Goal: Complete application form: Complete application form

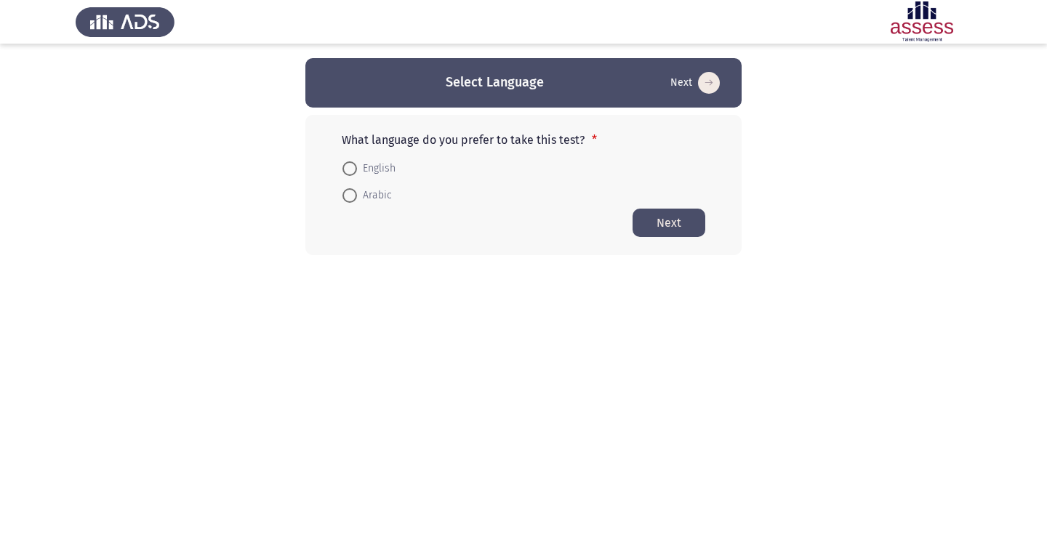
click at [361, 194] on span "Arabic" at bounding box center [374, 195] width 35 height 17
click at [357, 194] on input "Arabic" at bounding box center [350, 195] width 15 height 15
radio input "true"
click at [666, 223] on button "Next" at bounding box center [669, 222] width 73 height 28
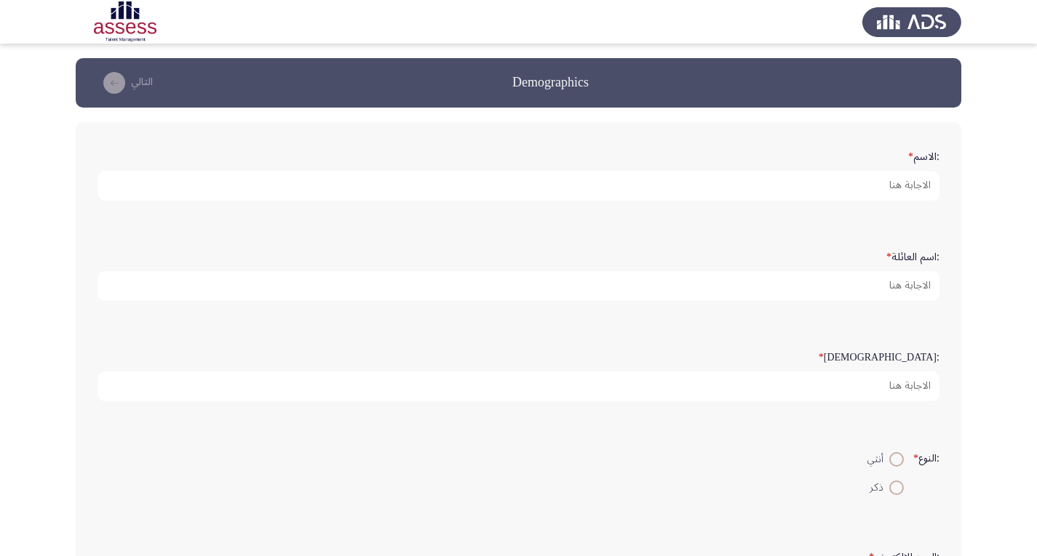
click at [855, 158] on form ":الاسم *" at bounding box center [518, 172] width 842 height 57
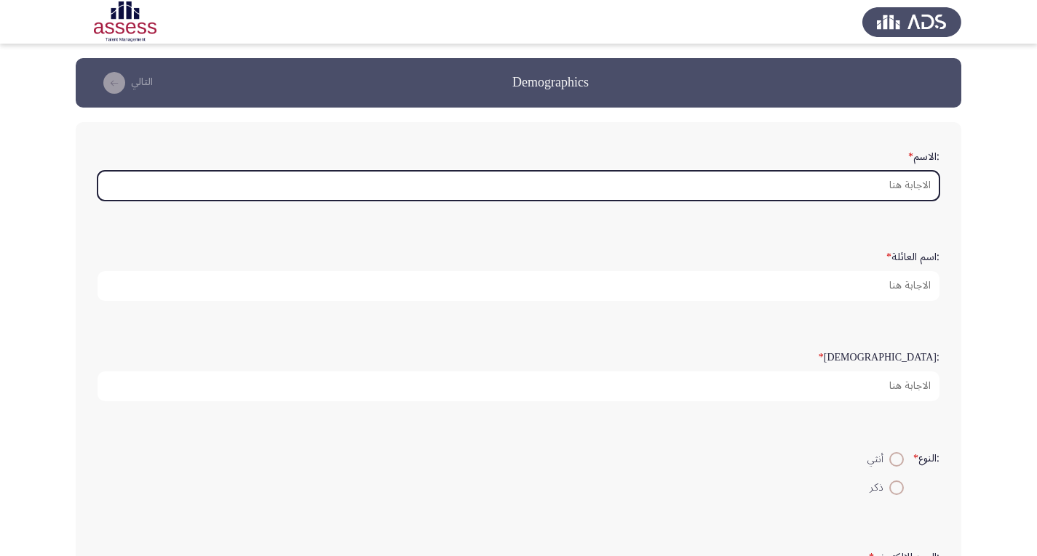
click at [898, 188] on input ":الاسم *" at bounding box center [518, 186] width 842 height 30
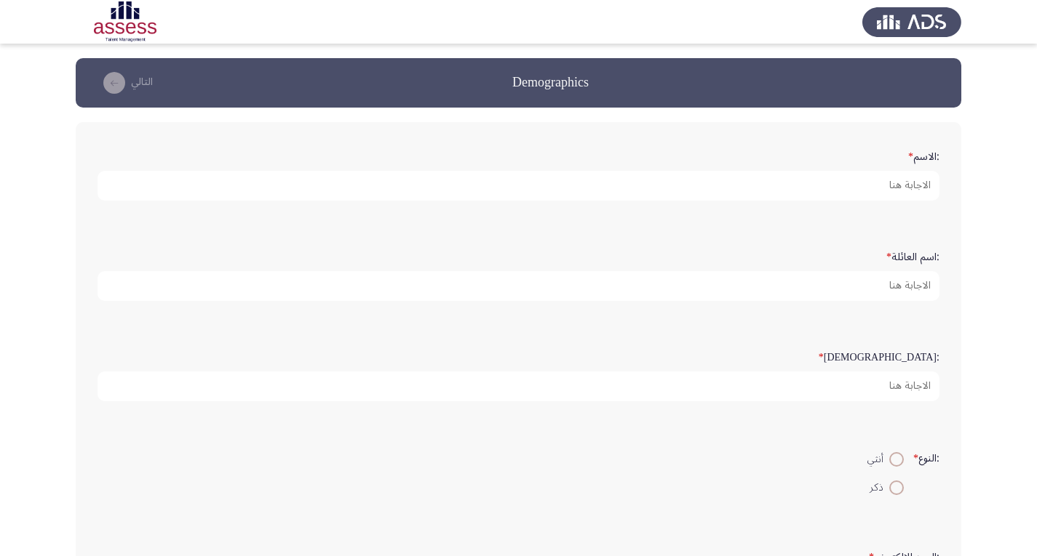
type input "h"
type input "[PERSON_NAME]"
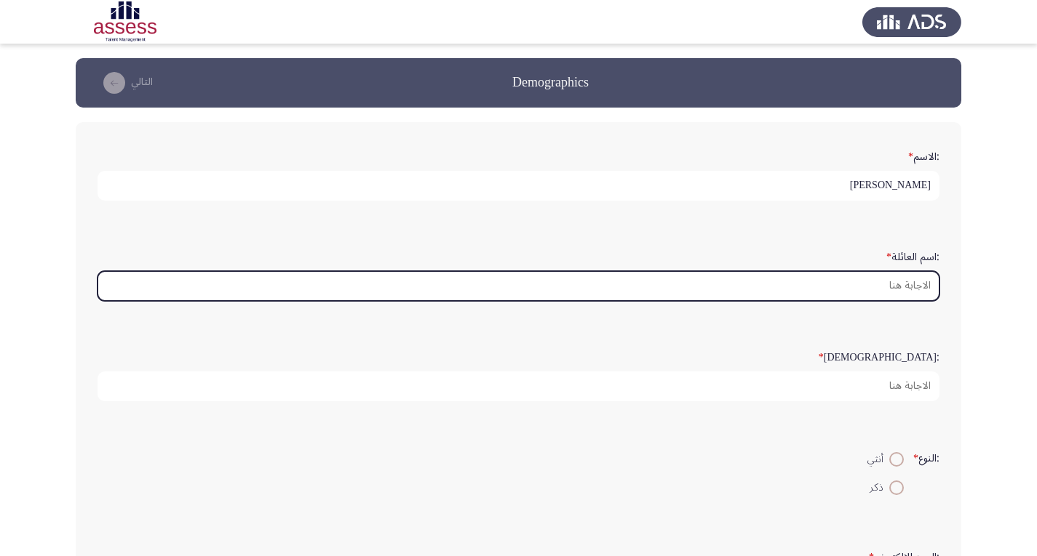
click at [909, 287] on input ":اسم العائلة *" at bounding box center [518, 286] width 842 height 30
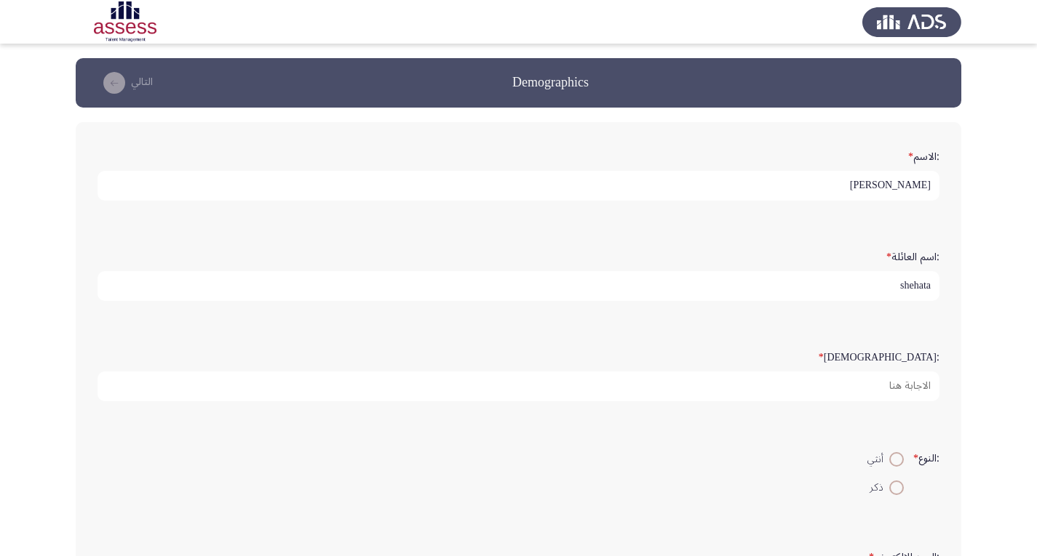
type input "shehata"
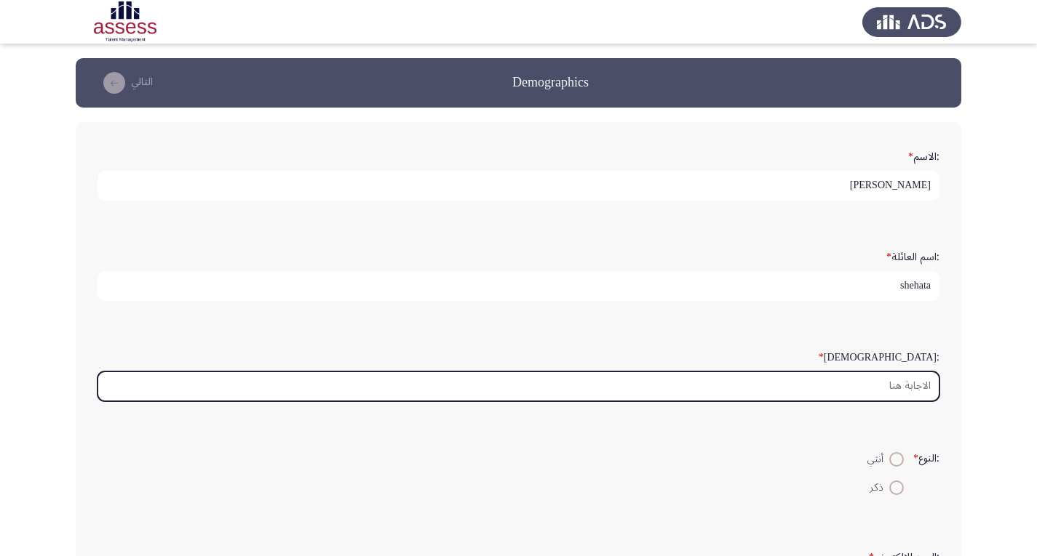
click at [895, 388] on input ":السن *" at bounding box center [518, 387] width 842 height 30
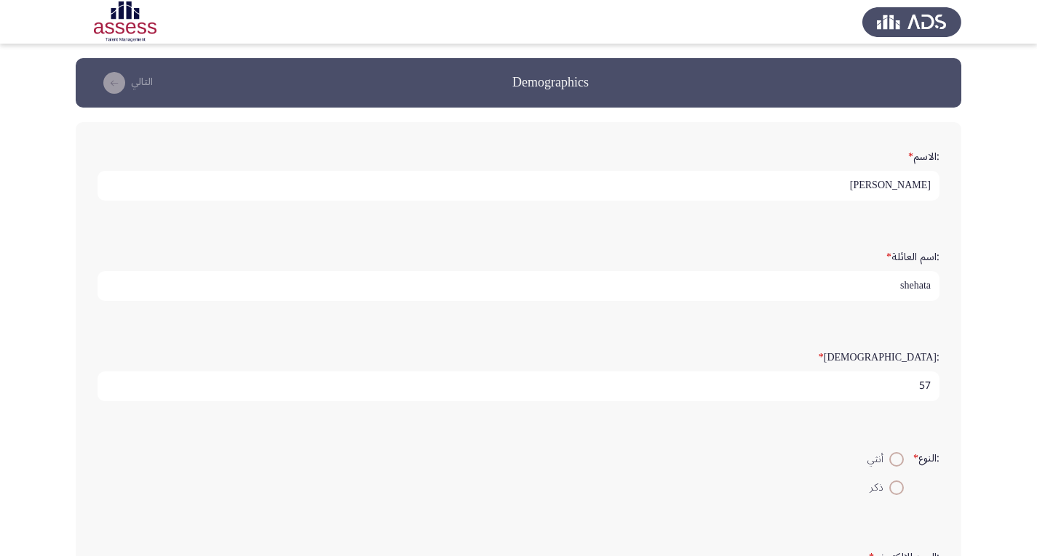
type input "57"
click at [890, 484] on span at bounding box center [896, 488] width 15 height 15
click at [890, 484] on input "ذكر" at bounding box center [896, 488] width 15 height 15
radio input "true"
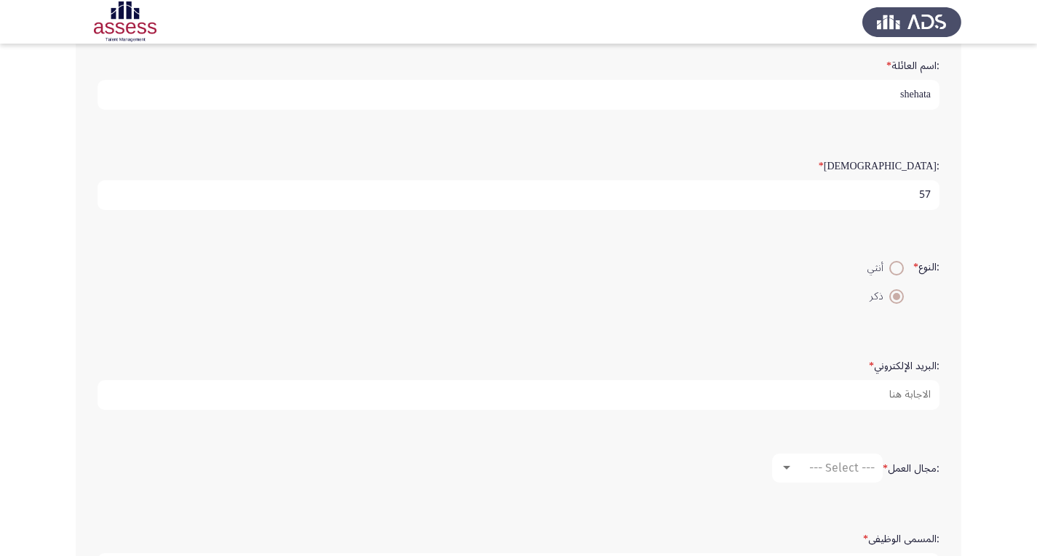
scroll to position [218, 0]
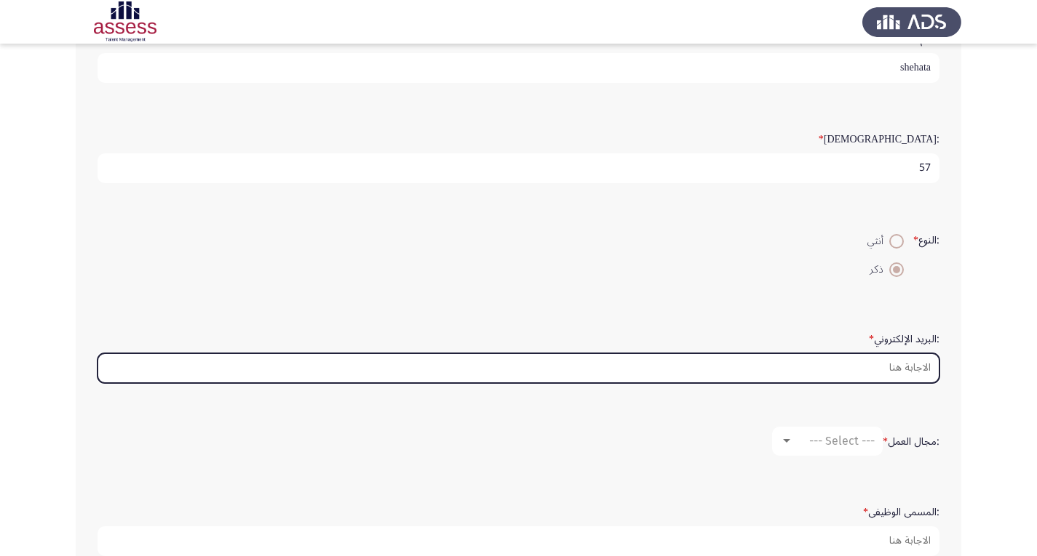
click at [814, 370] on input ":البريد الإلكتروني *" at bounding box center [518, 369] width 842 height 30
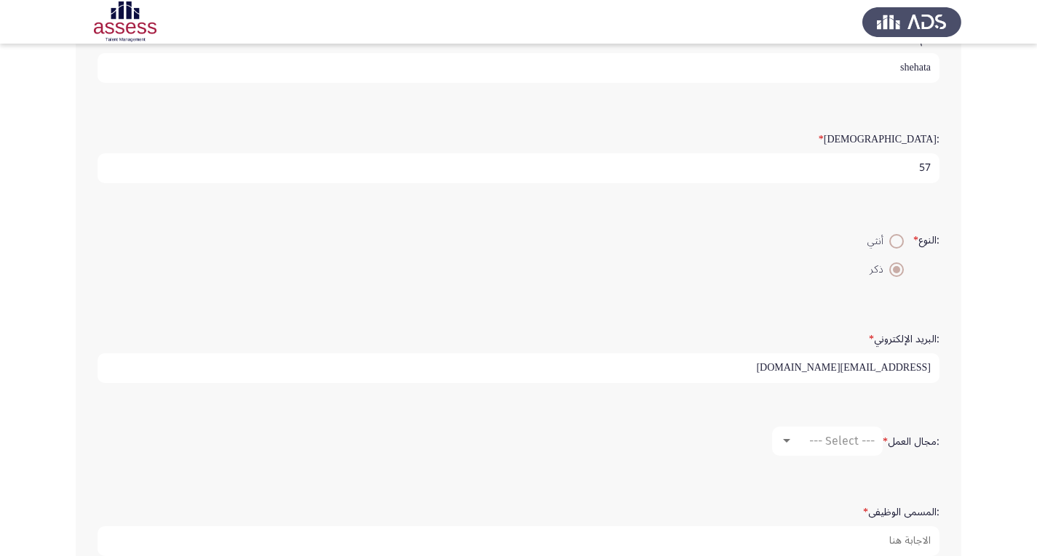
type input "[EMAIL_ADDRESS][DOMAIN_NAME]"
click at [867, 444] on span "--- Select ---" at bounding box center [841, 441] width 65 height 14
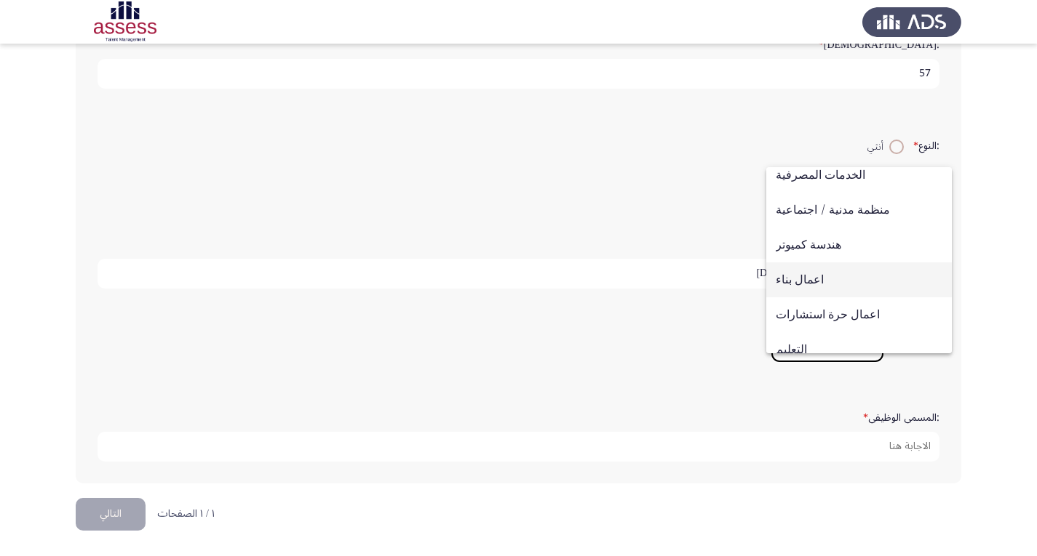
scroll to position [145, 0]
click at [807, 278] on span "اعمال بناء" at bounding box center [858, 283] width 167 height 35
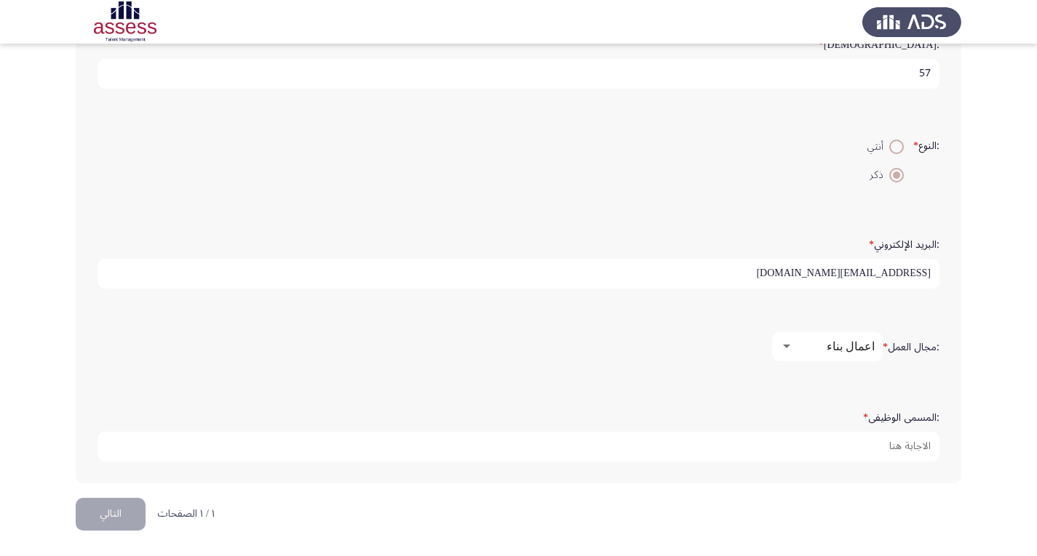
click at [863, 414] on span "*" at bounding box center [865, 417] width 5 height 21
click at [863, 432] on input ":المسمى الوظيفى *" at bounding box center [518, 447] width 842 height 30
type input "مدير عام مساعد الصيانة و المشروعات"
click at [106, 511] on button "التالي" at bounding box center [111, 514] width 70 height 33
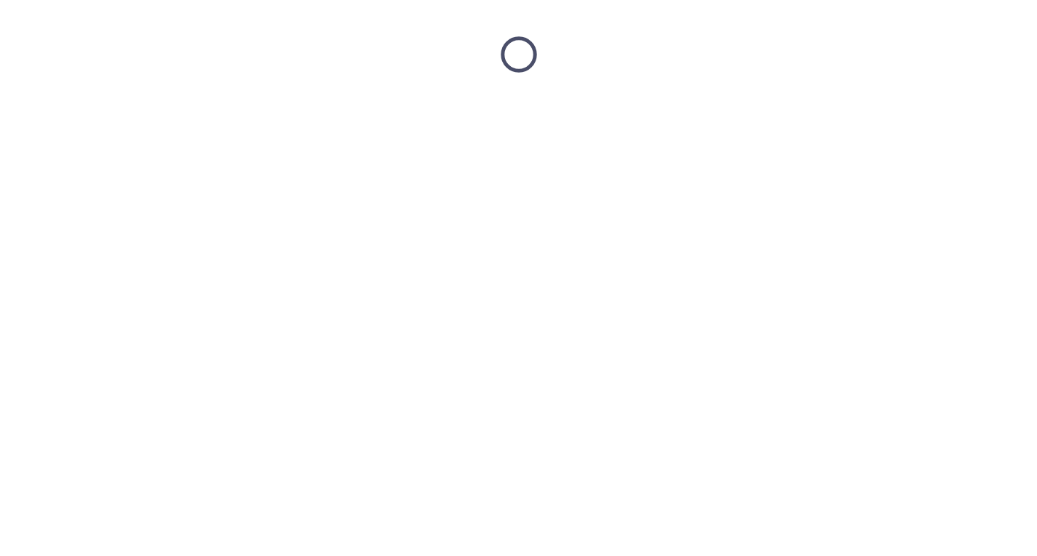
scroll to position [0, 0]
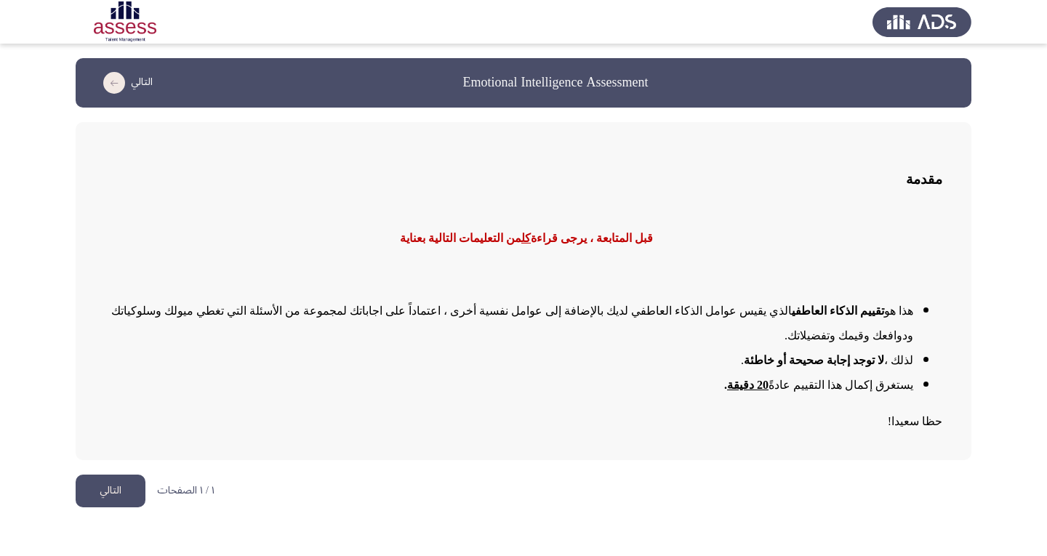
click at [95, 475] on button "التالي" at bounding box center [111, 491] width 70 height 33
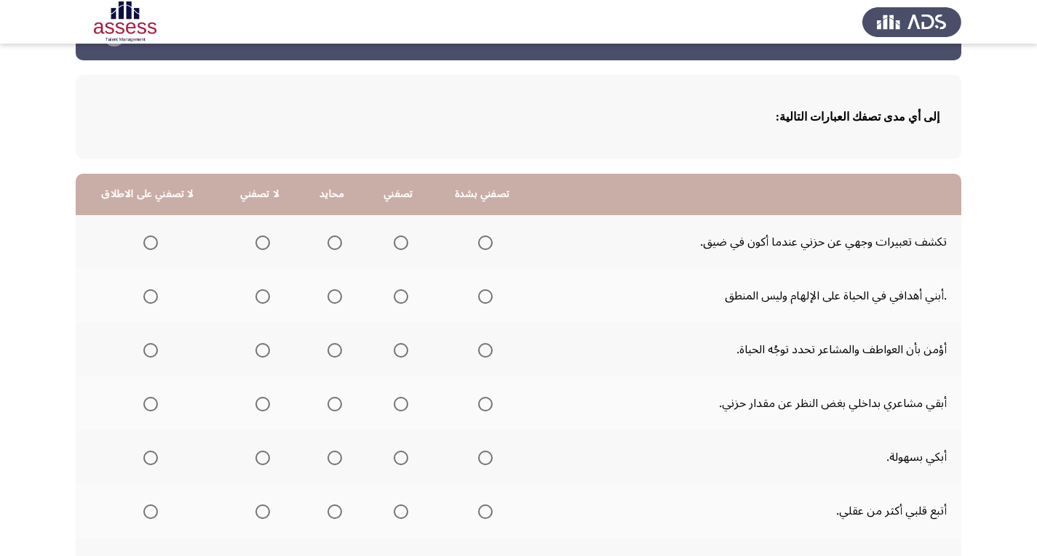
scroll to position [73, 0]
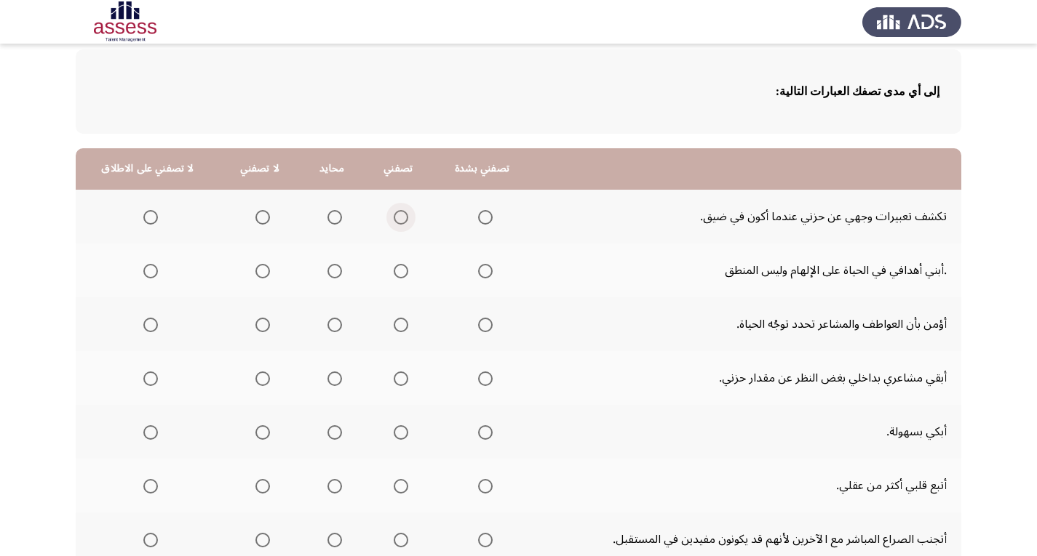
click at [395, 220] on span "Select an option" at bounding box center [401, 217] width 15 height 15
click at [395, 220] on input "Select an option" at bounding box center [401, 217] width 15 height 15
click at [258, 274] on span "Select an option" at bounding box center [262, 271] width 15 height 15
click at [258, 274] on input "Select an option" at bounding box center [262, 271] width 15 height 15
click at [396, 329] on span "Select an option" at bounding box center [401, 325] width 15 height 15
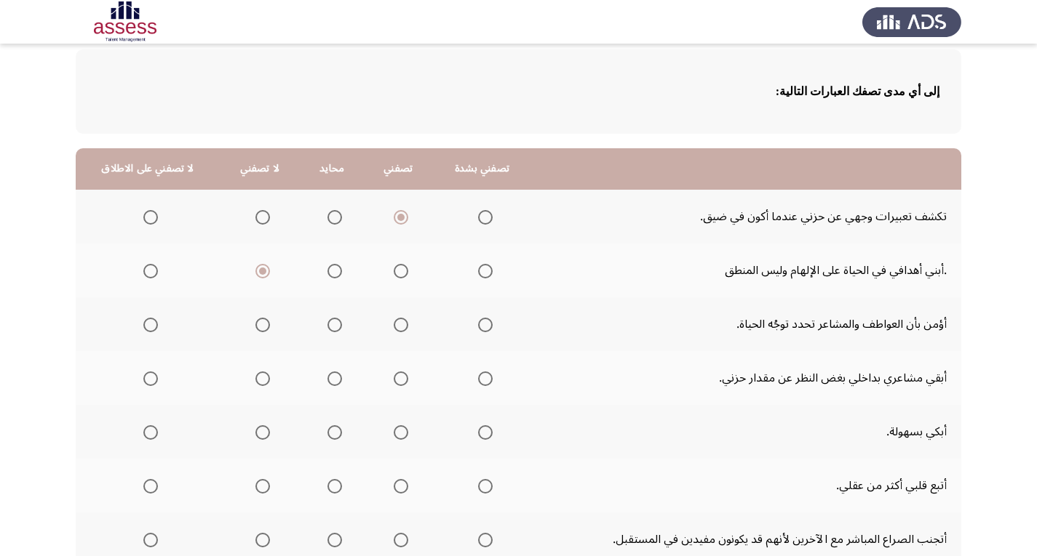
click at [396, 329] on input "Select an option" at bounding box center [401, 325] width 15 height 15
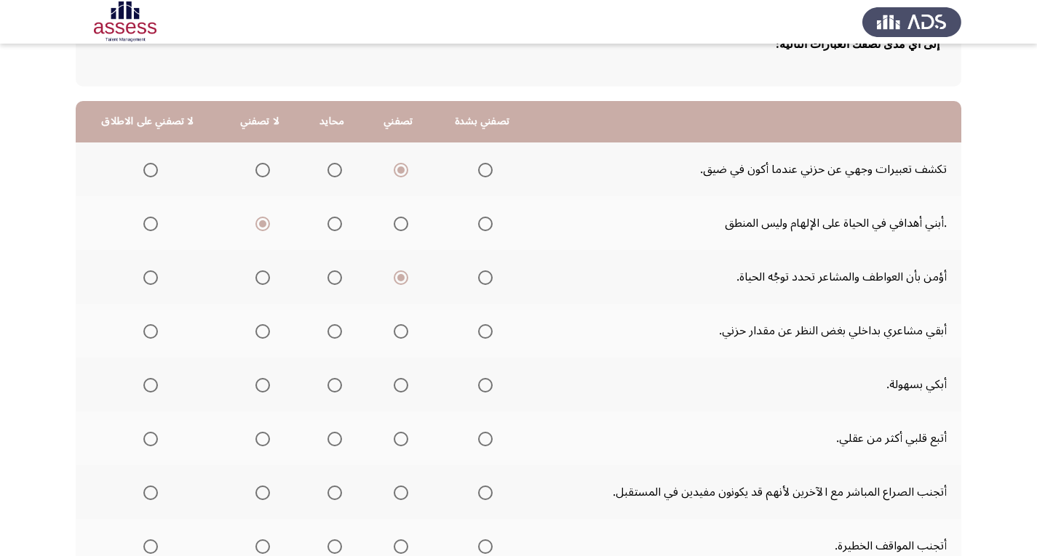
scroll to position [145, 0]
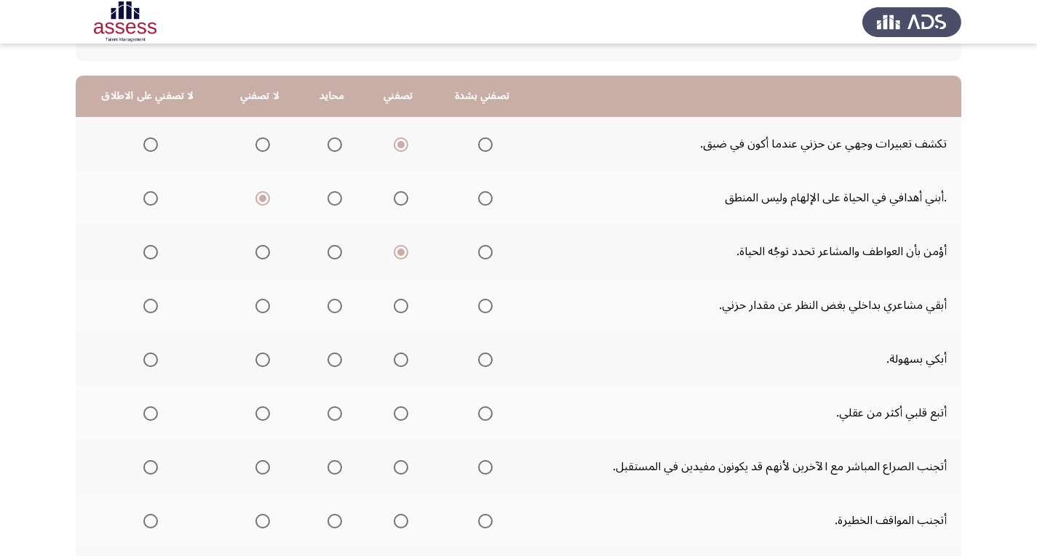
click at [327, 308] on span "Select an option" at bounding box center [334, 306] width 15 height 15
click at [327, 308] on input "Select an option" at bounding box center [334, 306] width 15 height 15
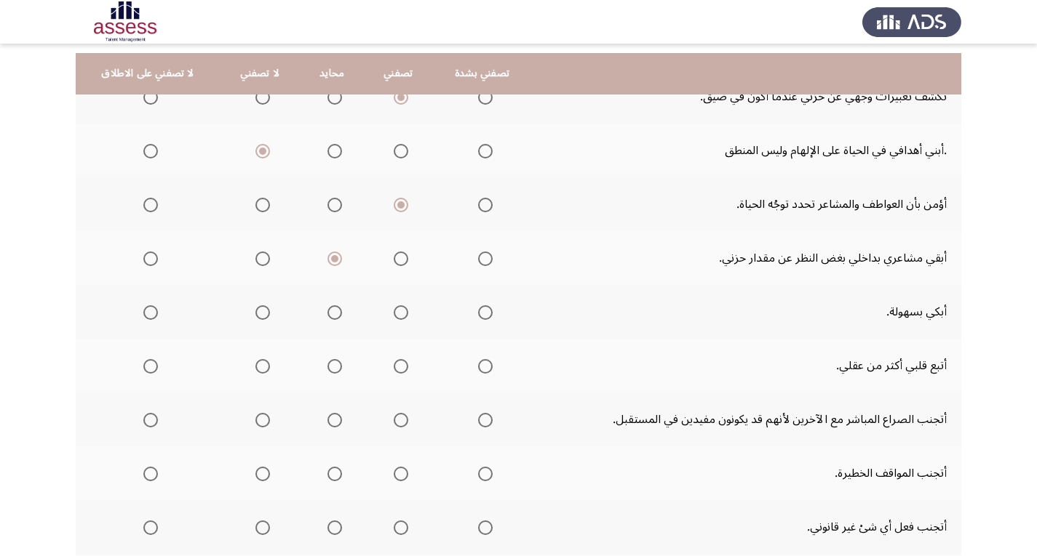
scroll to position [218, 0]
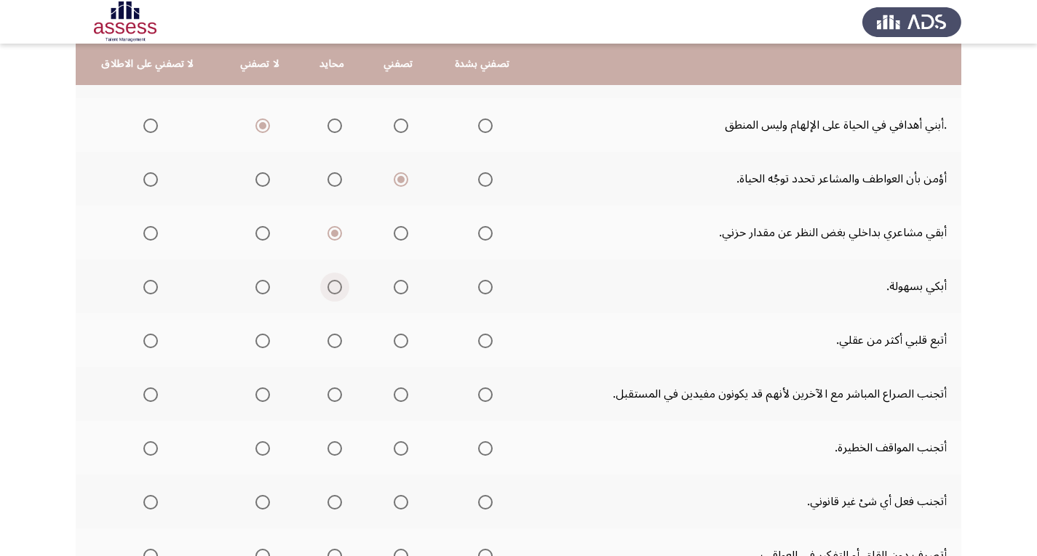
click at [335, 284] on span "Select an option" at bounding box center [334, 287] width 15 height 15
click at [335, 284] on input "Select an option" at bounding box center [334, 287] width 15 height 15
click at [255, 343] on span "Select an option" at bounding box center [262, 341] width 15 height 15
click at [255, 343] on input "Select an option" at bounding box center [262, 341] width 15 height 15
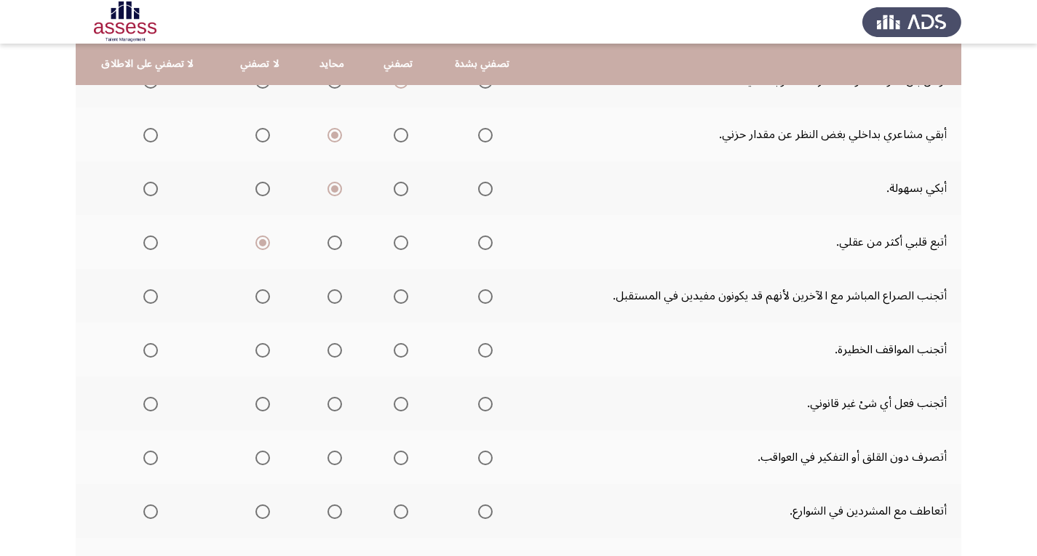
scroll to position [291, 0]
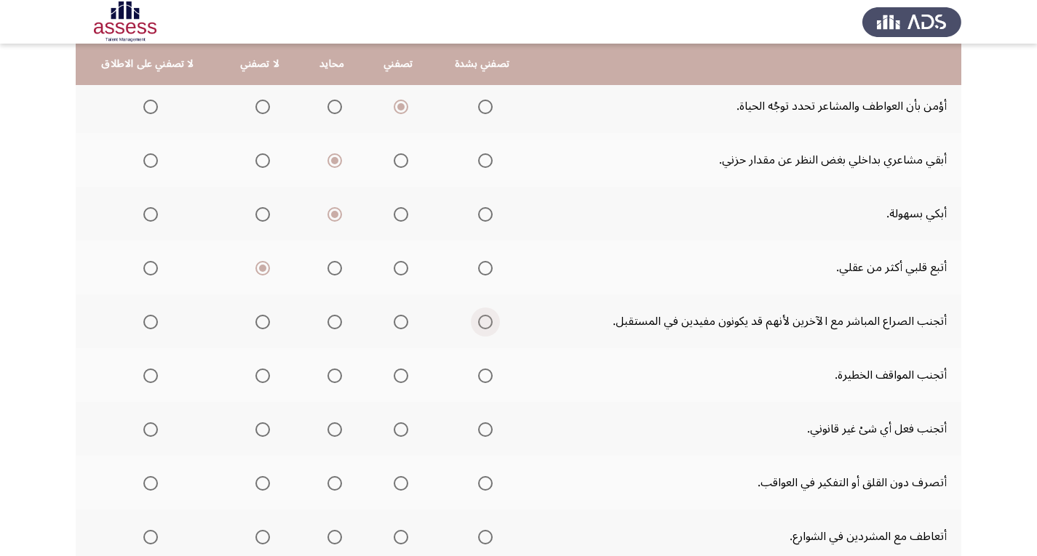
click at [479, 316] on span "Select an option" at bounding box center [485, 322] width 15 height 15
click at [479, 316] on input "Select an option" at bounding box center [485, 322] width 15 height 15
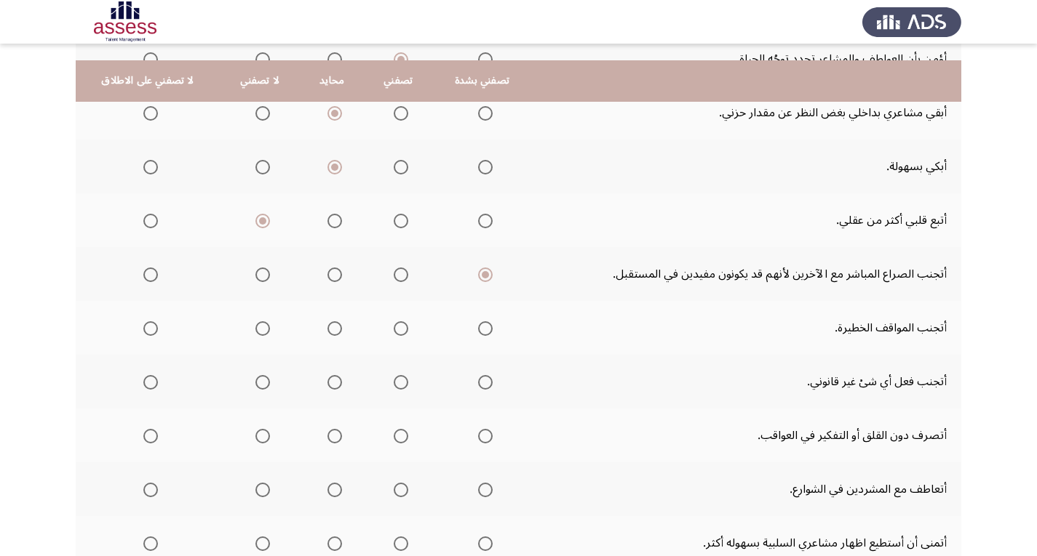
scroll to position [364, 0]
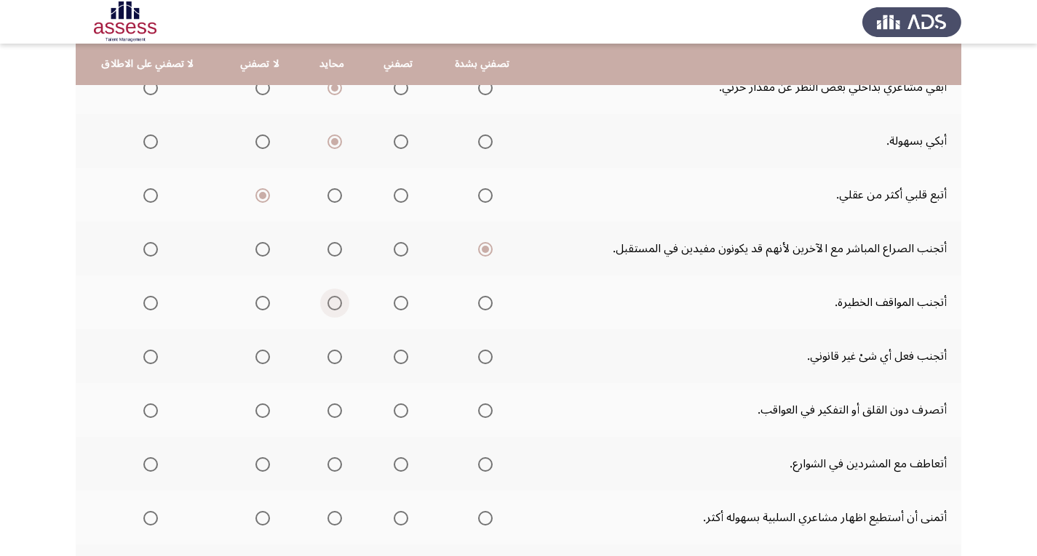
click at [327, 304] on span "Select an option" at bounding box center [334, 303] width 15 height 15
click at [327, 304] on input "Select an option" at bounding box center [334, 303] width 15 height 15
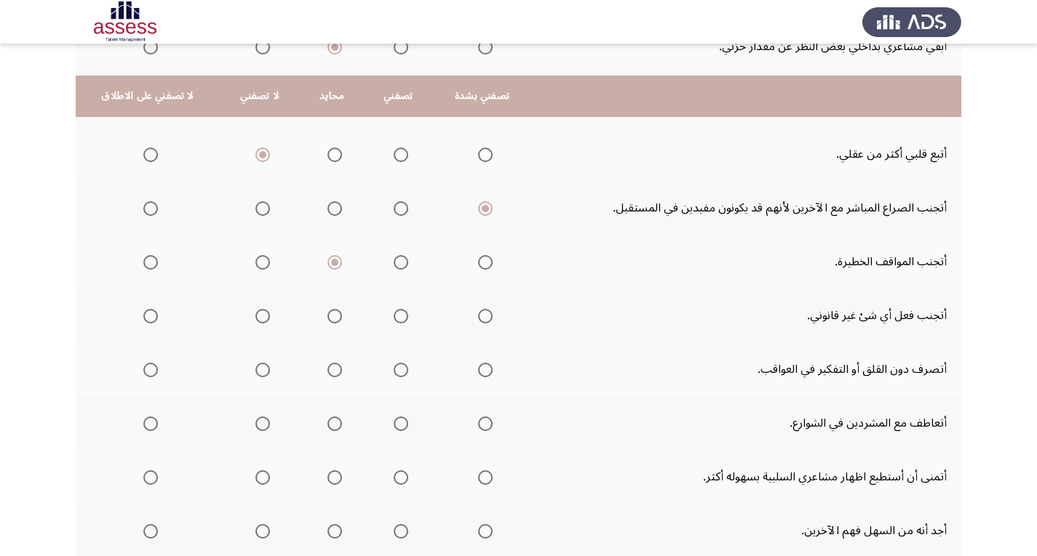
scroll to position [436, 0]
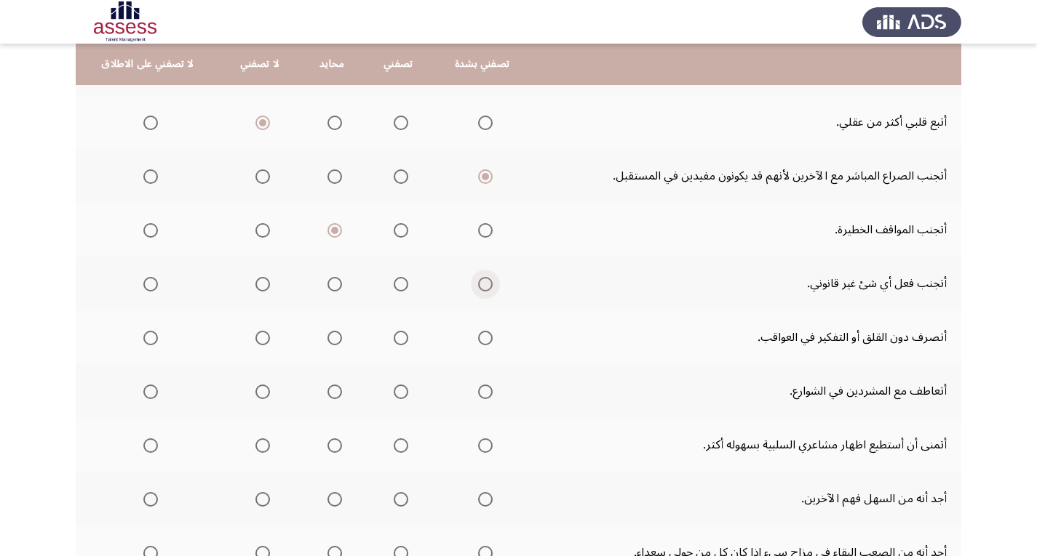
click at [481, 282] on span "Select an option" at bounding box center [485, 284] width 15 height 15
click at [481, 282] on input "Select an option" at bounding box center [485, 284] width 15 height 15
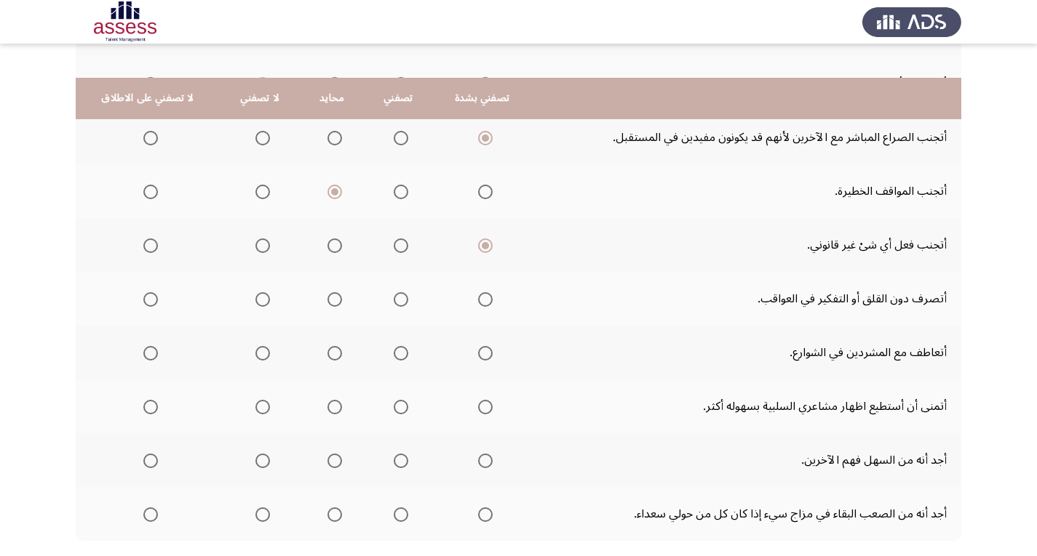
scroll to position [509, 0]
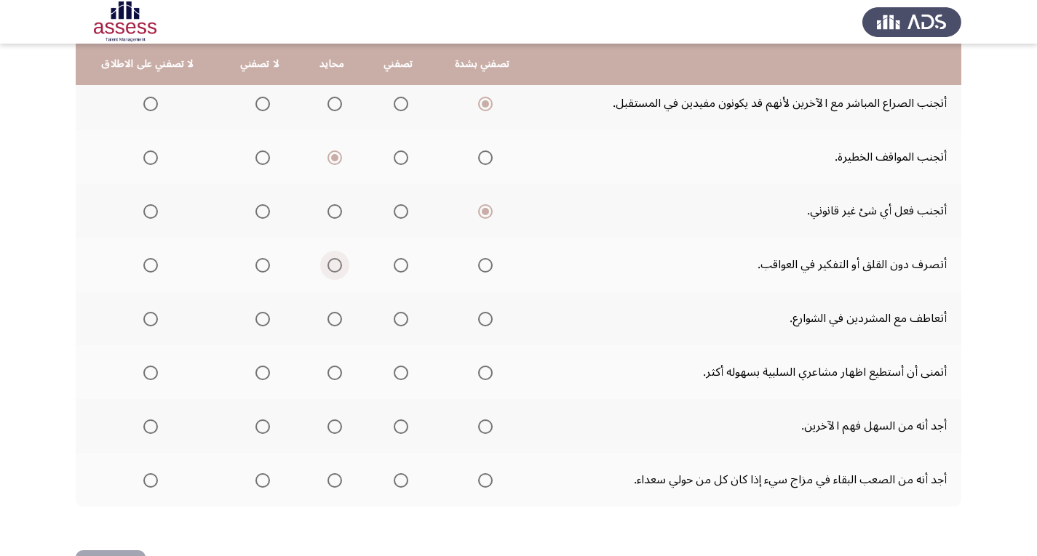
click at [327, 266] on span "Select an option" at bounding box center [334, 265] width 15 height 15
click at [327, 266] on input "Select an option" at bounding box center [334, 265] width 15 height 15
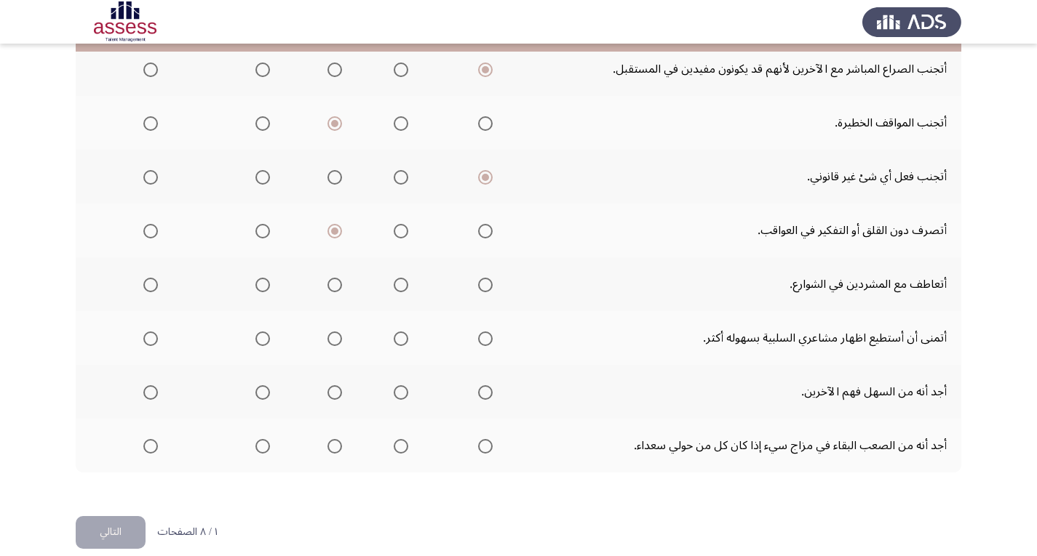
scroll to position [562, 0]
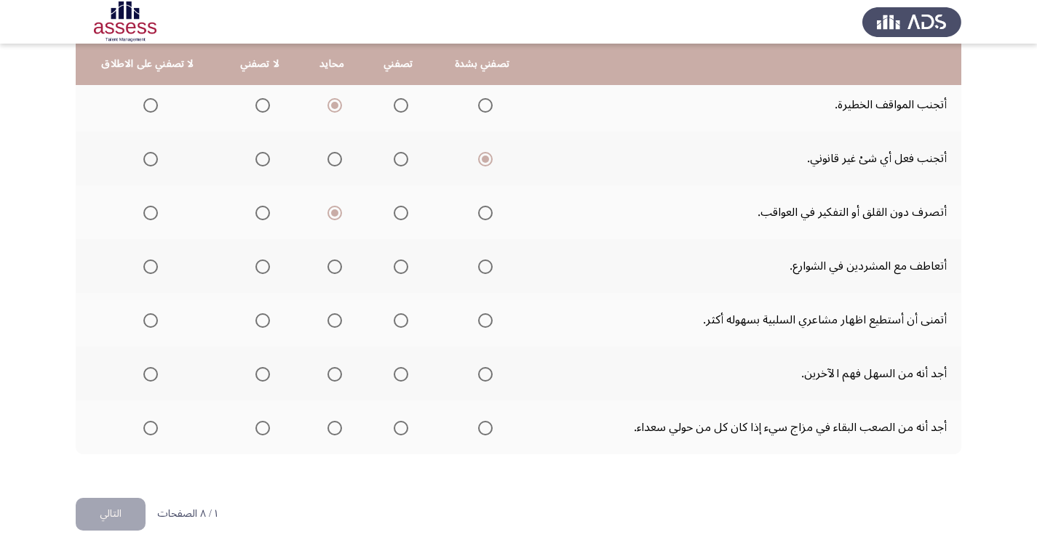
click at [399, 266] on span "Select an option" at bounding box center [401, 267] width 15 height 15
click at [399, 266] on input "Select an option" at bounding box center [401, 267] width 15 height 15
click at [397, 325] on span "Select an option" at bounding box center [401, 321] width 15 height 15
click at [397, 325] on input "Select an option" at bounding box center [401, 321] width 15 height 15
click at [481, 373] on span "Select an option" at bounding box center [485, 374] width 15 height 15
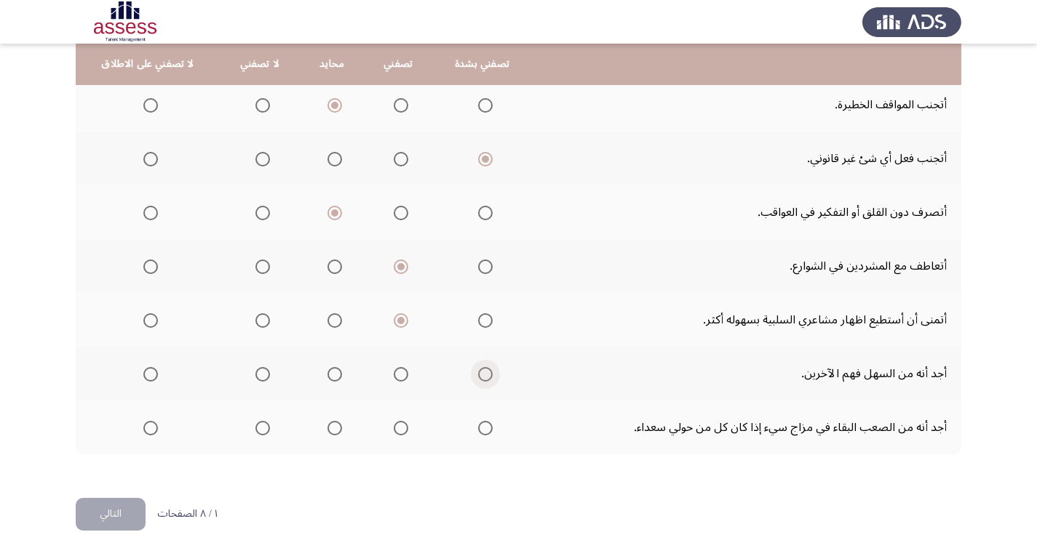
click at [481, 373] on input "Select an option" at bounding box center [485, 374] width 15 height 15
click at [481, 428] on span "Select an option" at bounding box center [485, 428] width 15 height 15
click at [481, 428] on input "Select an option" at bounding box center [485, 428] width 15 height 15
click at [124, 522] on button "التالي" at bounding box center [111, 514] width 70 height 33
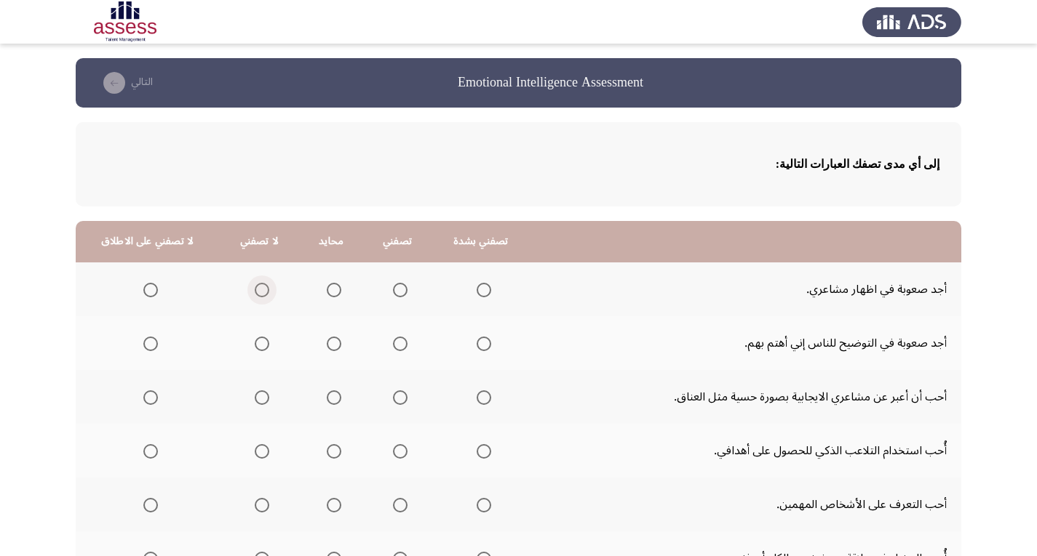
click at [261, 288] on span "Select an option" at bounding box center [262, 290] width 15 height 15
click at [261, 288] on input "Select an option" at bounding box center [262, 290] width 15 height 15
click at [255, 338] on span "Select an option" at bounding box center [262, 344] width 15 height 15
click at [255, 338] on input "Select an option" at bounding box center [262, 344] width 15 height 15
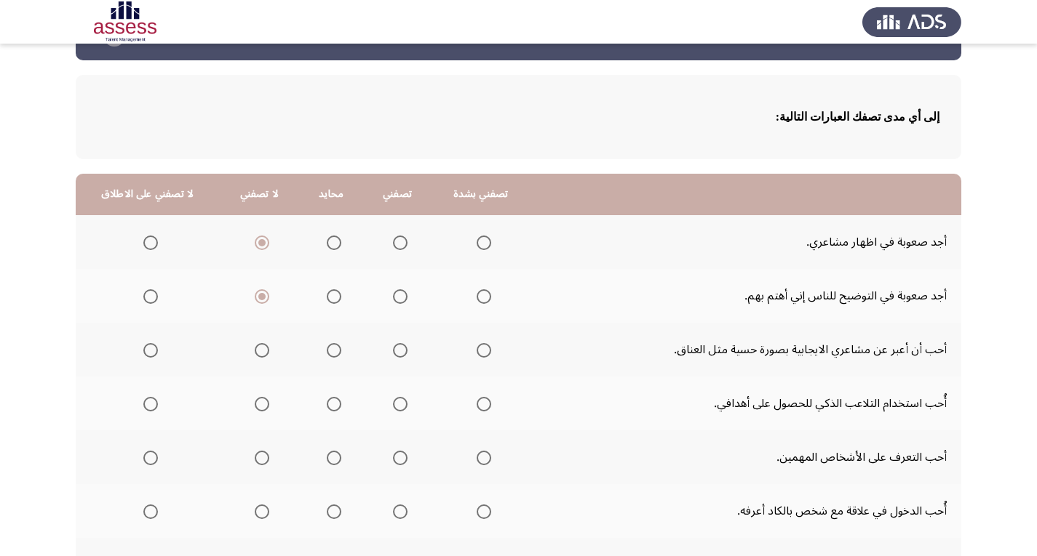
scroll to position [73, 0]
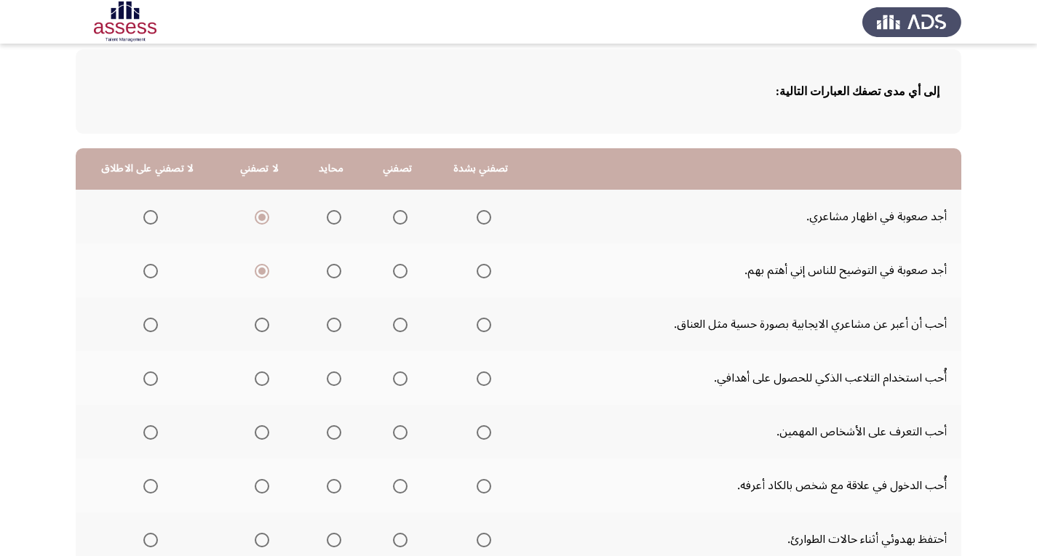
click at [397, 327] on span "Select an option" at bounding box center [400, 325] width 15 height 15
click at [397, 327] on input "Select an option" at bounding box center [400, 325] width 15 height 15
click at [393, 379] on span "Select an option" at bounding box center [400, 379] width 15 height 15
click at [393, 379] on input "Select an option" at bounding box center [400, 379] width 15 height 15
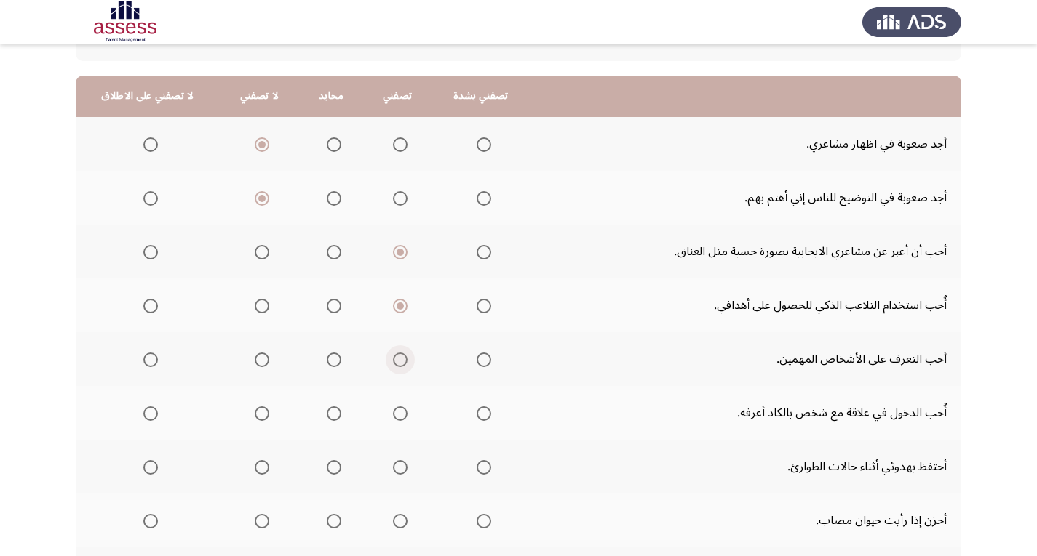
click at [393, 361] on span "Select an option" at bounding box center [400, 360] width 15 height 15
click at [393, 361] on input "Select an option" at bounding box center [400, 360] width 15 height 15
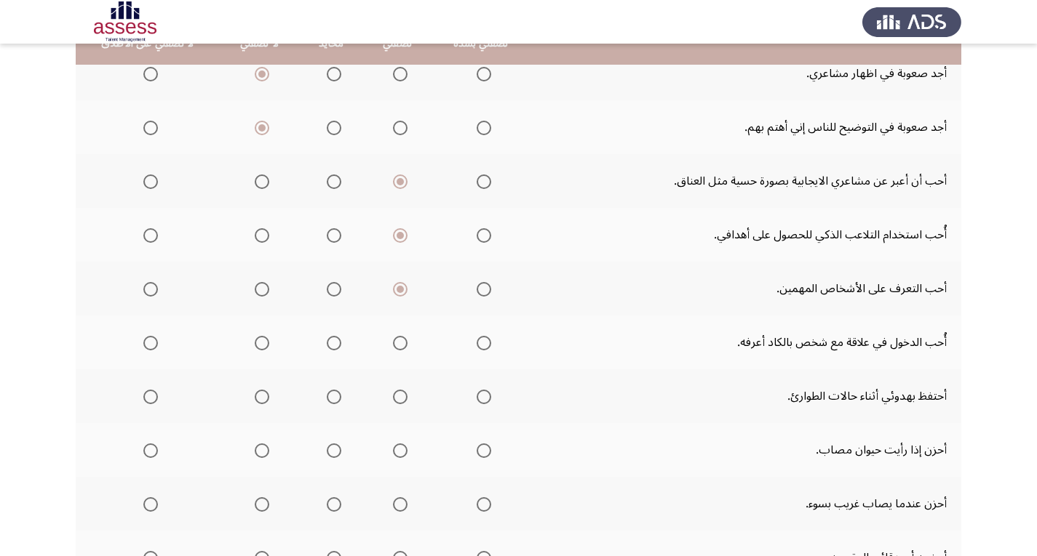
scroll to position [218, 0]
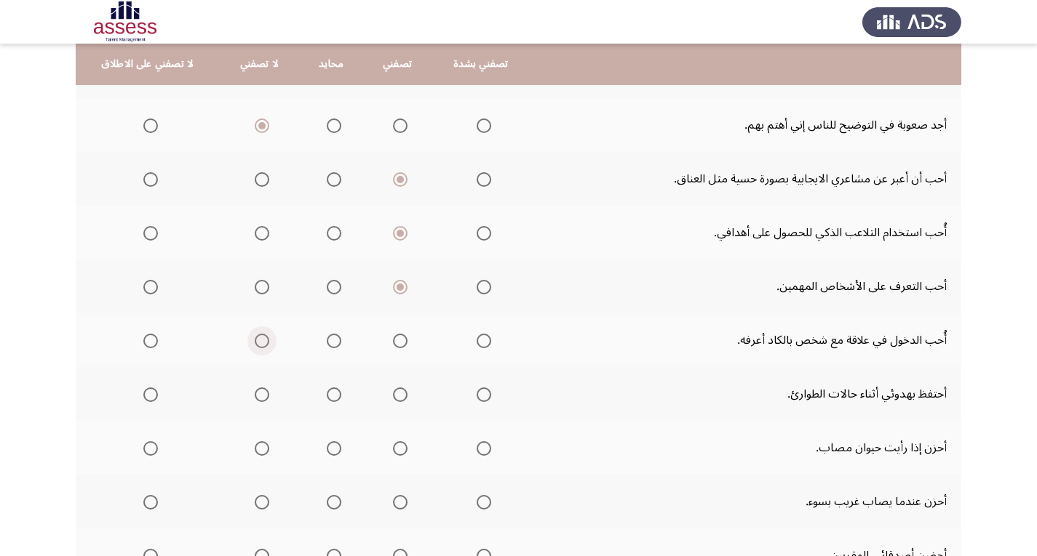
click at [259, 343] on span "Select an option" at bounding box center [262, 341] width 15 height 15
click at [259, 343] on input "Select an option" at bounding box center [262, 341] width 15 height 15
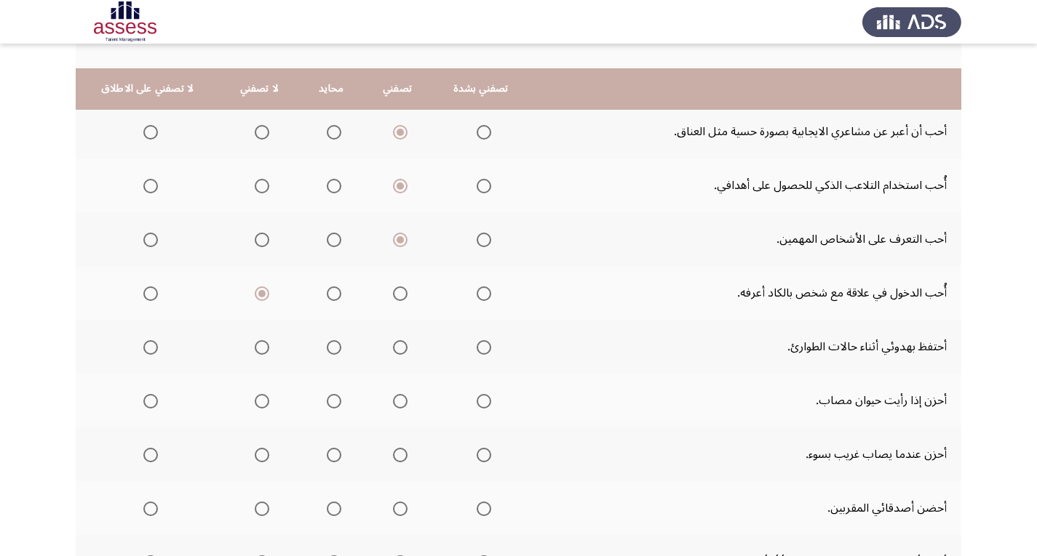
scroll to position [291, 0]
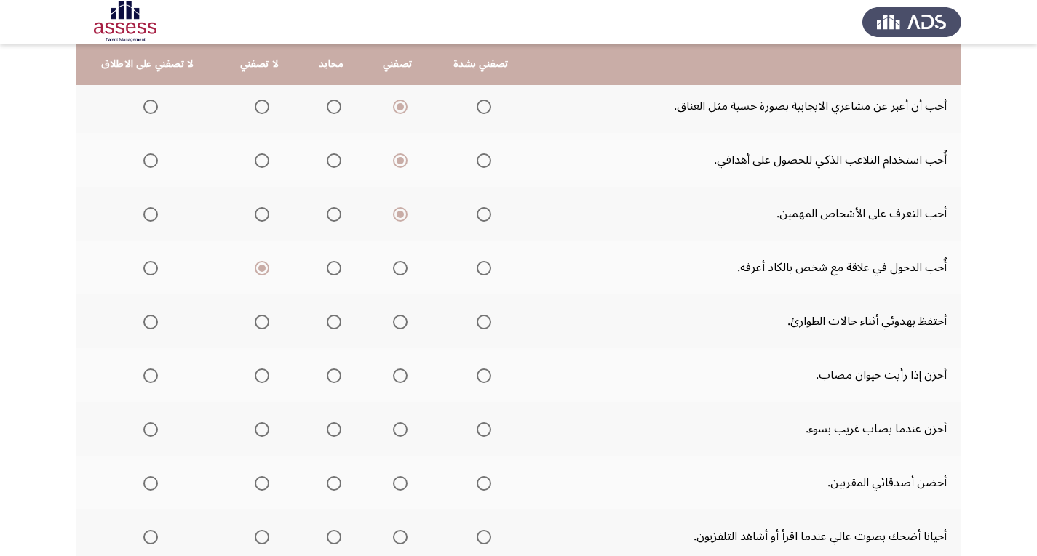
click at [397, 326] on span "Select an option" at bounding box center [400, 322] width 15 height 15
click at [397, 326] on input "Select an option" at bounding box center [400, 322] width 15 height 15
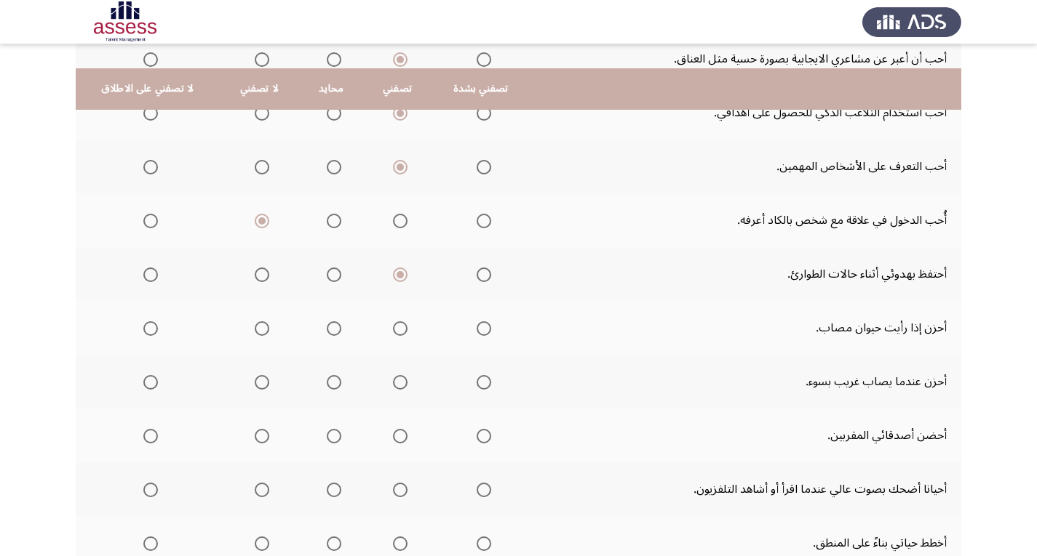
scroll to position [364, 0]
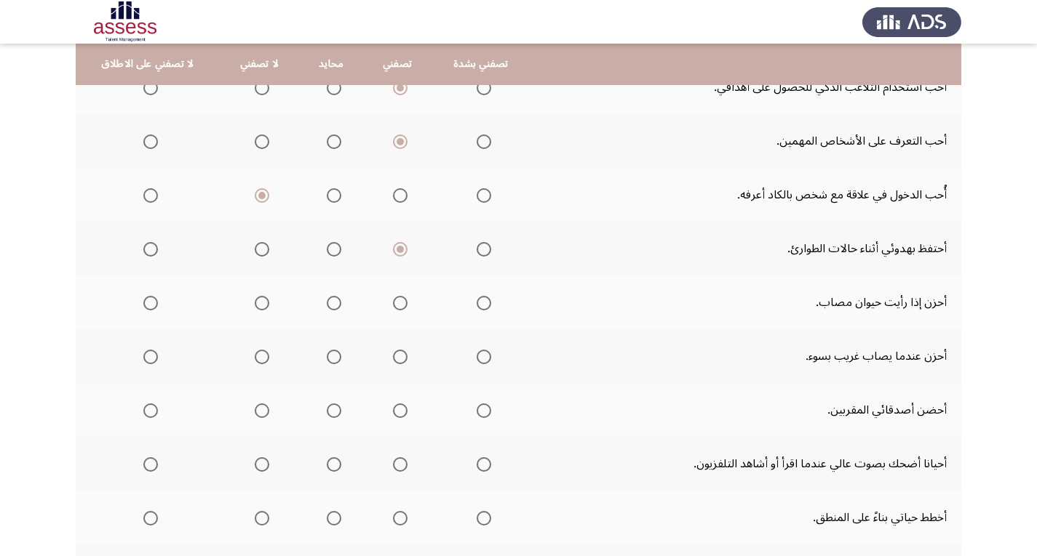
click at [399, 305] on span "Select an option" at bounding box center [400, 303] width 15 height 15
click at [399, 305] on input "Select an option" at bounding box center [400, 303] width 15 height 15
click at [396, 362] on span "Select an option" at bounding box center [400, 357] width 15 height 15
click at [396, 362] on input "Select an option" at bounding box center [400, 357] width 15 height 15
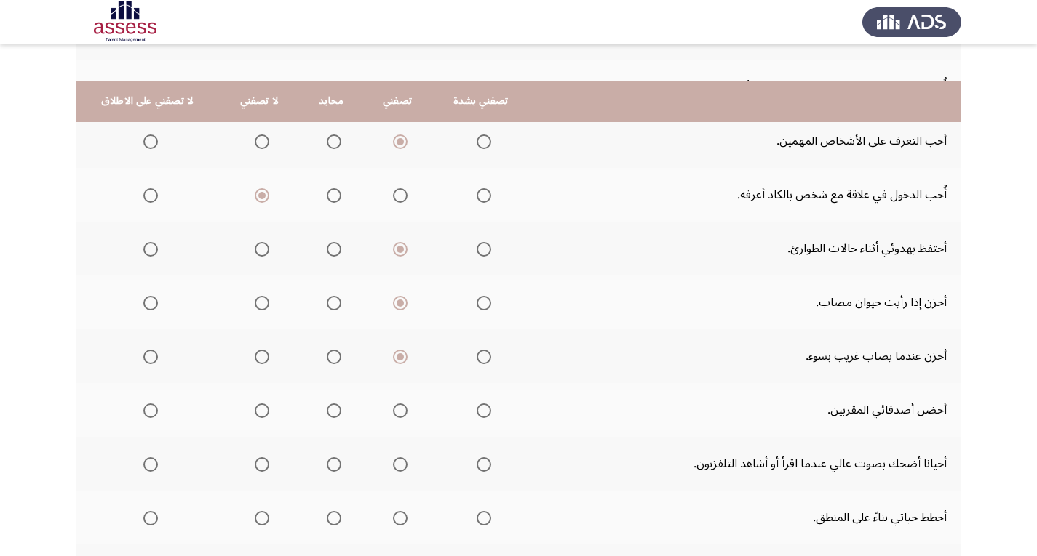
scroll to position [436, 0]
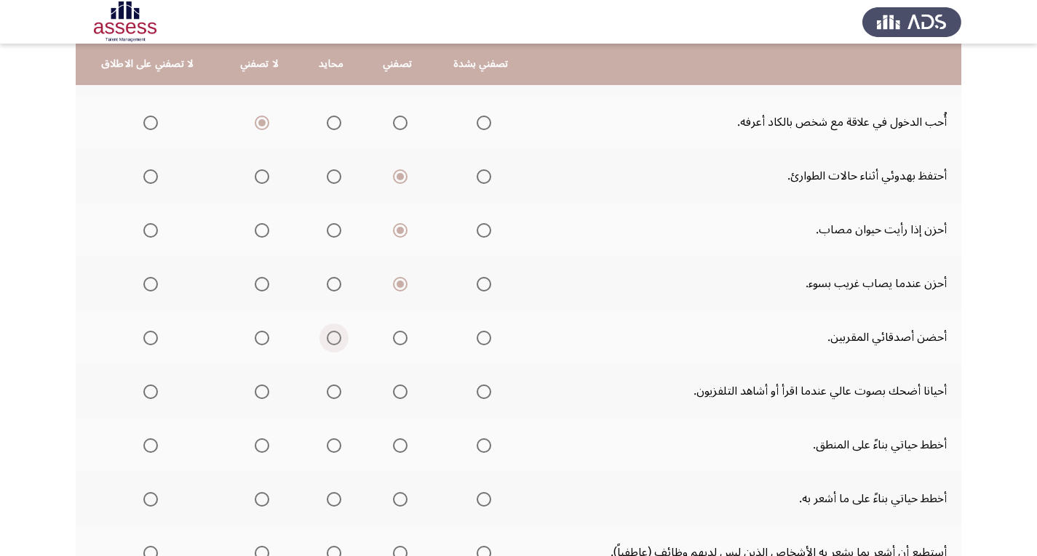
click at [327, 343] on span "Select an option" at bounding box center [334, 338] width 15 height 15
click at [327, 343] on input "Select an option" at bounding box center [334, 338] width 15 height 15
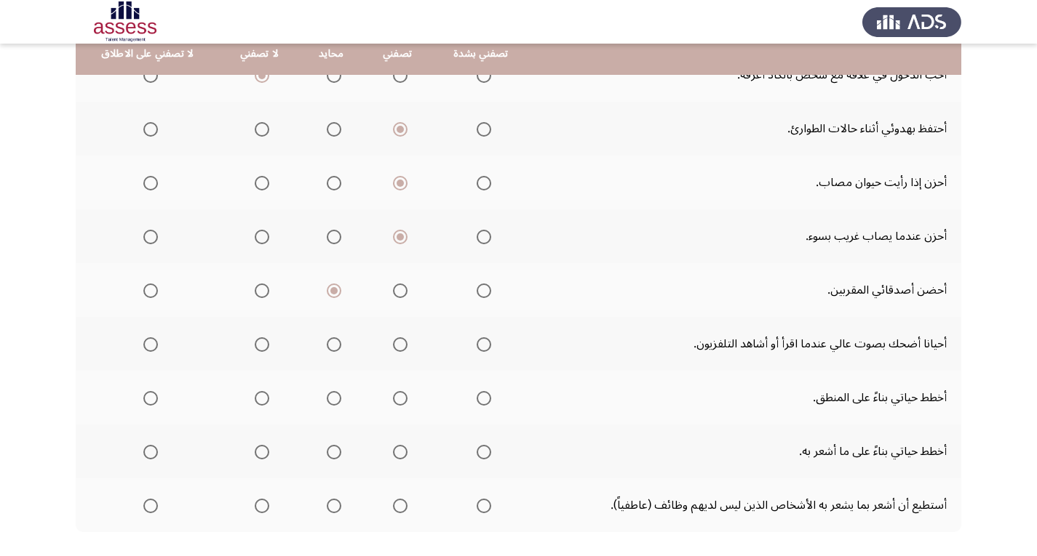
scroll to position [509, 0]
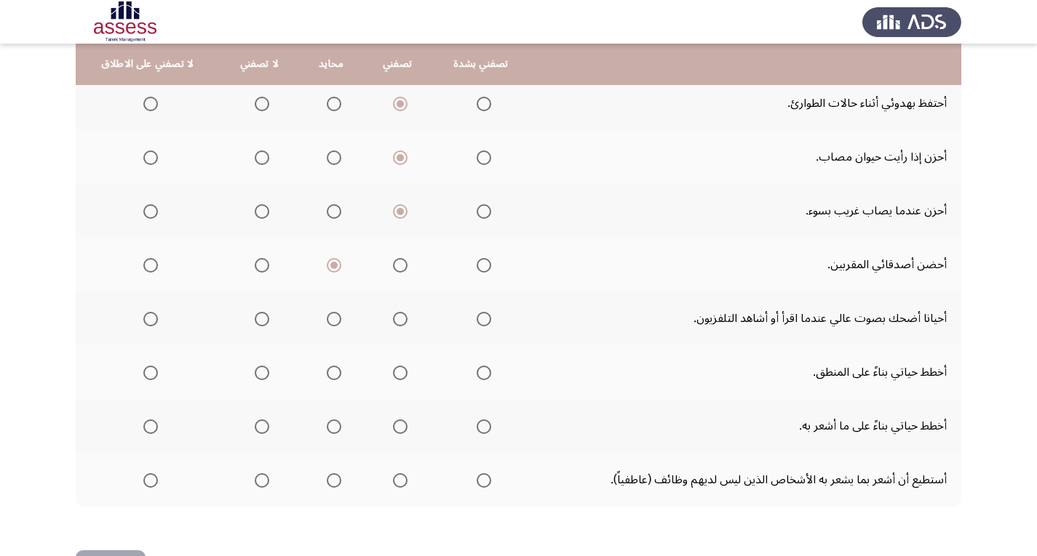
click at [393, 317] on span "Select an option" at bounding box center [400, 319] width 15 height 15
click at [393, 317] on input "Select an option" at bounding box center [400, 319] width 15 height 15
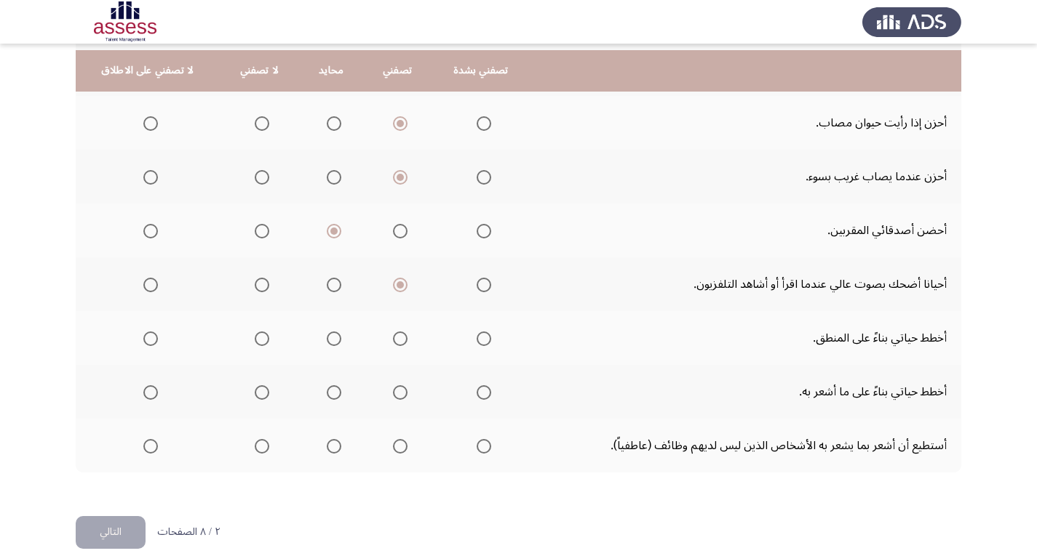
scroll to position [562, 0]
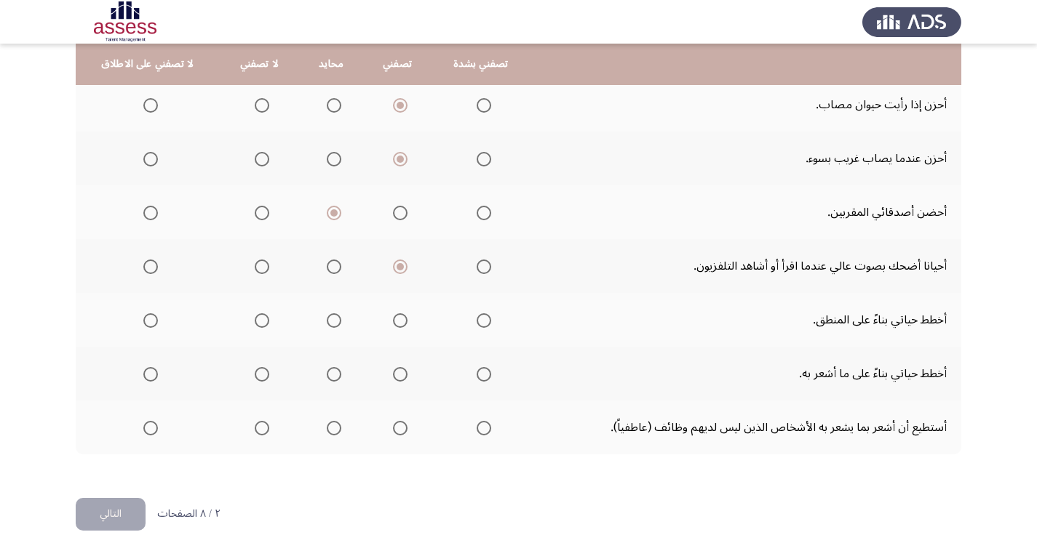
click at [393, 321] on span "Select an option" at bounding box center [400, 321] width 15 height 15
click at [393, 321] on input "Select an option" at bounding box center [400, 321] width 15 height 15
click at [399, 374] on span "Select an option" at bounding box center [400, 374] width 15 height 15
click at [399, 374] on input "Select an option" at bounding box center [400, 374] width 15 height 15
click at [396, 426] on span "Select an option" at bounding box center [400, 428] width 15 height 15
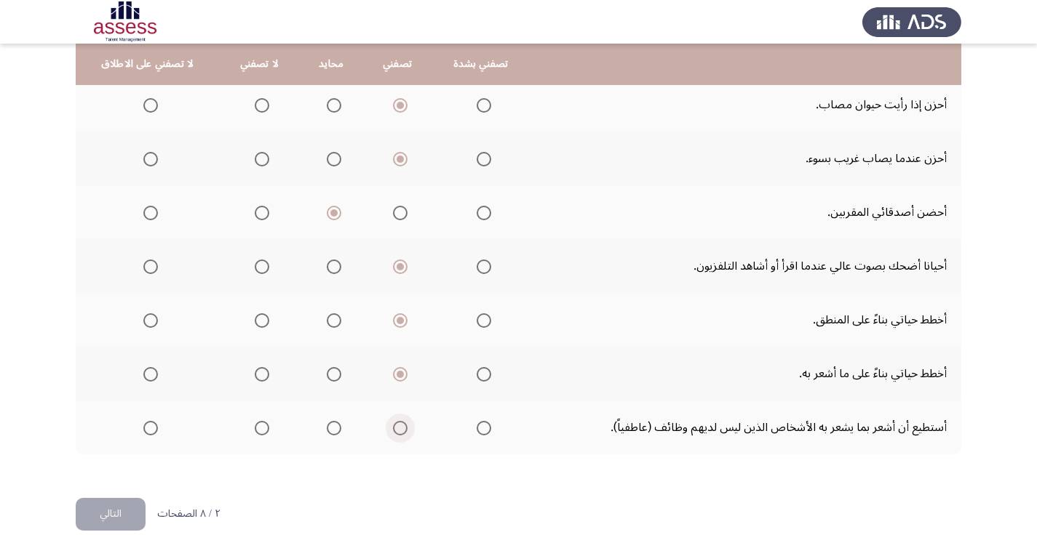
click at [396, 426] on input "Select an option" at bounding box center [400, 428] width 15 height 15
click at [95, 515] on button "التالي" at bounding box center [111, 514] width 70 height 33
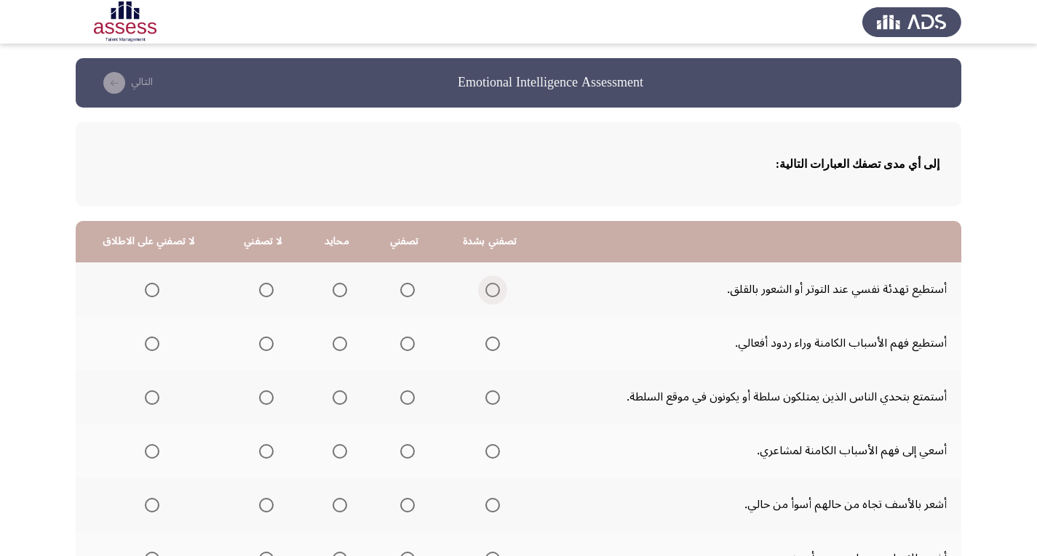
click at [488, 288] on span "Select an option" at bounding box center [492, 290] width 15 height 15
click at [488, 288] on input "Select an option" at bounding box center [492, 290] width 15 height 15
click at [489, 342] on span "Select an option" at bounding box center [492, 344] width 15 height 15
click at [489, 342] on input "Select an option" at bounding box center [492, 344] width 15 height 15
click at [335, 396] on span "Select an option" at bounding box center [339, 398] width 15 height 15
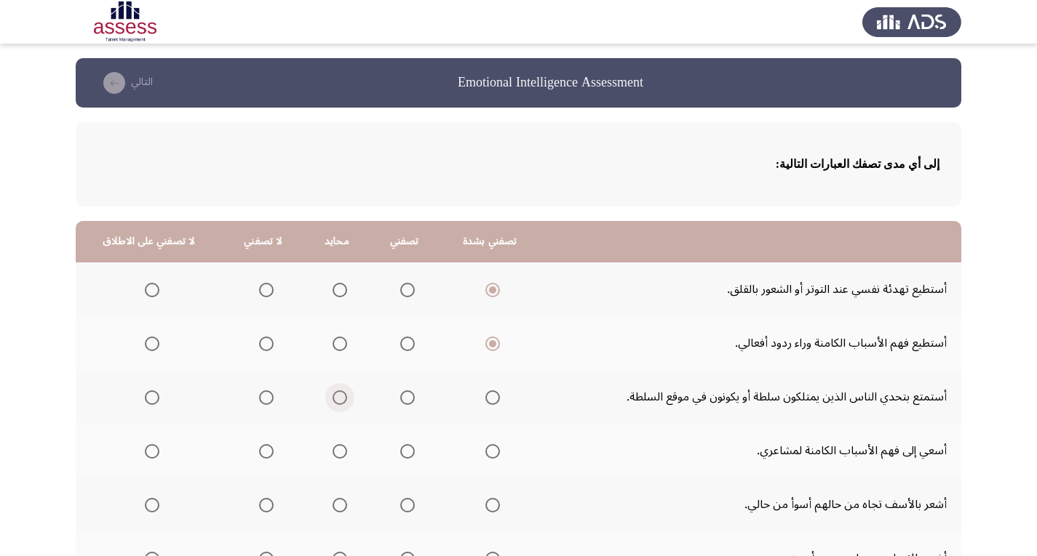
click at [335, 396] on input "Select an option" at bounding box center [339, 398] width 15 height 15
click at [400, 396] on span "Select an option" at bounding box center [407, 398] width 15 height 15
click at [400, 396] on input "Select an option" at bounding box center [407, 398] width 15 height 15
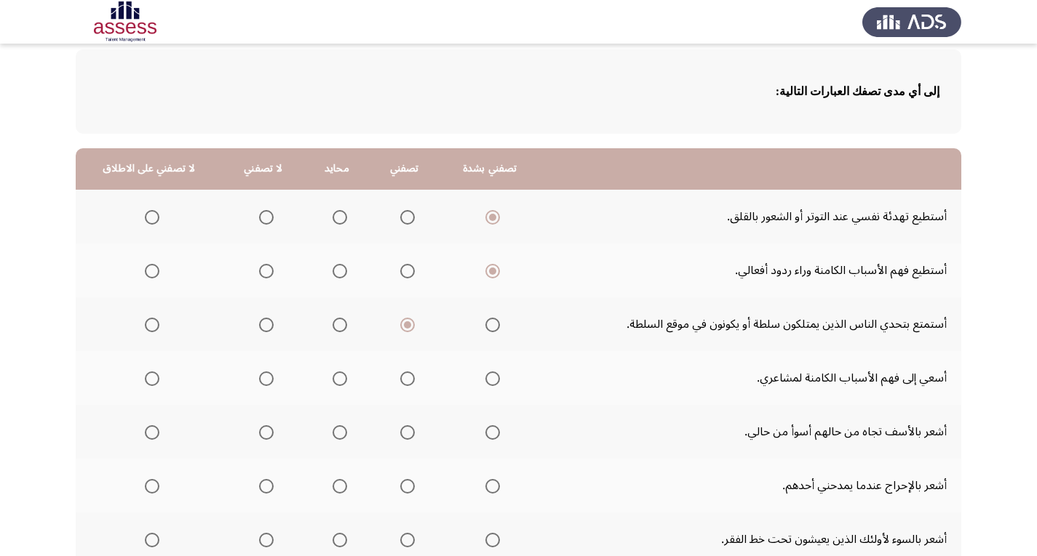
click at [487, 380] on span "Select an option" at bounding box center [492, 379] width 15 height 15
click at [487, 380] on input "Select an option" at bounding box center [492, 379] width 15 height 15
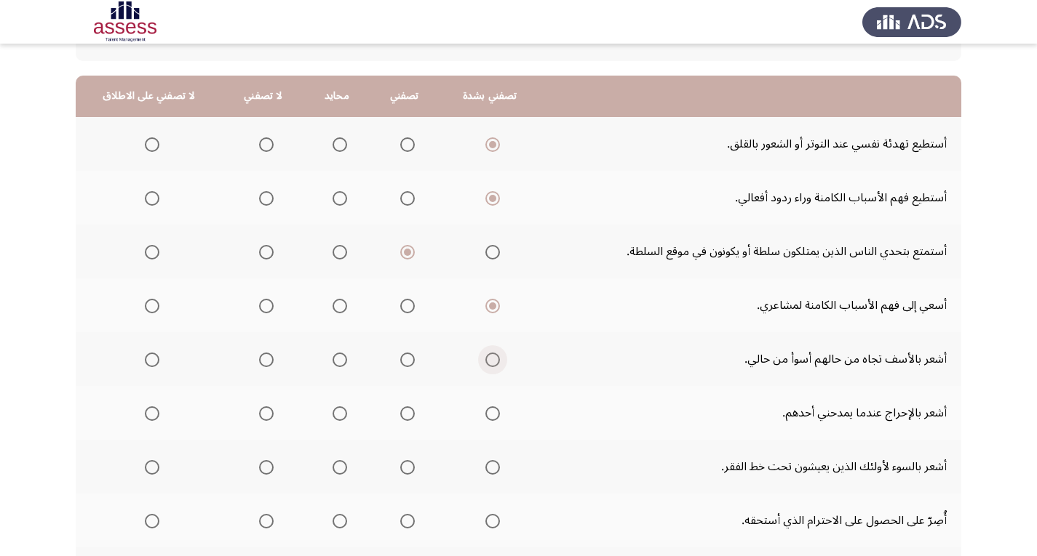
click at [487, 362] on span "Select an option" at bounding box center [492, 360] width 15 height 15
click at [487, 362] on input "Select an option" at bounding box center [492, 360] width 15 height 15
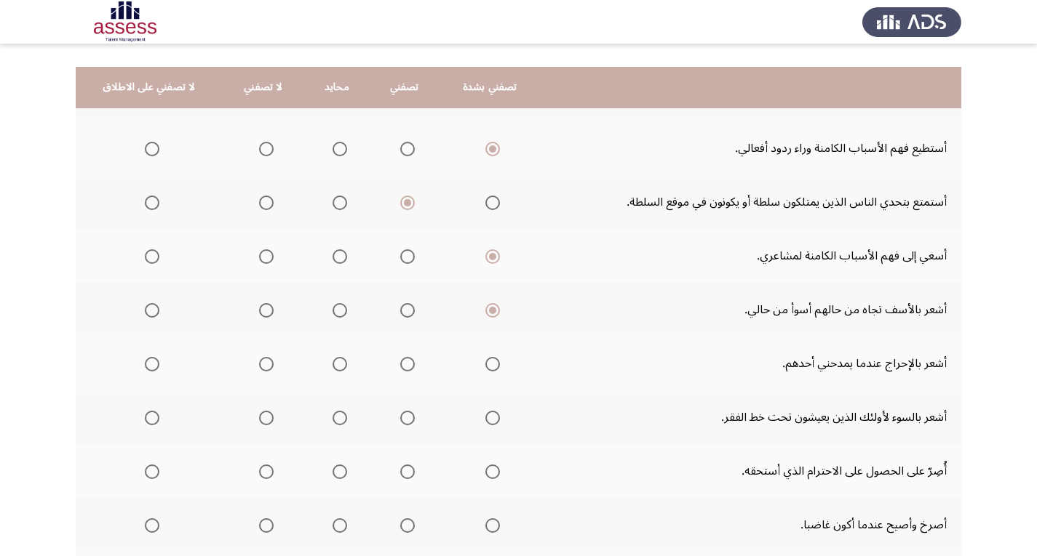
scroll to position [218, 0]
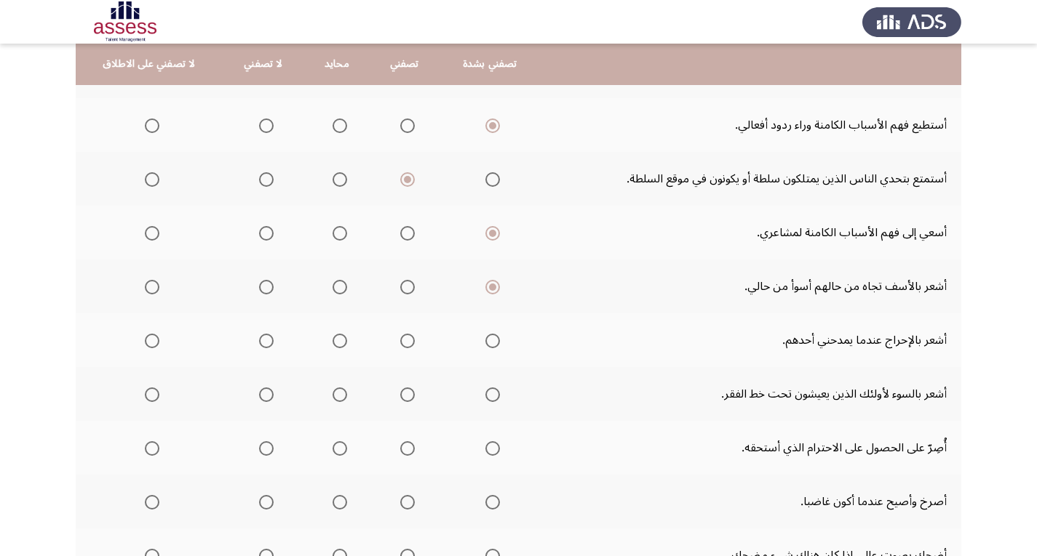
click at [262, 343] on span "Select an option" at bounding box center [266, 341] width 15 height 15
click at [262, 343] on input "Select an option" at bounding box center [266, 341] width 15 height 15
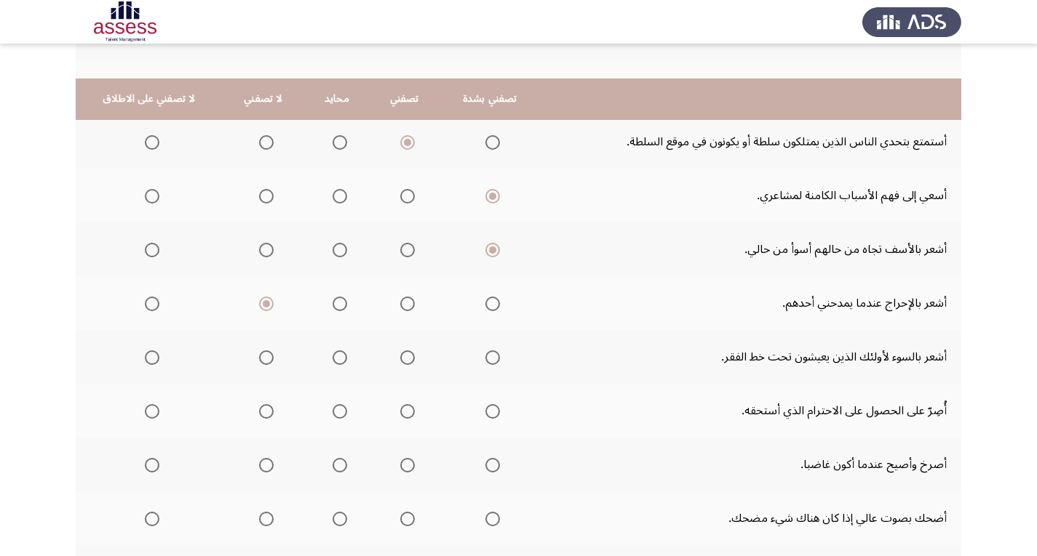
scroll to position [291, 0]
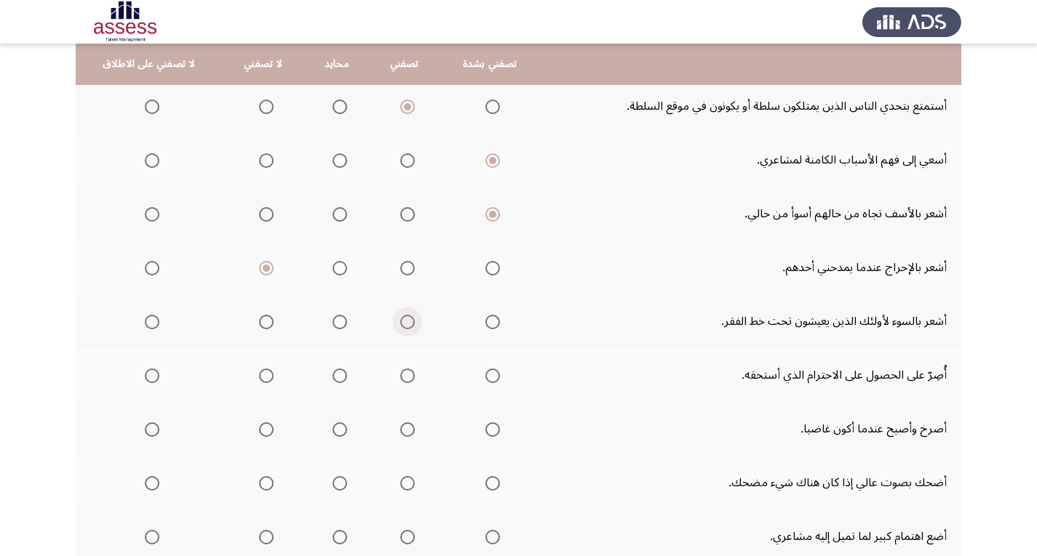
click at [404, 324] on span "Select an option" at bounding box center [407, 322] width 15 height 15
click at [404, 324] on input "Select an option" at bounding box center [407, 322] width 15 height 15
click at [490, 373] on span "Select an option" at bounding box center [492, 376] width 15 height 15
click at [490, 373] on input "Select an option" at bounding box center [492, 376] width 15 height 15
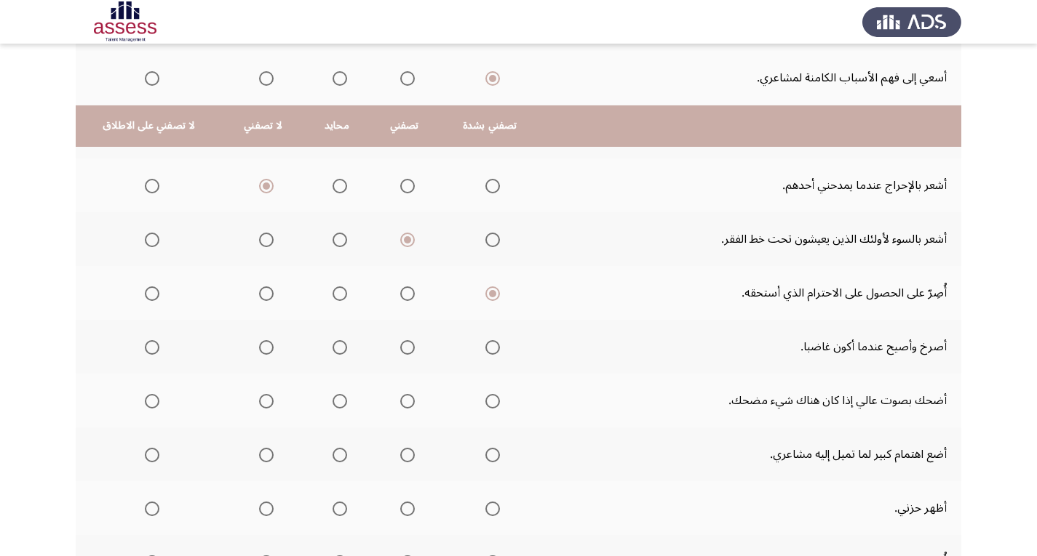
scroll to position [436, 0]
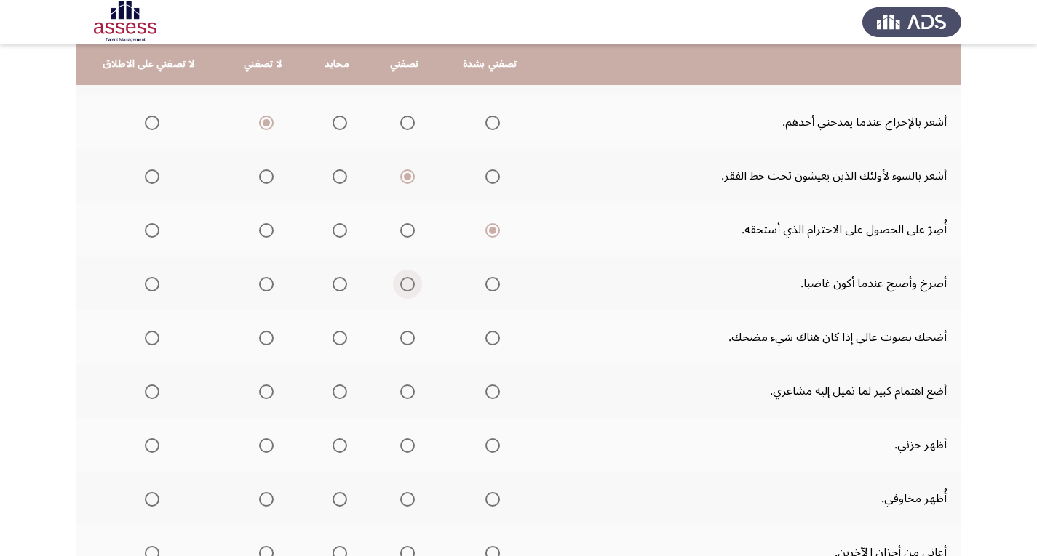
click at [400, 286] on span "Select an option" at bounding box center [407, 284] width 15 height 15
click at [400, 286] on input "Select an option" at bounding box center [407, 284] width 15 height 15
click at [400, 343] on span "Select an option" at bounding box center [407, 338] width 15 height 15
click at [400, 343] on input "Select an option" at bounding box center [407, 338] width 15 height 15
click at [403, 391] on span "Select an option" at bounding box center [407, 392] width 15 height 15
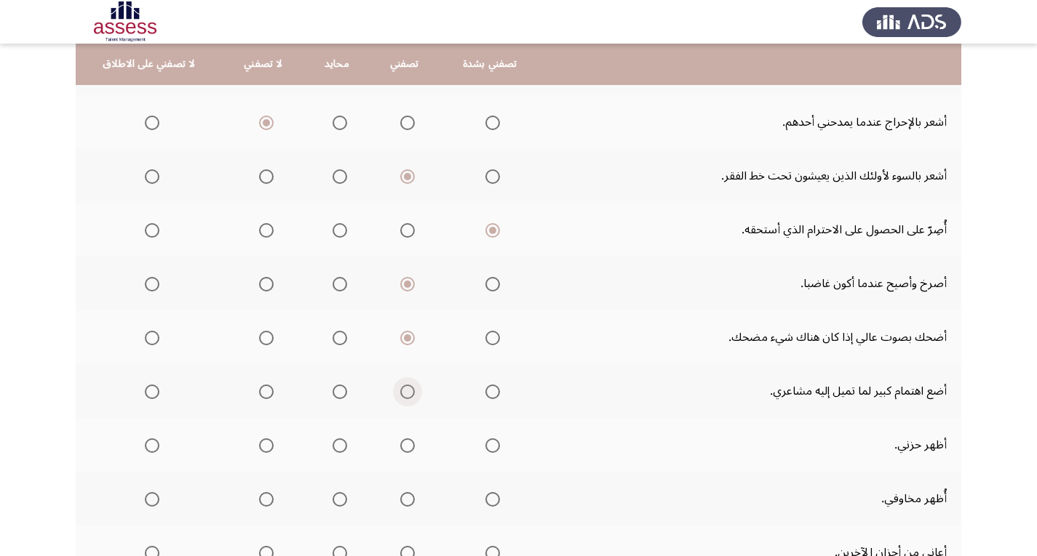
click at [403, 391] on input "Select an option" at bounding box center [407, 392] width 15 height 15
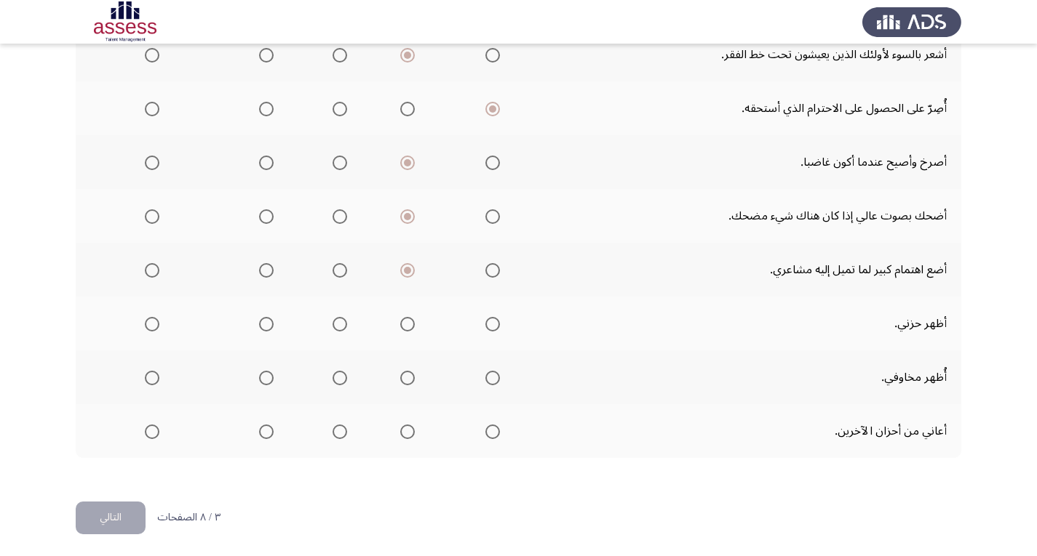
scroll to position [562, 0]
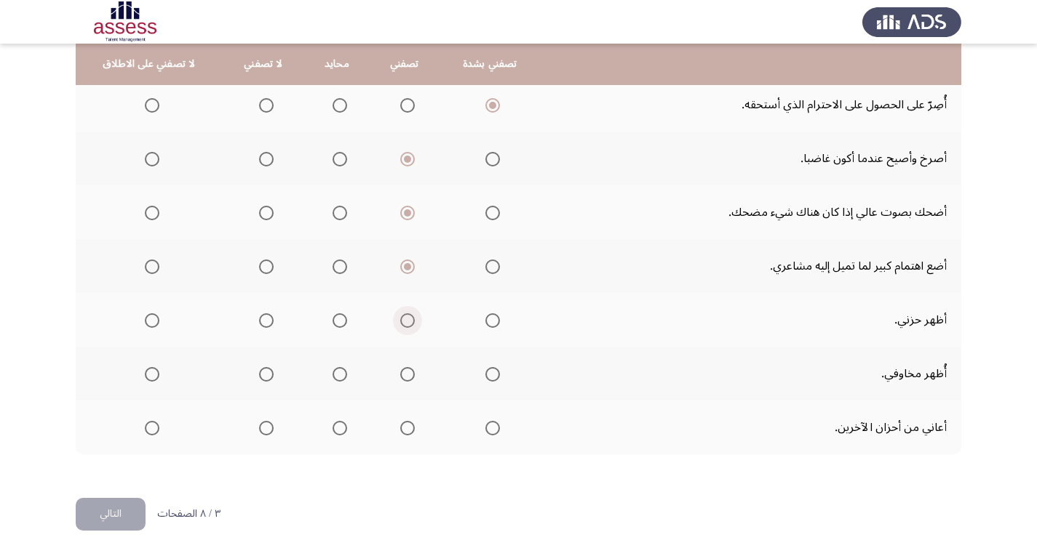
click at [400, 323] on span "Select an option" at bounding box center [407, 321] width 15 height 15
click at [400, 323] on input "Select an option" at bounding box center [407, 321] width 15 height 15
click at [261, 372] on span "Select an option" at bounding box center [266, 374] width 15 height 15
click at [261, 372] on input "Select an option" at bounding box center [266, 374] width 15 height 15
click at [332, 428] on span "Select an option" at bounding box center [339, 428] width 15 height 15
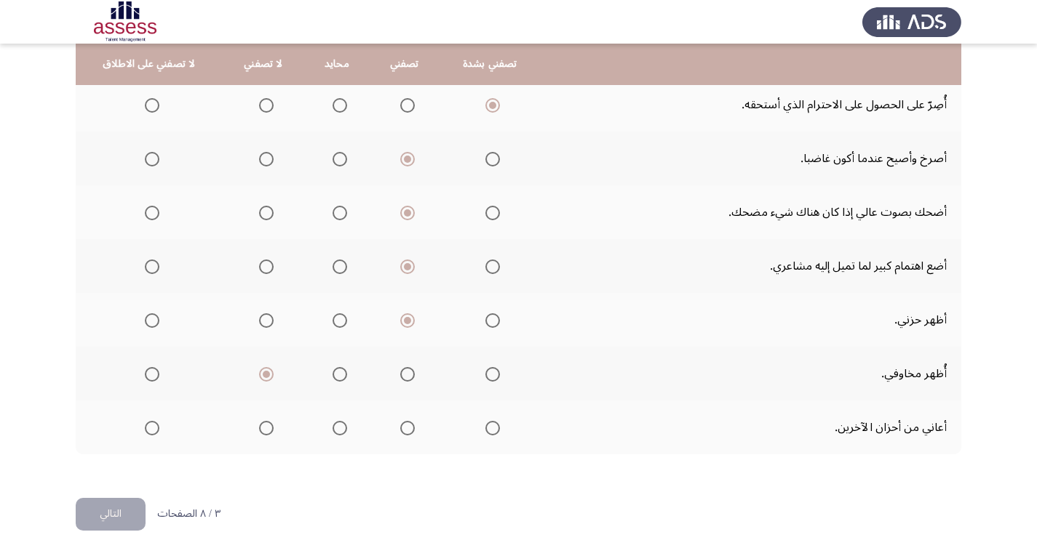
click at [332, 428] on input "Select an option" at bounding box center [339, 428] width 15 height 15
click at [110, 510] on button "التالي" at bounding box center [111, 514] width 70 height 33
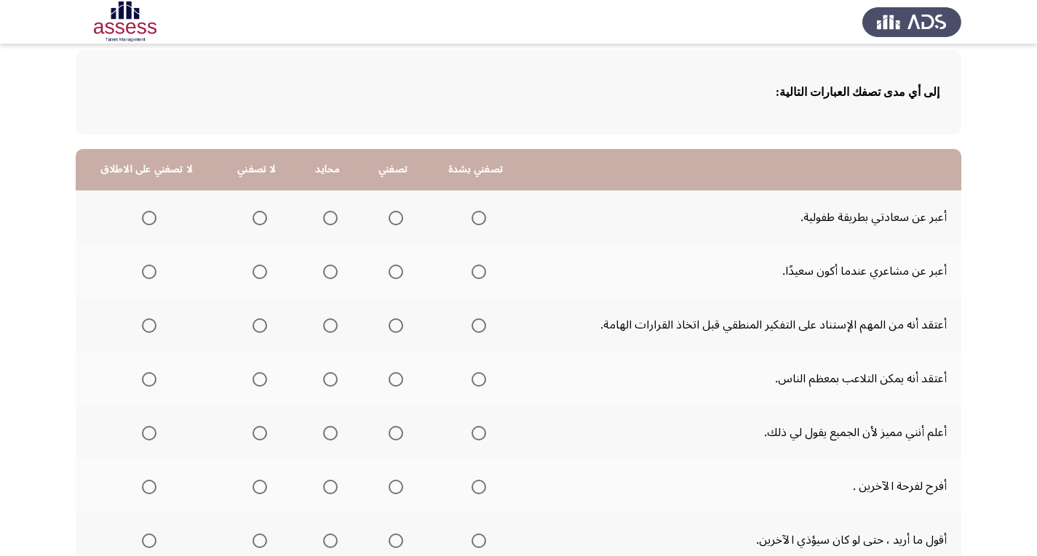
scroll to position [73, 0]
click at [259, 221] on span "Select an option" at bounding box center [259, 217] width 15 height 15
click at [259, 221] on input "Select an option" at bounding box center [259, 217] width 15 height 15
click at [394, 274] on span "Select an option" at bounding box center [395, 271] width 15 height 15
click at [394, 274] on input "Select an option" at bounding box center [395, 271] width 15 height 15
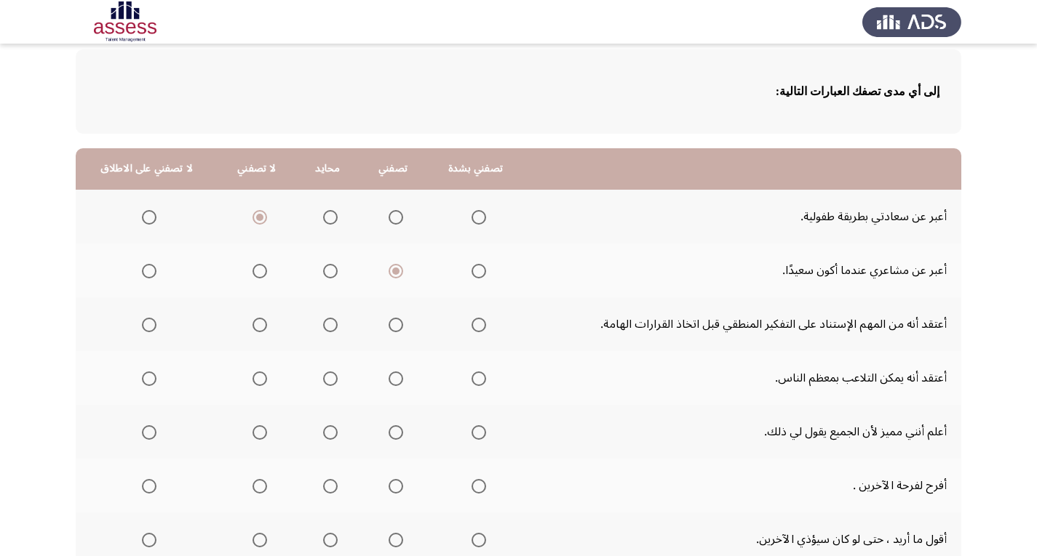
click at [474, 327] on span "Select an option" at bounding box center [478, 325] width 15 height 15
click at [474, 327] on input "Select an option" at bounding box center [478, 325] width 15 height 15
click at [328, 377] on span "Select an option" at bounding box center [330, 379] width 15 height 15
click at [328, 377] on input "Select an option" at bounding box center [330, 379] width 15 height 15
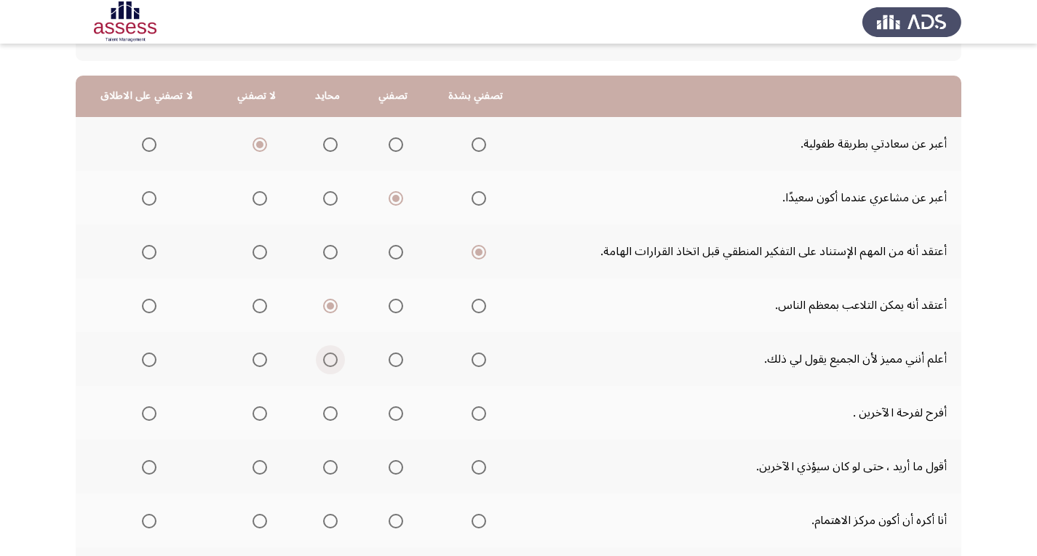
click at [329, 364] on span "Select an option" at bounding box center [330, 360] width 15 height 15
click at [329, 364] on input "Select an option" at bounding box center [330, 360] width 15 height 15
click at [478, 416] on span "Select an option" at bounding box center [478, 414] width 15 height 15
click at [478, 416] on input "Select an option" at bounding box center [478, 414] width 15 height 15
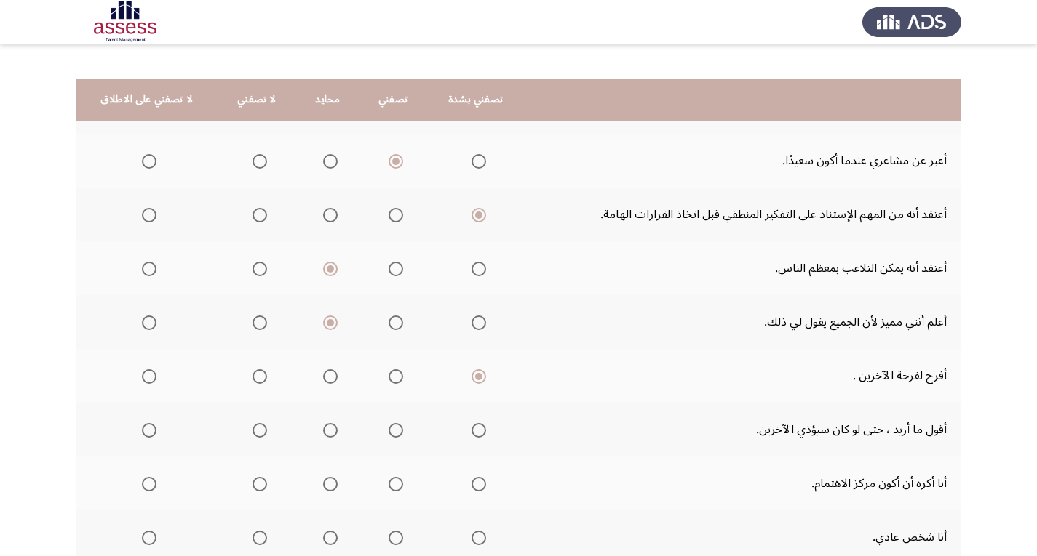
scroll to position [218, 0]
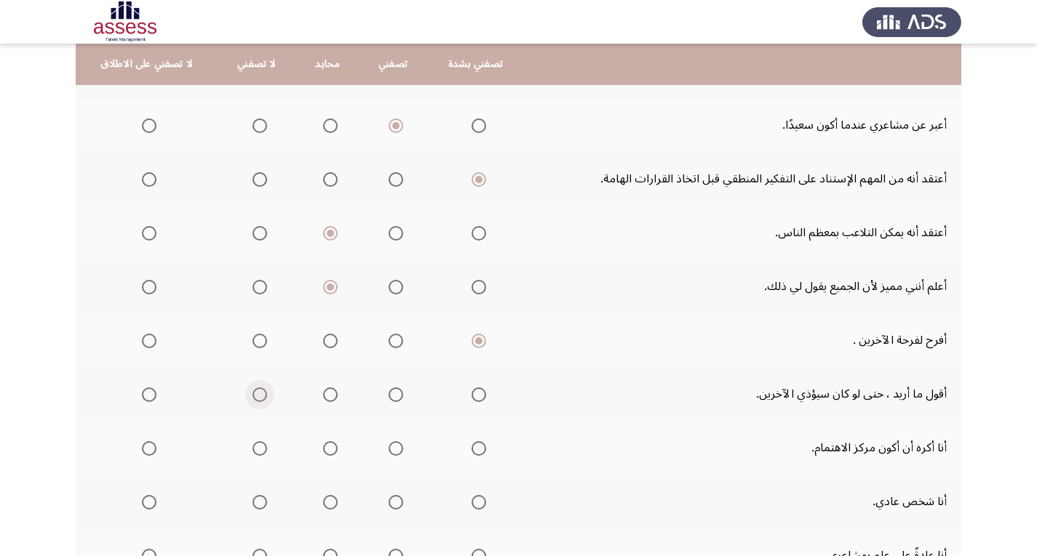
click at [256, 399] on span "Select an option" at bounding box center [259, 395] width 15 height 15
click at [256, 399] on input "Select an option" at bounding box center [259, 395] width 15 height 15
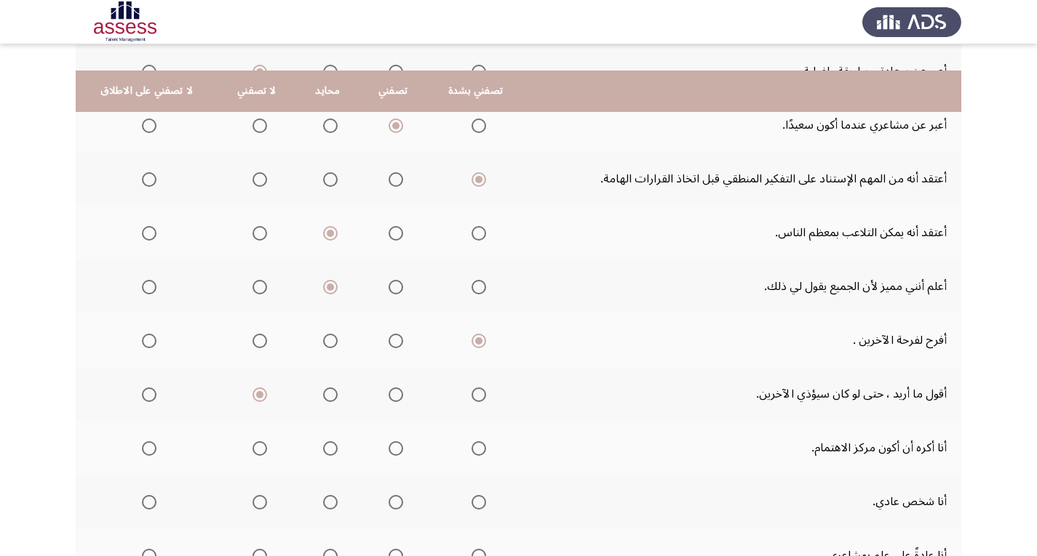
scroll to position [291, 0]
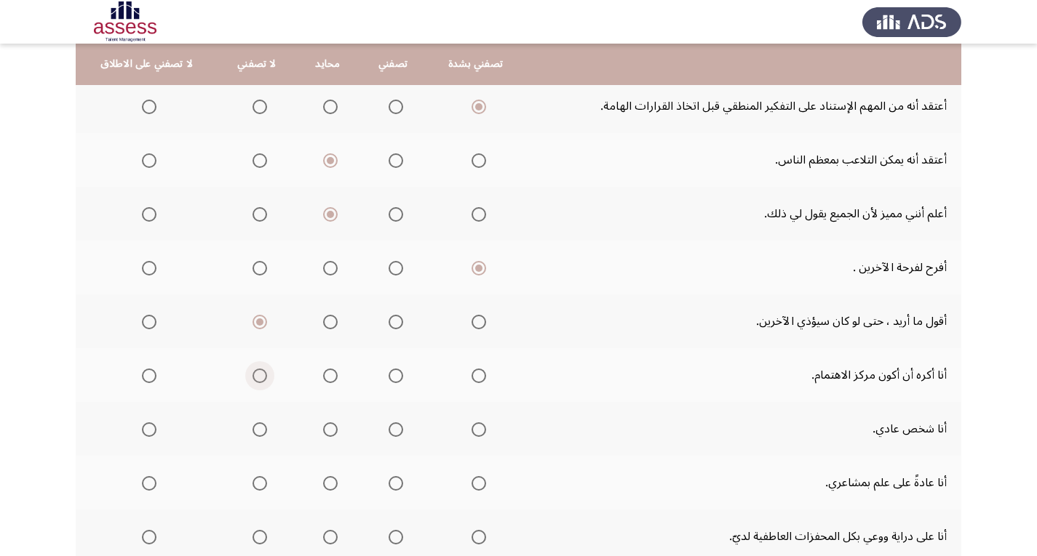
click at [257, 372] on span "Select an option" at bounding box center [259, 376] width 15 height 15
click at [257, 372] on input "Select an option" at bounding box center [259, 376] width 15 height 15
click at [255, 434] on span "Select an option" at bounding box center [259, 430] width 15 height 15
click at [255, 434] on input "Select an option" at bounding box center [259, 430] width 15 height 15
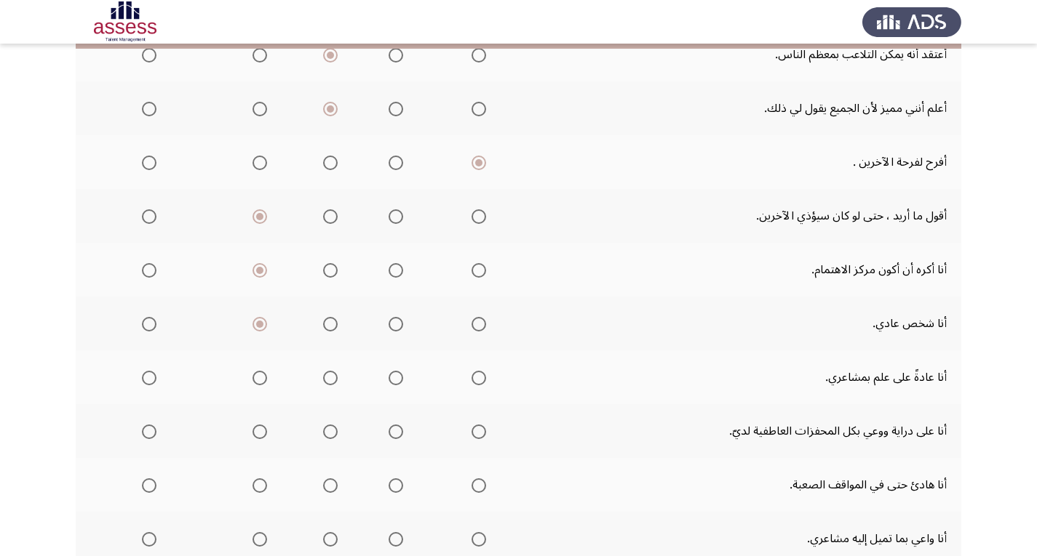
scroll to position [436, 0]
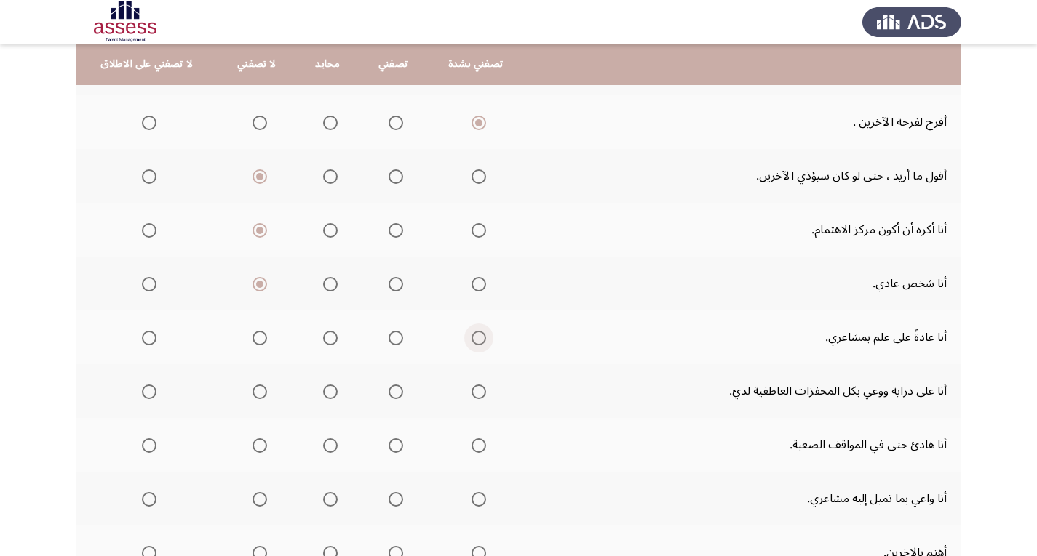
click at [475, 342] on span "Select an option" at bounding box center [478, 338] width 15 height 15
click at [475, 342] on input "Select an option" at bounding box center [478, 338] width 15 height 15
click at [475, 394] on span "Select an option" at bounding box center [478, 392] width 15 height 15
click at [475, 394] on input "Select an option" at bounding box center [478, 392] width 15 height 15
click at [476, 447] on span "Select an option" at bounding box center [478, 446] width 15 height 15
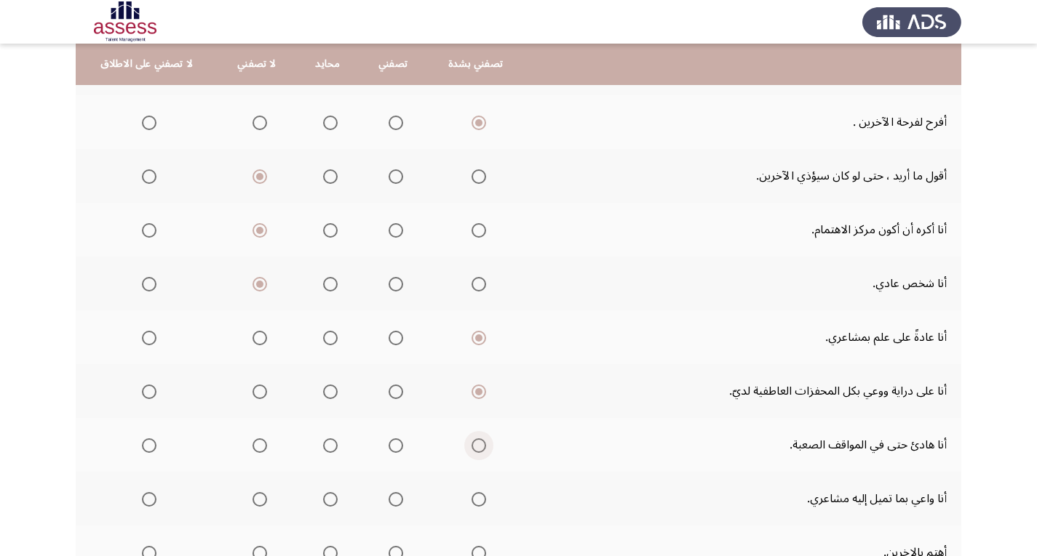
click at [476, 447] on input "Select an option" at bounding box center [478, 446] width 15 height 15
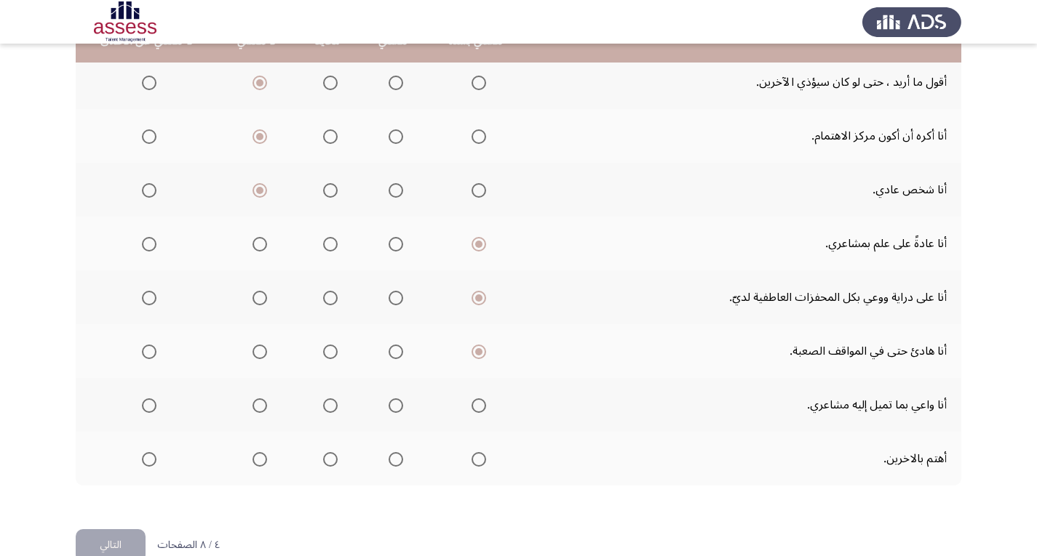
scroll to position [562, 0]
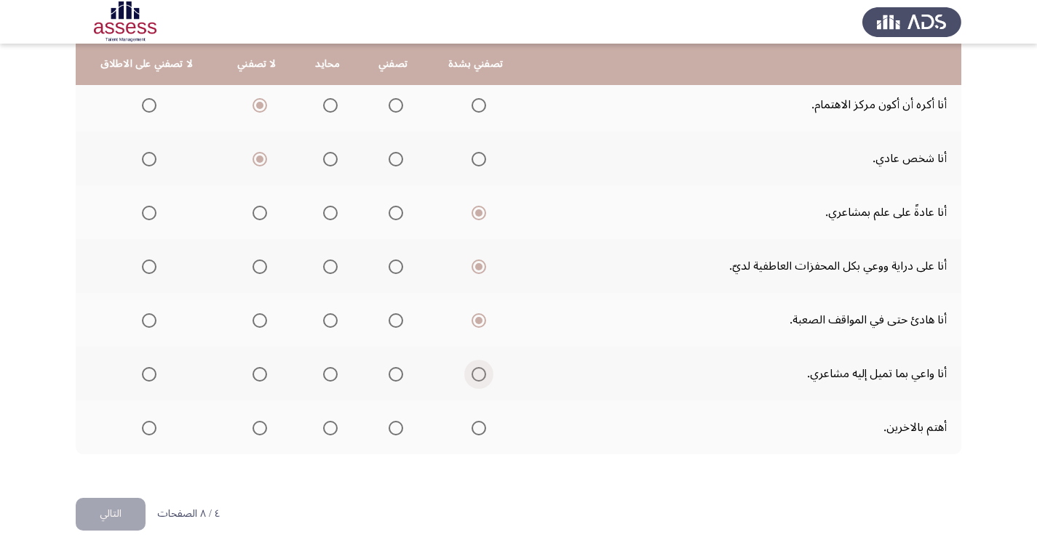
click at [473, 377] on span "Select an option" at bounding box center [478, 374] width 15 height 15
click at [473, 377] on input "Select an option" at bounding box center [478, 374] width 15 height 15
click at [478, 424] on span "Select an option" at bounding box center [478, 428] width 15 height 15
click at [478, 424] on input "Select an option" at bounding box center [478, 428] width 15 height 15
click at [123, 516] on button "التالي" at bounding box center [111, 514] width 70 height 33
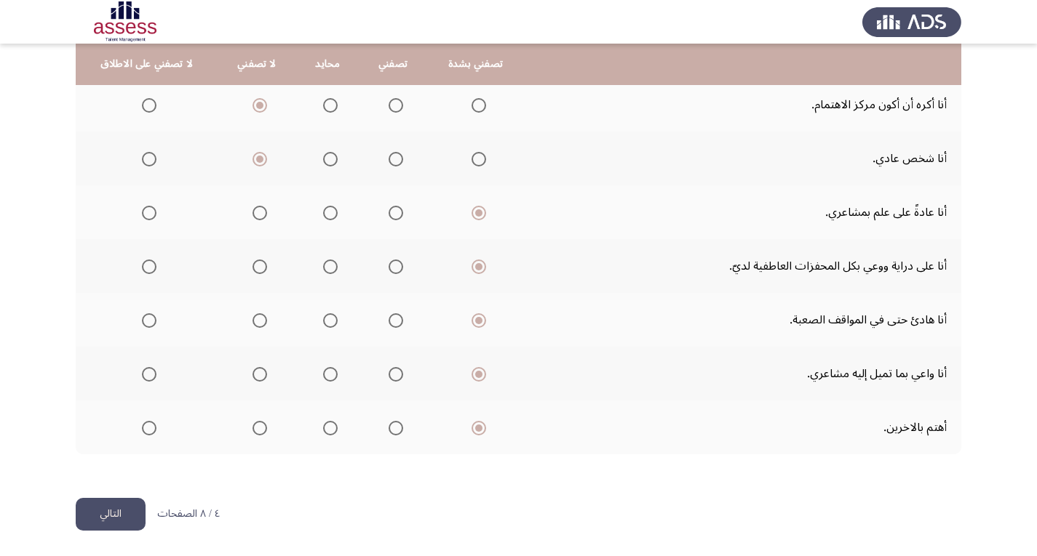
scroll to position [0, 0]
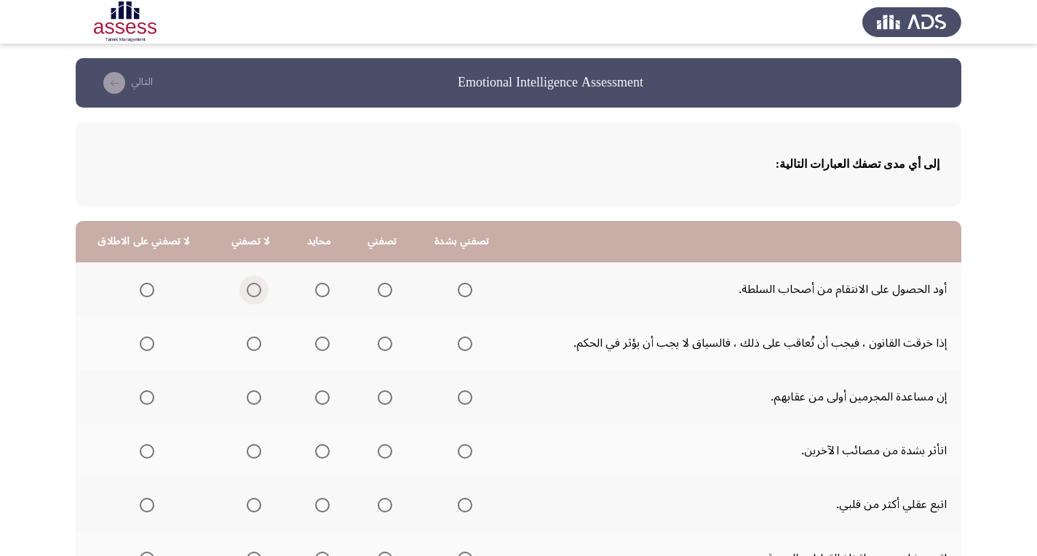
click at [247, 292] on span "Select an option" at bounding box center [254, 290] width 15 height 15
click at [247, 292] on input "Select an option" at bounding box center [254, 290] width 15 height 15
click at [250, 343] on span "Select an option" at bounding box center [254, 344] width 15 height 15
click at [250, 343] on input "Select an option" at bounding box center [254, 344] width 15 height 15
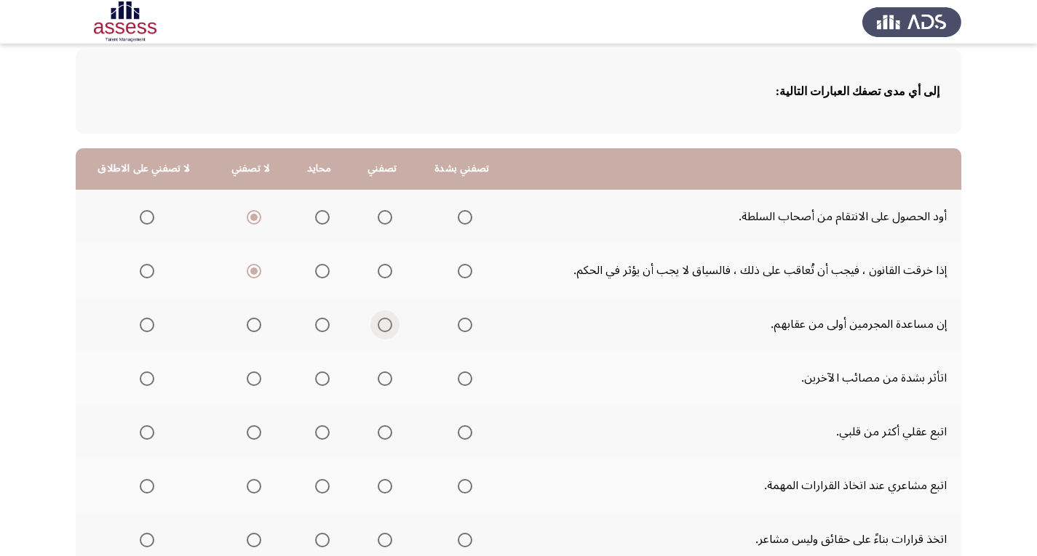
click at [378, 325] on span "Select an option" at bounding box center [385, 325] width 15 height 15
click at [378, 325] on input "Select an option" at bounding box center [385, 325] width 15 height 15
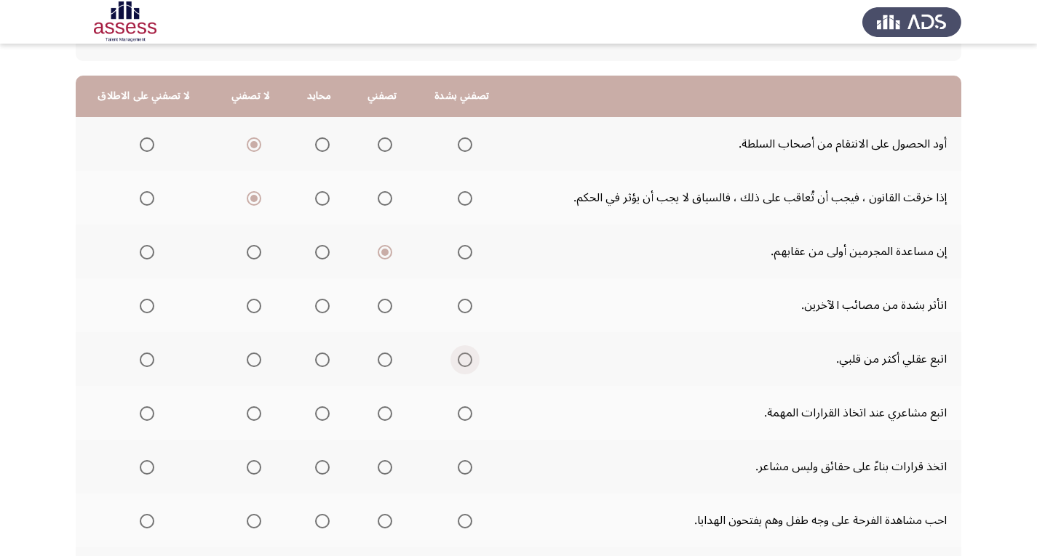
click at [458, 357] on span "Select an option" at bounding box center [465, 360] width 15 height 15
click at [458, 357] on input "Select an option" at bounding box center [465, 360] width 15 height 15
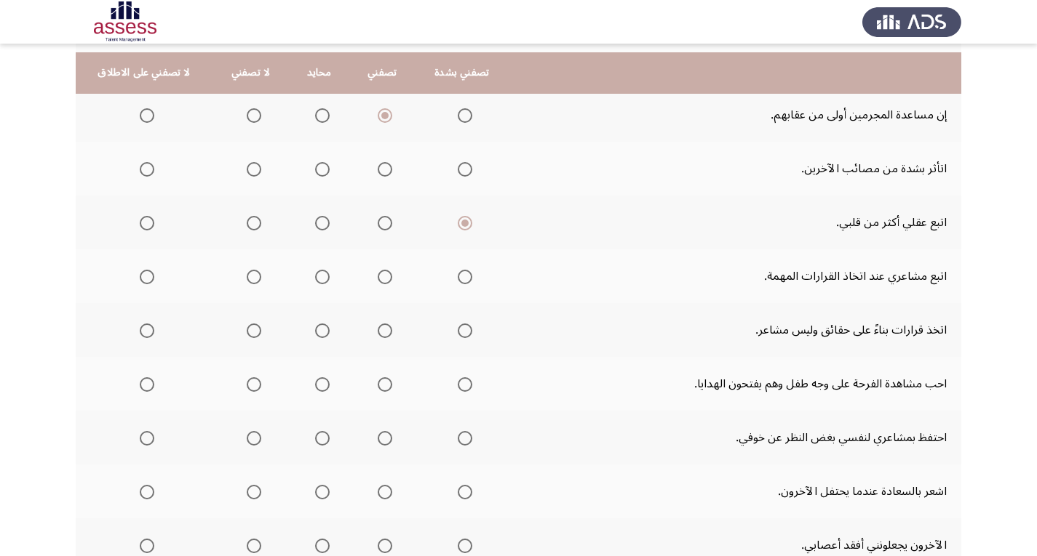
scroll to position [291, 0]
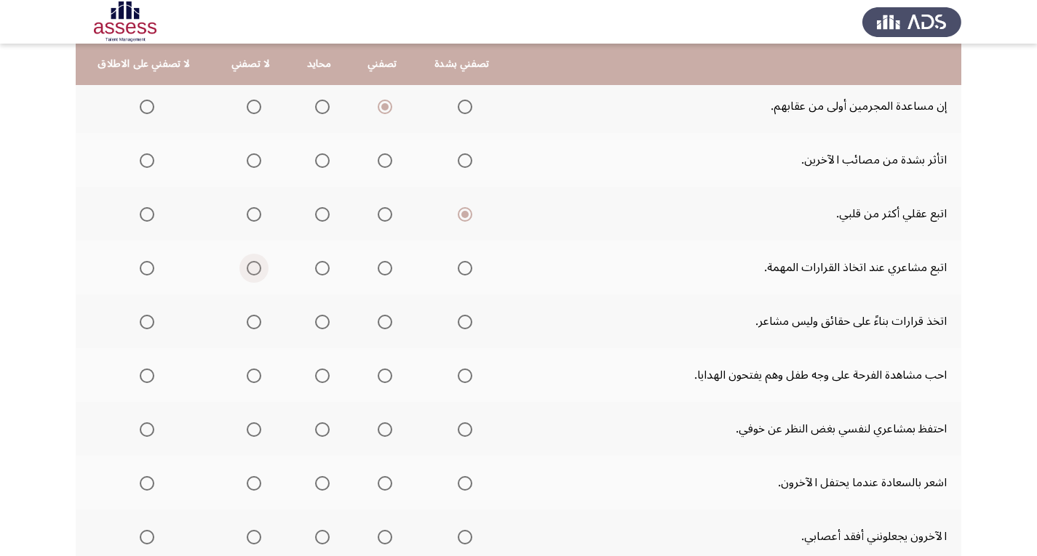
click at [247, 268] on span "Select an option" at bounding box center [254, 268] width 15 height 15
click at [247, 268] on input "Select an option" at bounding box center [254, 268] width 15 height 15
click at [459, 325] on span "Select an option" at bounding box center [465, 322] width 15 height 15
click at [459, 325] on input "Select an option" at bounding box center [465, 322] width 15 height 15
click at [458, 375] on span "Select an option" at bounding box center [465, 376] width 15 height 15
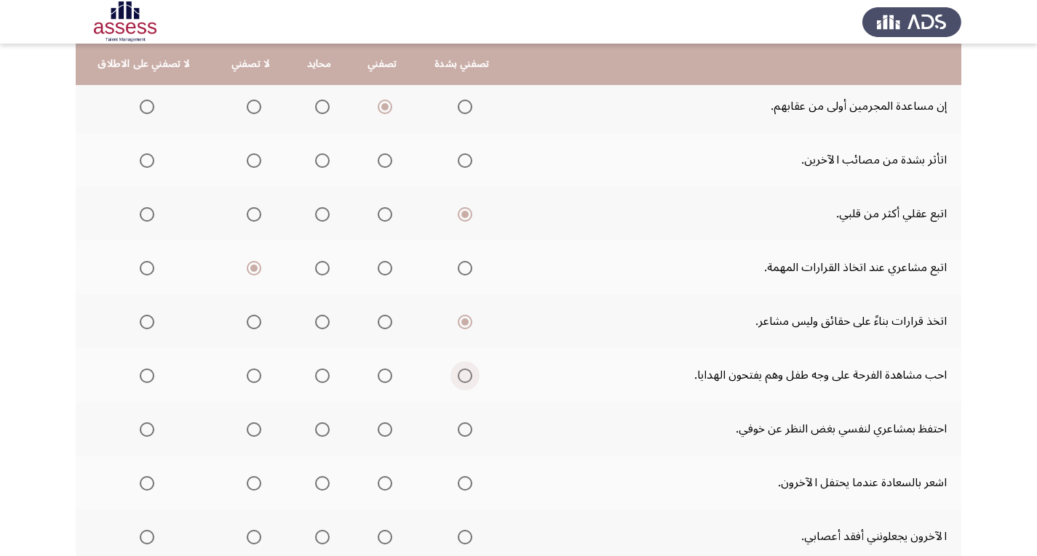
click at [458, 375] on input "Select an option" at bounding box center [465, 376] width 15 height 15
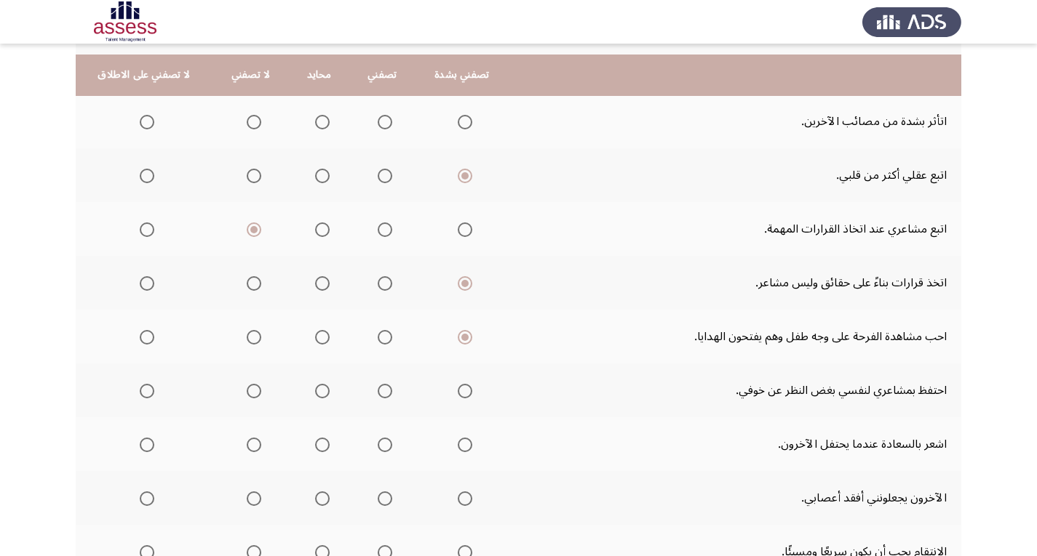
scroll to position [364, 0]
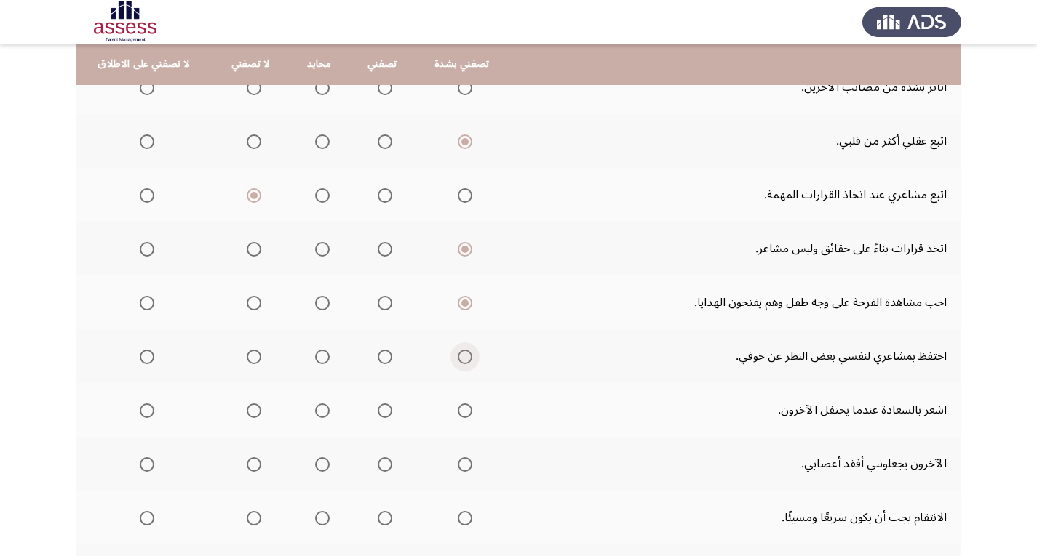
click at [458, 355] on span "Select an option" at bounding box center [465, 357] width 15 height 15
click at [458, 355] on input "Select an option" at bounding box center [465, 357] width 15 height 15
click at [460, 411] on span "Select an option" at bounding box center [465, 411] width 15 height 15
click at [460, 411] on input "Select an option" at bounding box center [465, 411] width 15 height 15
click at [247, 466] on span "Select an option" at bounding box center [254, 465] width 15 height 15
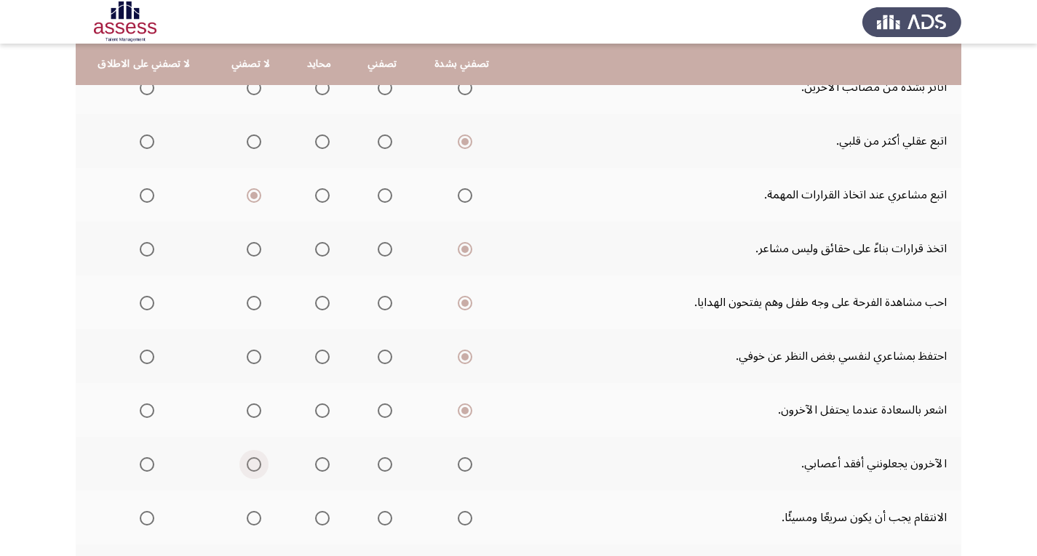
click at [247, 466] on input "Select an option" at bounding box center [254, 465] width 15 height 15
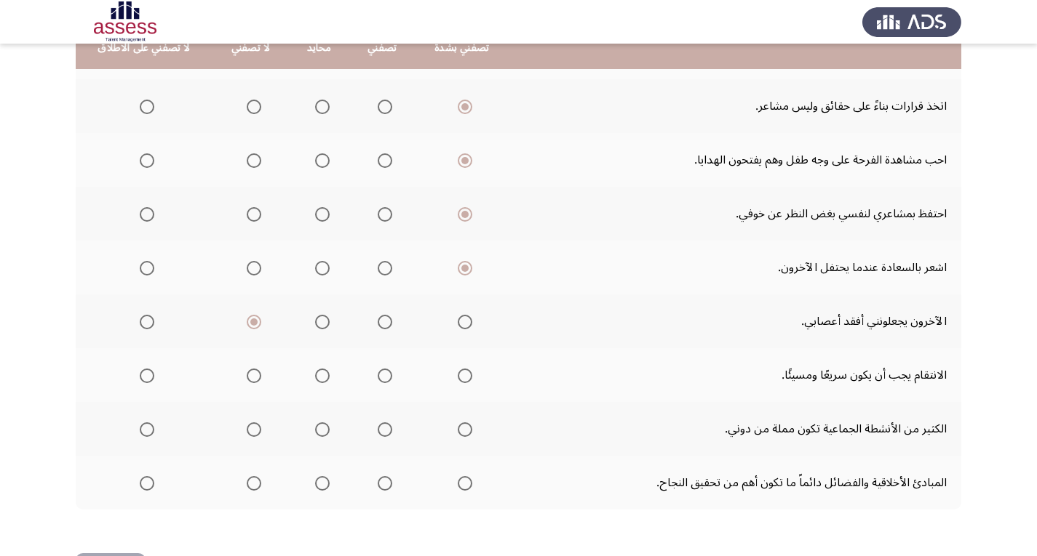
scroll to position [509, 0]
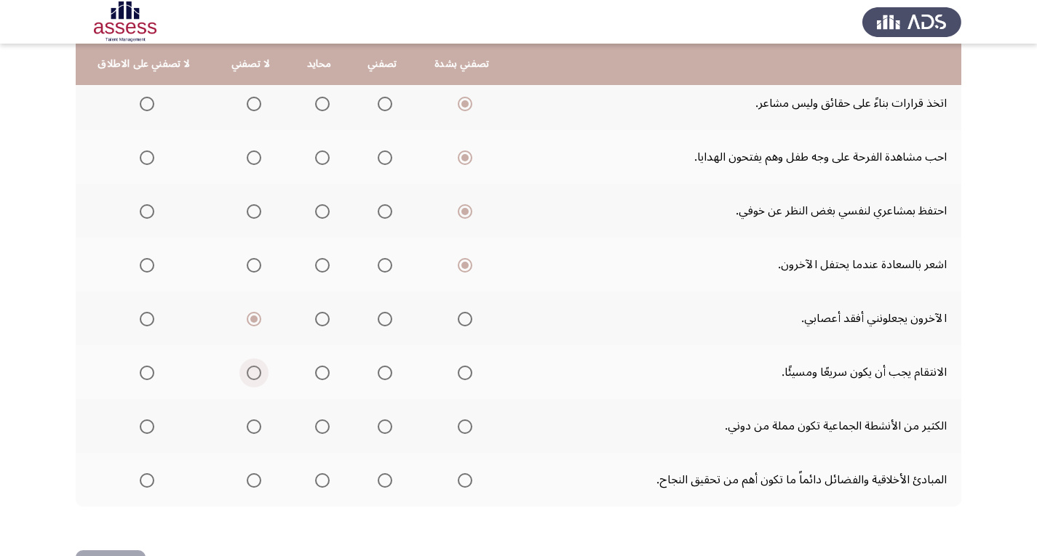
click at [252, 378] on span "Select an option" at bounding box center [254, 373] width 15 height 15
click at [252, 378] on input "Select an option" at bounding box center [254, 373] width 15 height 15
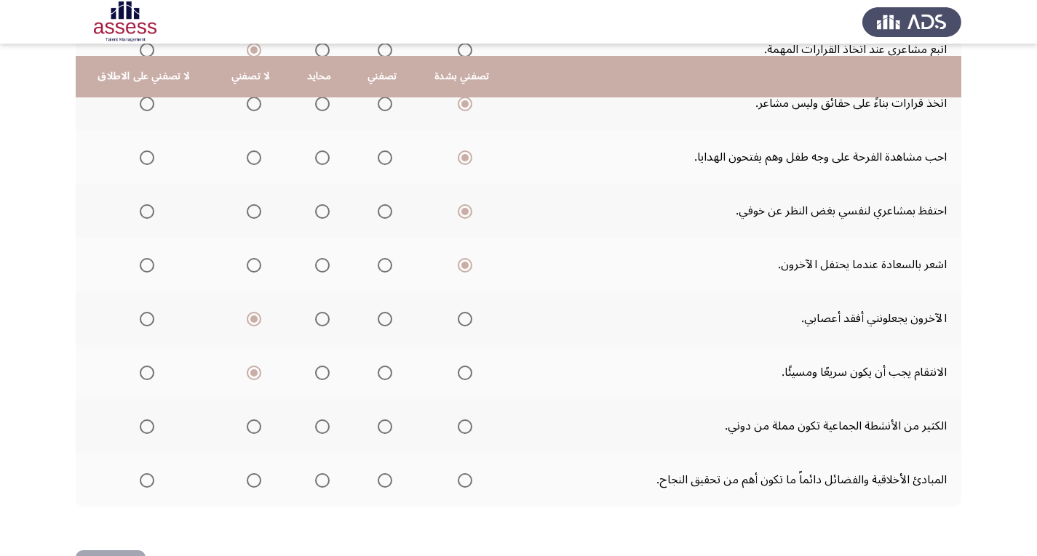
scroll to position [562, 0]
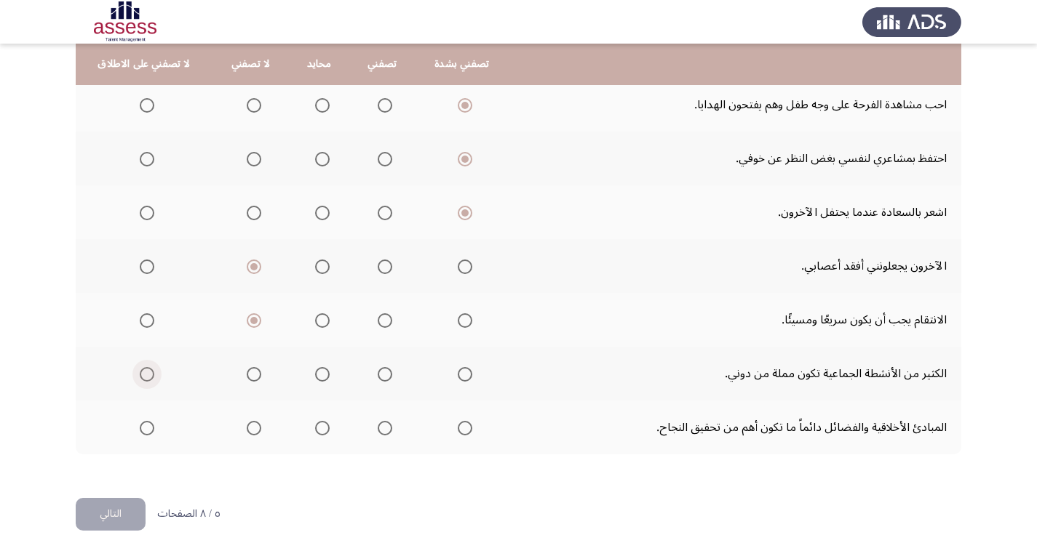
click at [151, 374] on span "Select an option" at bounding box center [147, 374] width 15 height 15
click at [151, 374] on input "Select an option" at bounding box center [147, 374] width 15 height 15
click at [378, 433] on span "Select an option" at bounding box center [385, 428] width 15 height 15
click at [378, 433] on input "Select an option" at bounding box center [385, 428] width 15 height 15
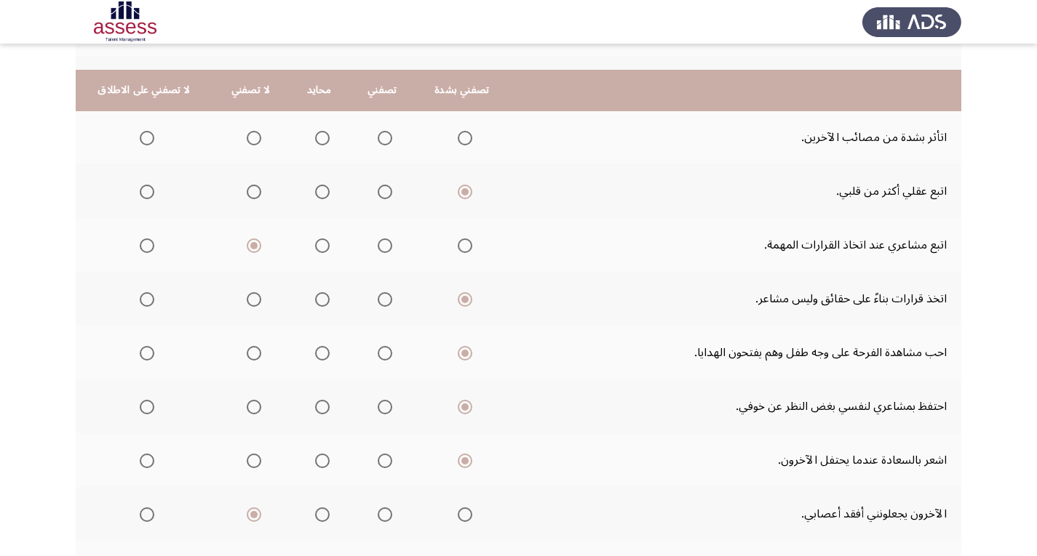
scroll to position [271, 0]
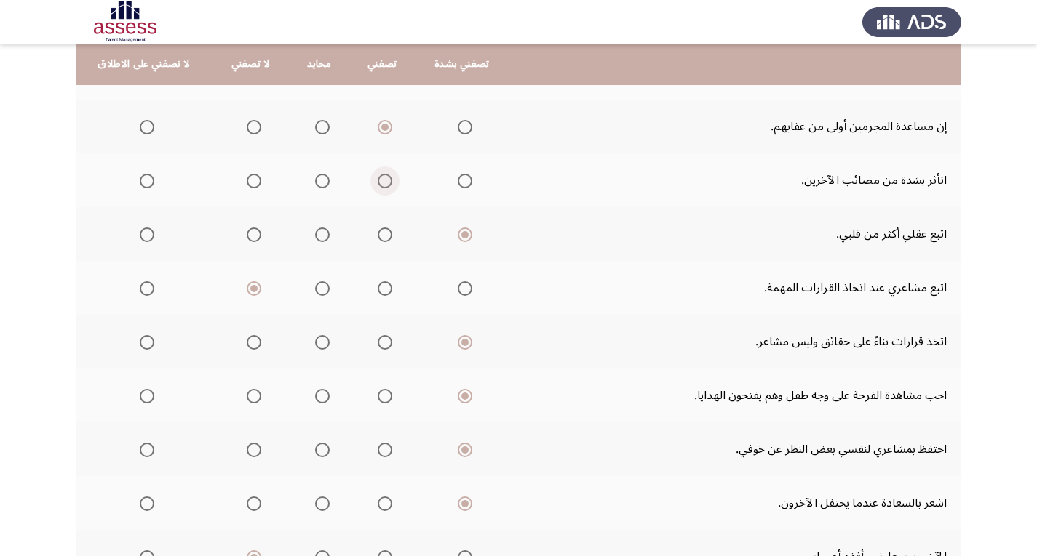
click at [378, 178] on span "Select an option" at bounding box center [385, 181] width 15 height 15
click at [378, 178] on input "Select an option" at bounding box center [385, 181] width 15 height 15
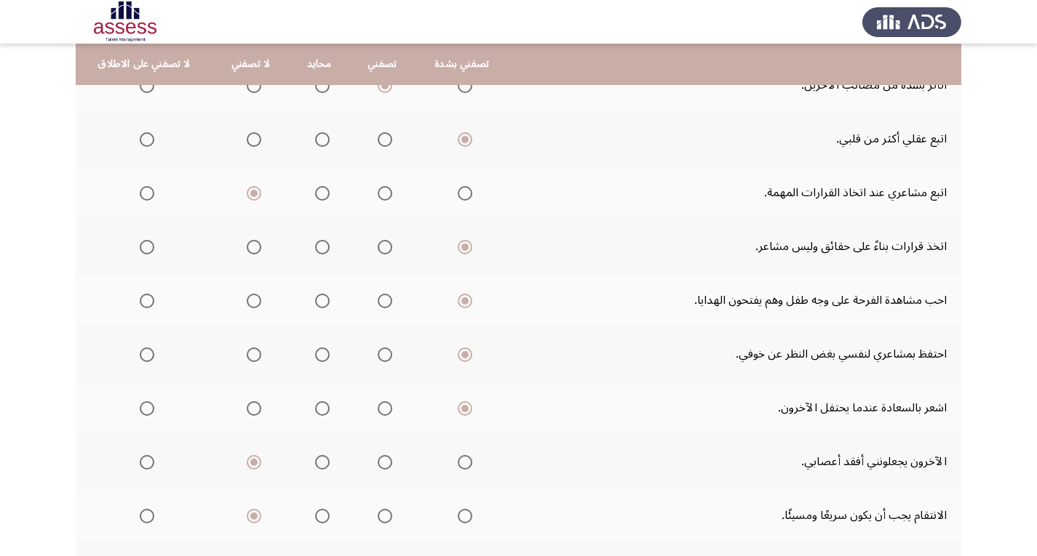
scroll to position [562, 0]
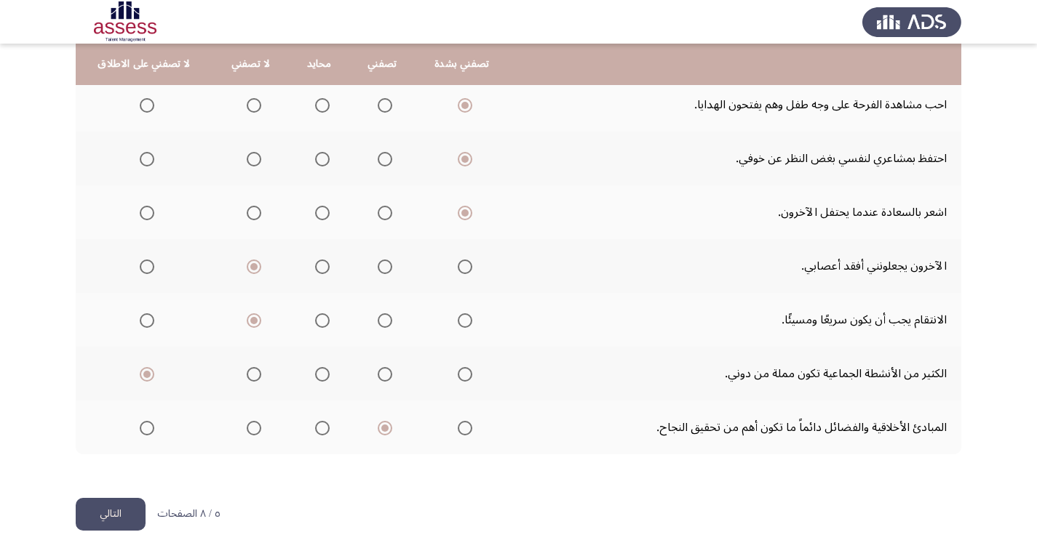
click at [95, 523] on button "التالي" at bounding box center [111, 514] width 70 height 33
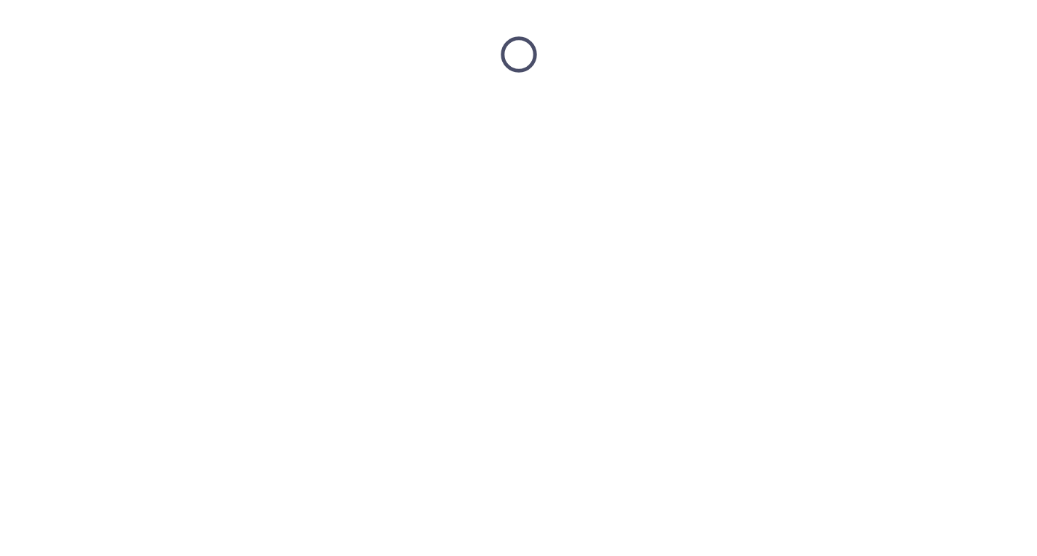
scroll to position [0, 0]
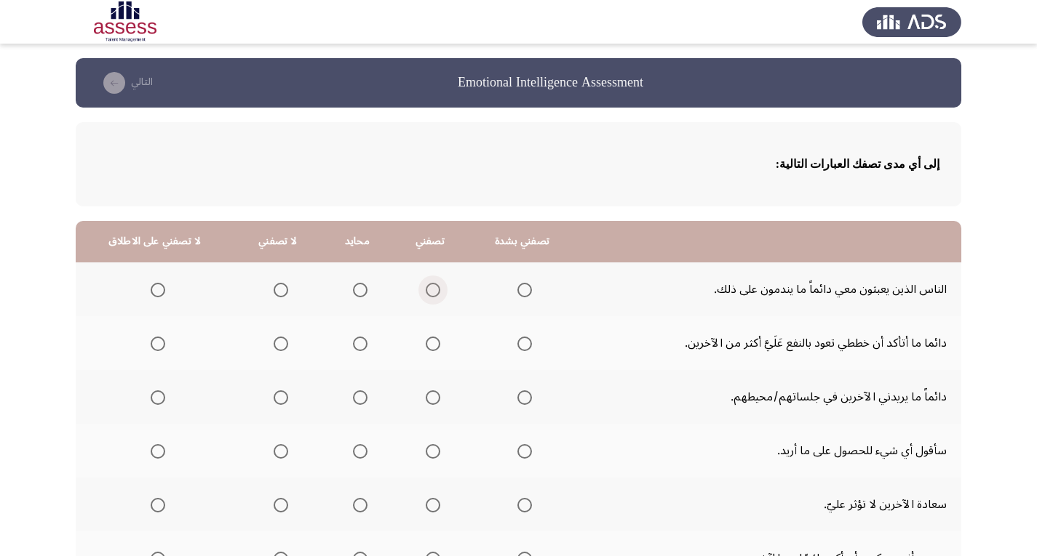
click at [430, 290] on span "Select an option" at bounding box center [433, 290] width 15 height 15
click at [430, 290] on input "Select an option" at bounding box center [433, 290] width 15 height 15
click at [433, 344] on span "Select an option" at bounding box center [433, 344] width 0 height 0
click at [428, 344] on input "Select an option" at bounding box center [433, 344] width 15 height 15
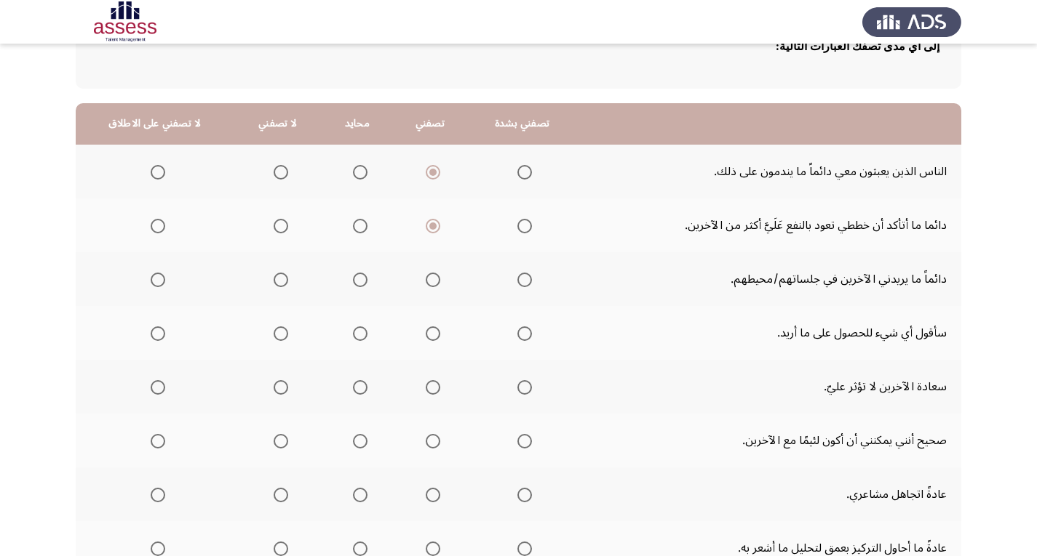
scroll to position [145, 0]
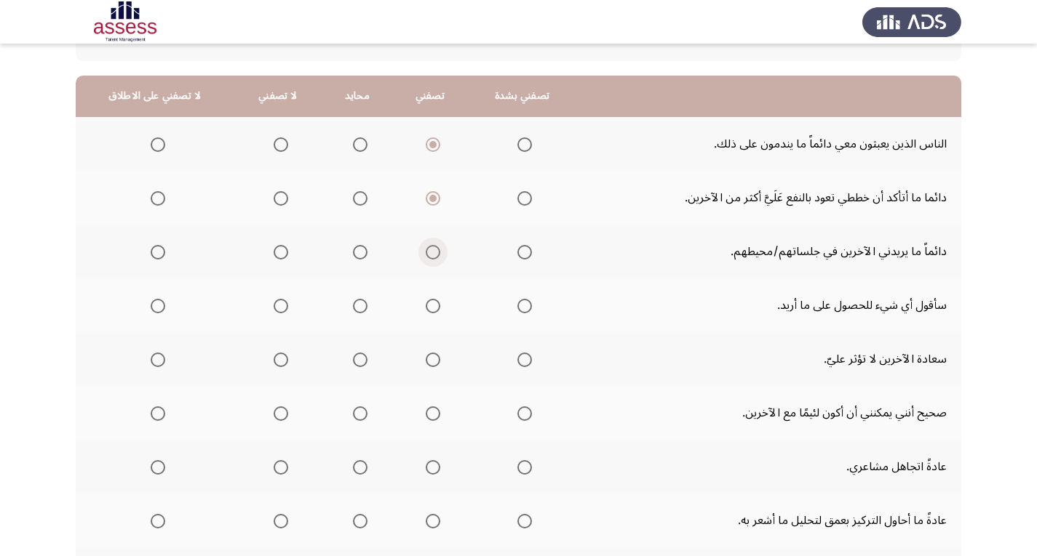
click at [432, 254] on span "Select an option" at bounding box center [433, 252] width 15 height 15
click at [432, 254] on input "Select an option" at bounding box center [433, 252] width 15 height 15
click at [274, 309] on span "Select an option" at bounding box center [281, 306] width 15 height 15
click at [274, 309] on input "Select an option" at bounding box center [281, 306] width 15 height 15
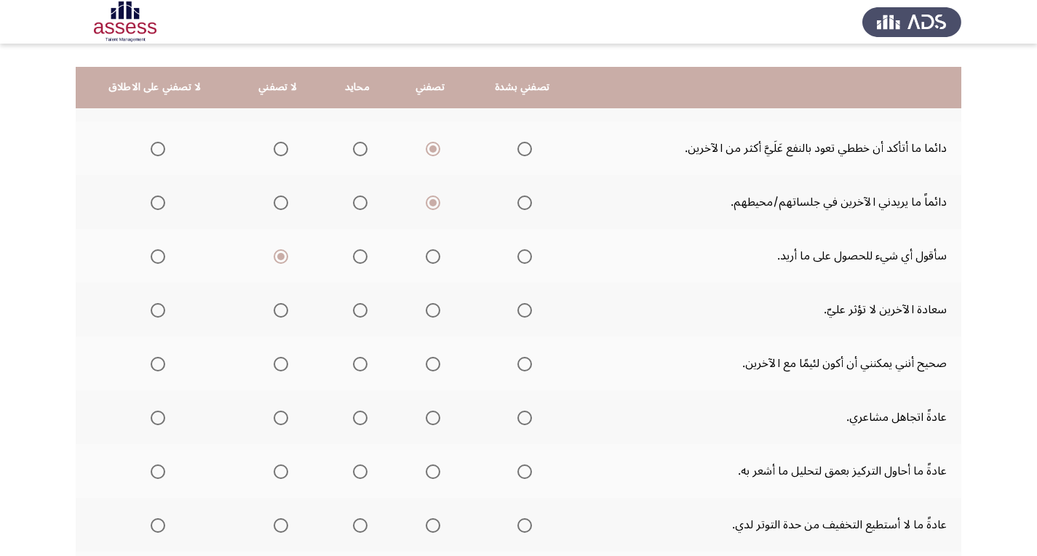
scroll to position [218, 0]
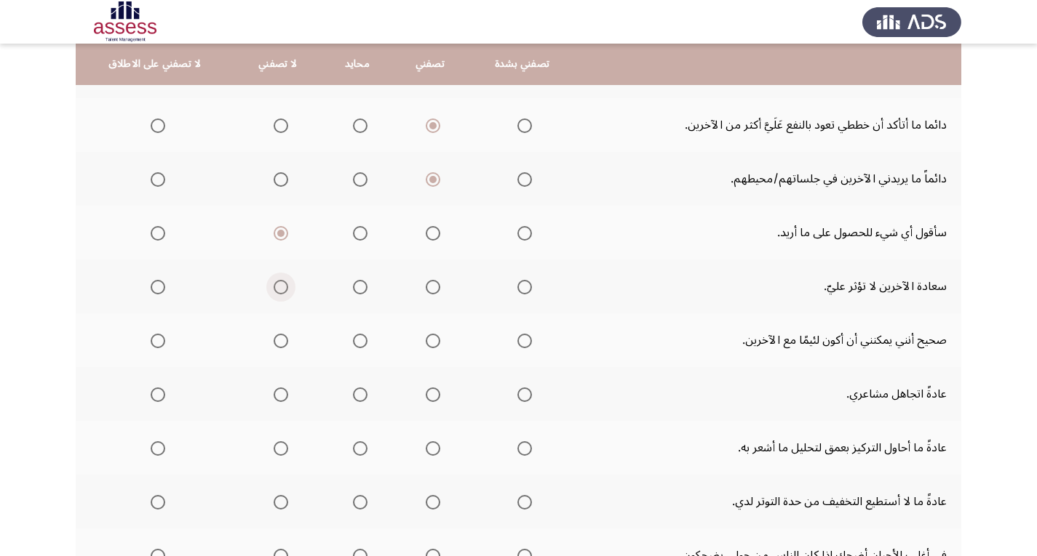
click at [279, 287] on span "Select an option" at bounding box center [281, 287] width 15 height 15
click at [279, 287] on input "Select an option" at bounding box center [281, 287] width 15 height 15
click at [427, 338] on span "Select an option" at bounding box center [433, 341] width 15 height 15
click at [427, 338] on input "Select an option" at bounding box center [433, 341] width 15 height 15
click at [279, 396] on span "Select an option" at bounding box center [281, 395] width 15 height 15
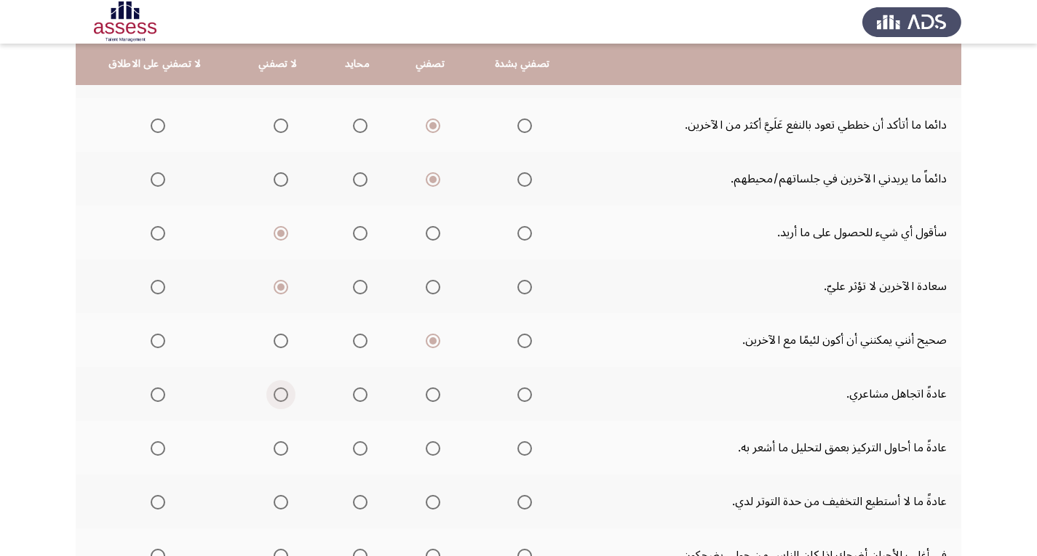
click at [279, 396] on input "Select an option" at bounding box center [281, 395] width 15 height 15
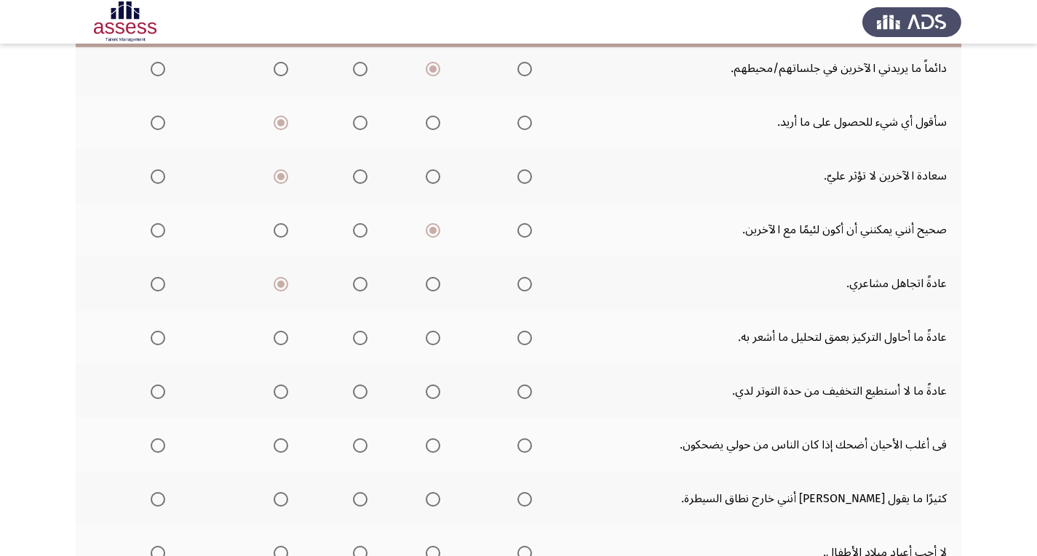
scroll to position [364, 0]
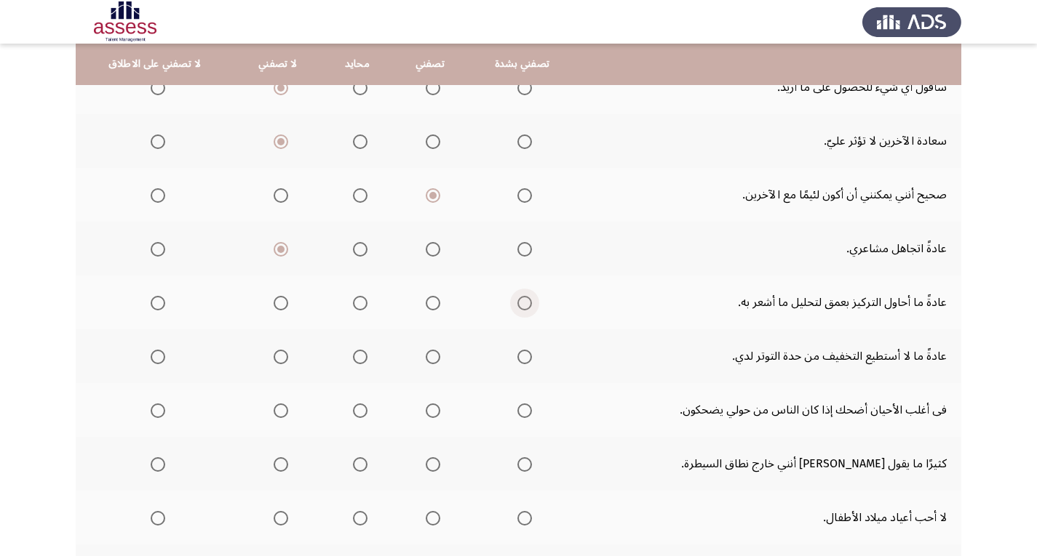
click at [519, 300] on span "Select an option" at bounding box center [524, 303] width 15 height 15
click at [519, 300] on input "Select an option" at bounding box center [524, 303] width 15 height 15
click at [276, 359] on span "Select an option" at bounding box center [281, 357] width 15 height 15
click at [276, 359] on input "Select an option" at bounding box center [281, 357] width 15 height 15
click at [432, 408] on span "Select an option" at bounding box center [433, 411] width 15 height 15
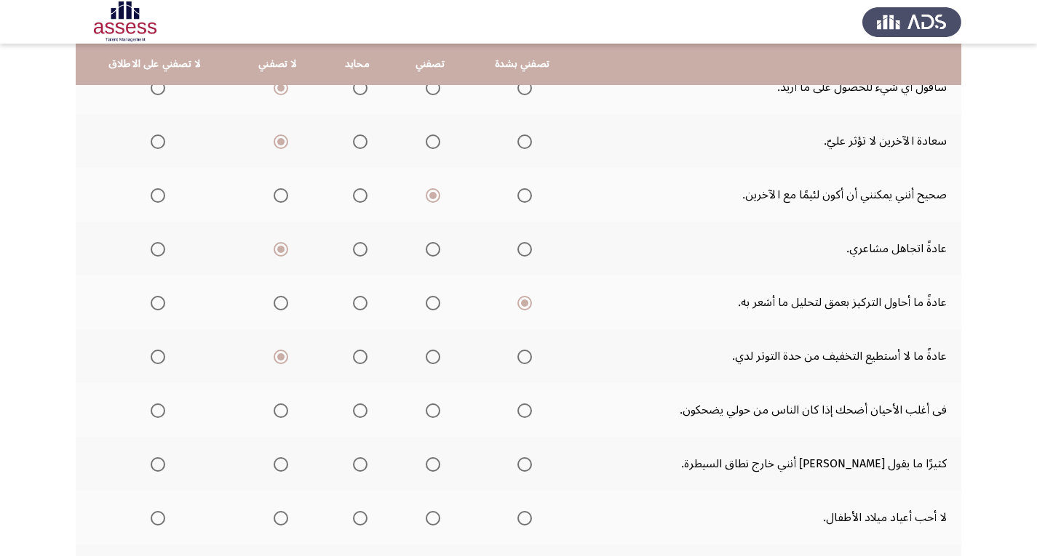
click at [432, 408] on input "Select an option" at bounding box center [433, 411] width 15 height 15
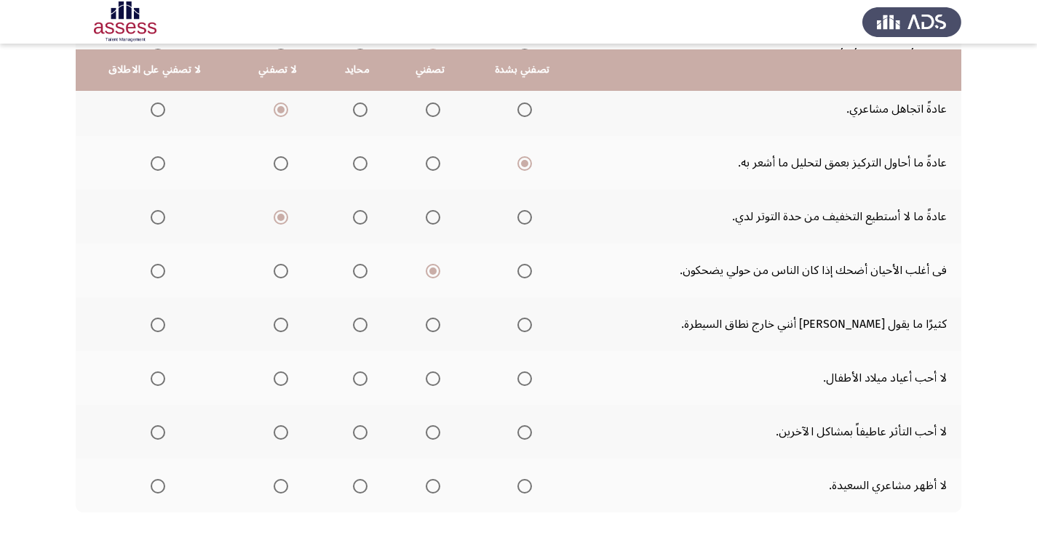
scroll to position [509, 0]
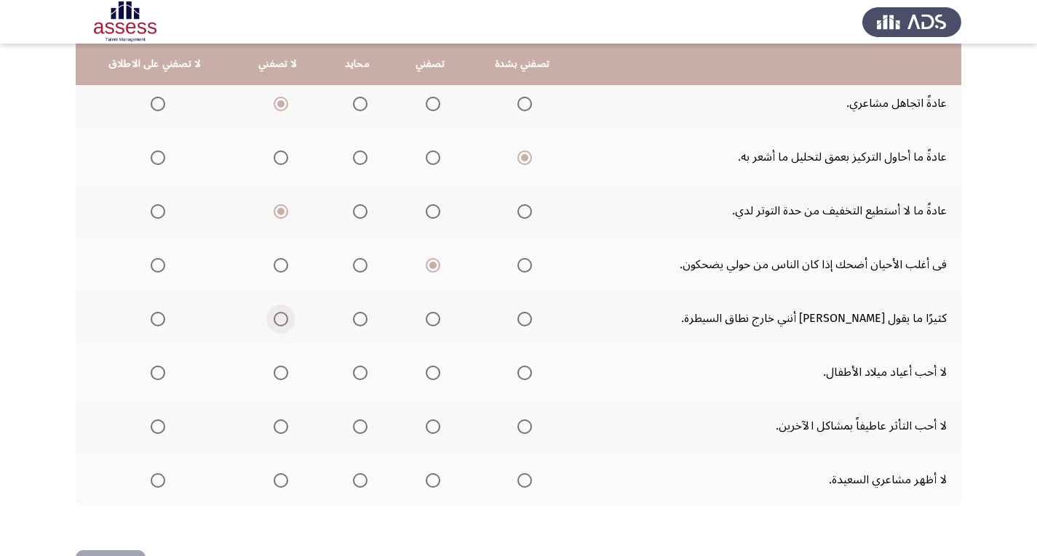
click at [281, 319] on span "Select an option" at bounding box center [281, 319] width 0 height 0
click at [276, 319] on input "Select an option" at bounding box center [281, 319] width 15 height 15
click at [431, 375] on span "Select an option" at bounding box center [433, 373] width 15 height 15
click at [431, 375] on input "Select an option" at bounding box center [433, 373] width 15 height 15
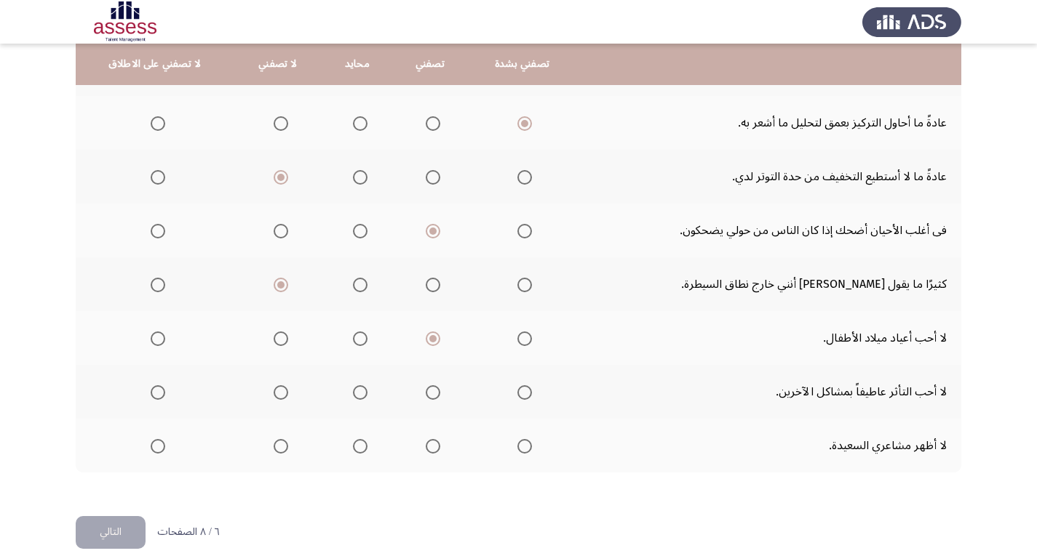
scroll to position [562, 0]
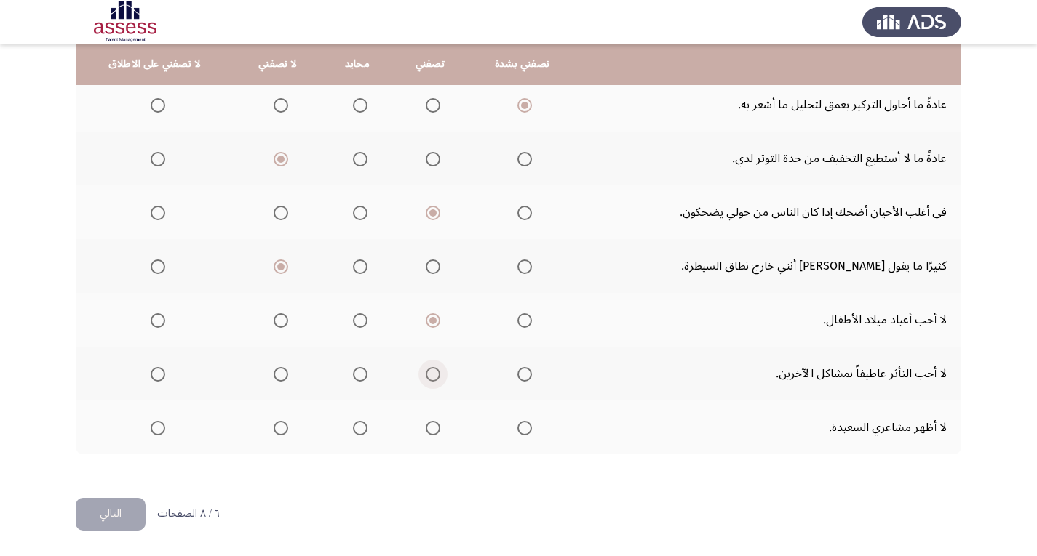
click at [430, 375] on span "Select an option" at bounding box center [433, 374] width 15 height 15
click at [430, 375] on input "Select an option" at bounding box center [433, 374] width 15 height 15
click at [279, 428] on span "Select an option" at bounding box center [281, 428] width 15 height 15
click at [279, 428] on input "Select an option" at bounding box center [281, 428] width 15 height 15
click at [104, 522] on button "التالي" at bounding box center [111, 514] width 70 height 33
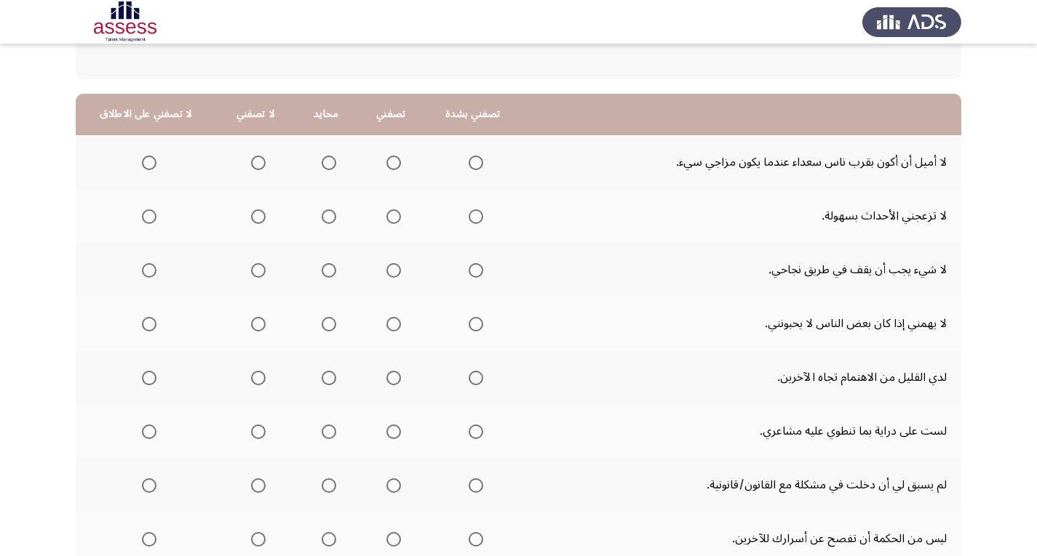
scroll to position [0, 0]
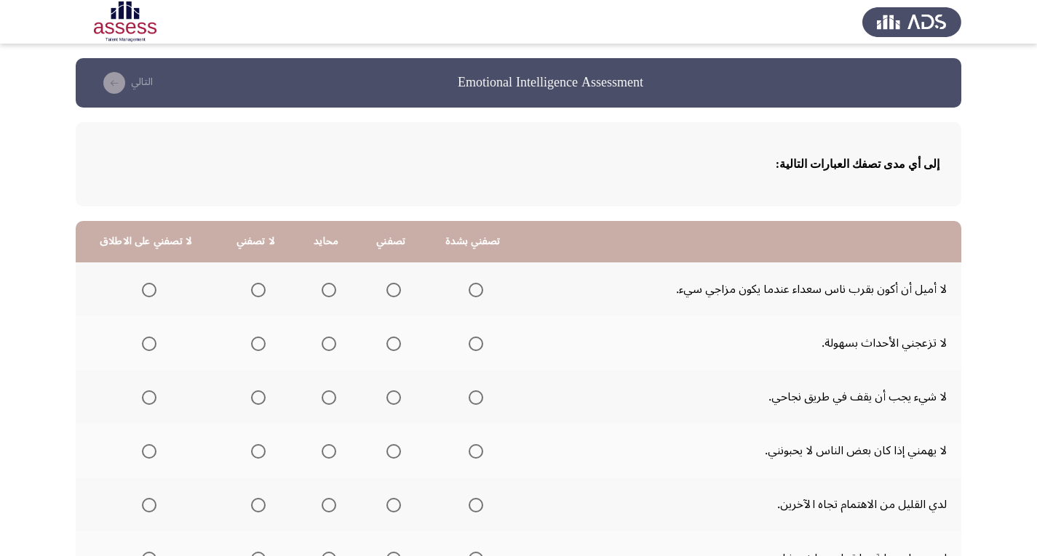
click at [257, 287] on span "Select an option" at bounding box center [258, 290] width 15 height 15
click at [257, 287] on input "Select an option" at bounding box center [258, 290] width 15 height 15
click at [251, 343] on span "Select an option" at bounding box center [258, 344] width 15 height 15
click at [251, 343] on input "Select an option" at bounding box center [258, 344] width 15 height 15
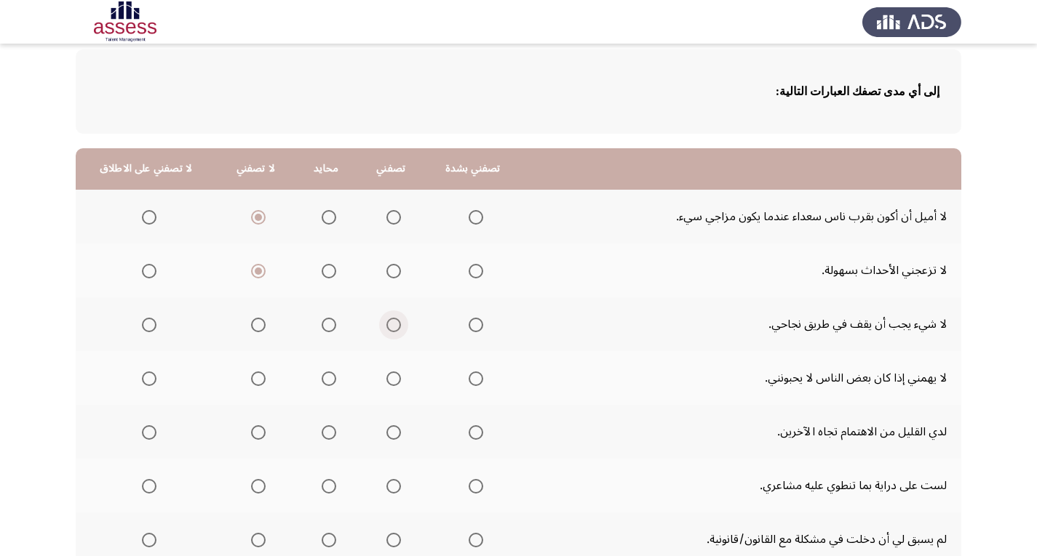
click at [391, 328] on span "Select an option" at bounding box center [393, 325] width 15 height 15
click at [391, 328] on input "Select an option" at bounding box center [393, 325] width 15 height 15
click at [394, 379] on span "Select an option" at bounding box center [393, 379] width 15 height 15
click at [394, 379] on input "Select an option" at bounding box center [393, 379] width 15 height 15
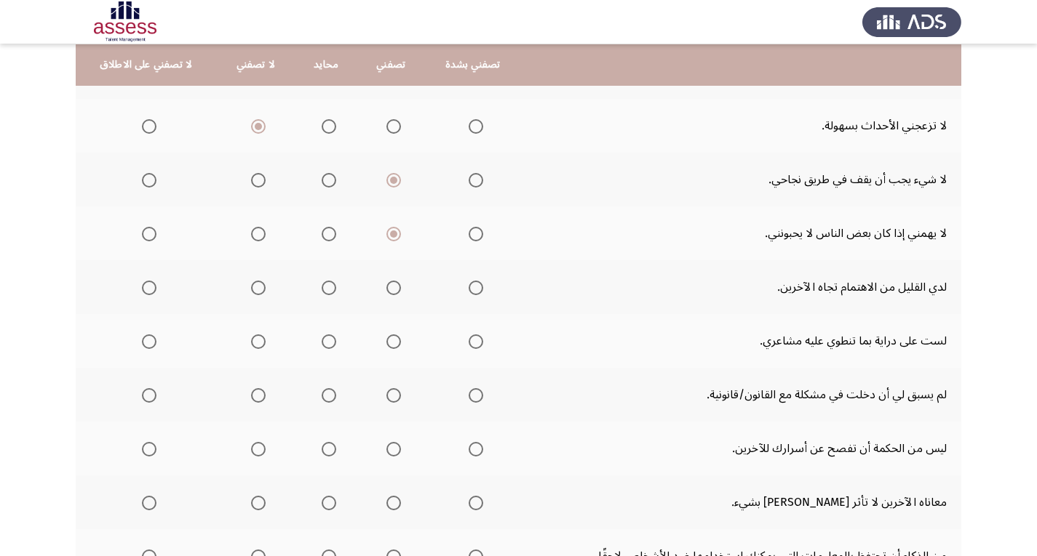
scroll to position [218, 0]
click at [395, 292] on span "Select an option" at bounding box center [393, 287] width 15 height 15
click at [395, 292] on input "Select an option" at bounding box center [393, 287] width 15 height 15
click at [258, 345] on span "Select an option" at bounding box center [258, 341] width 15 height 15
click at [258, 345] on input "Select an option" at bounding box center [258, 341] width 15 height 15
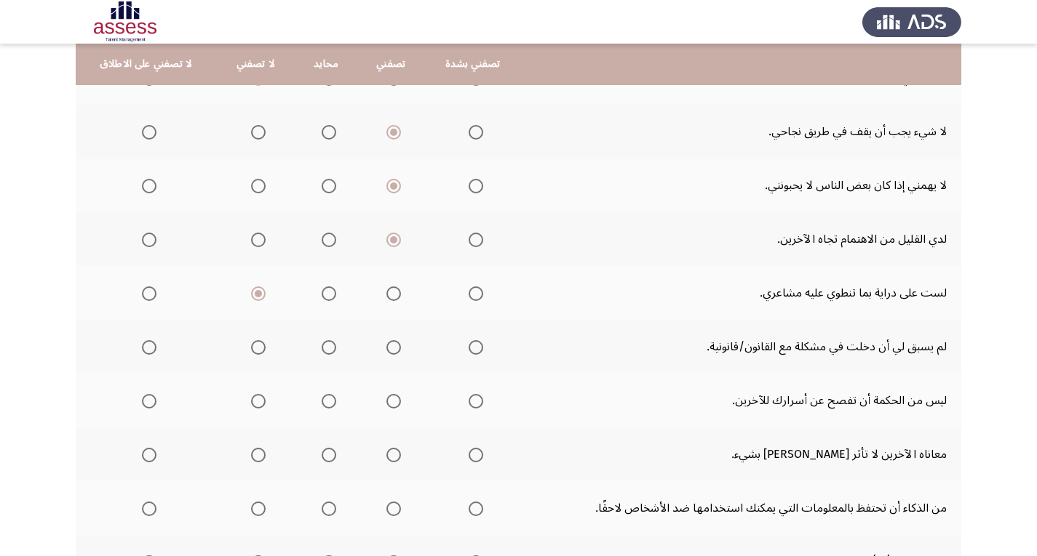
scroll to position [291, 0]
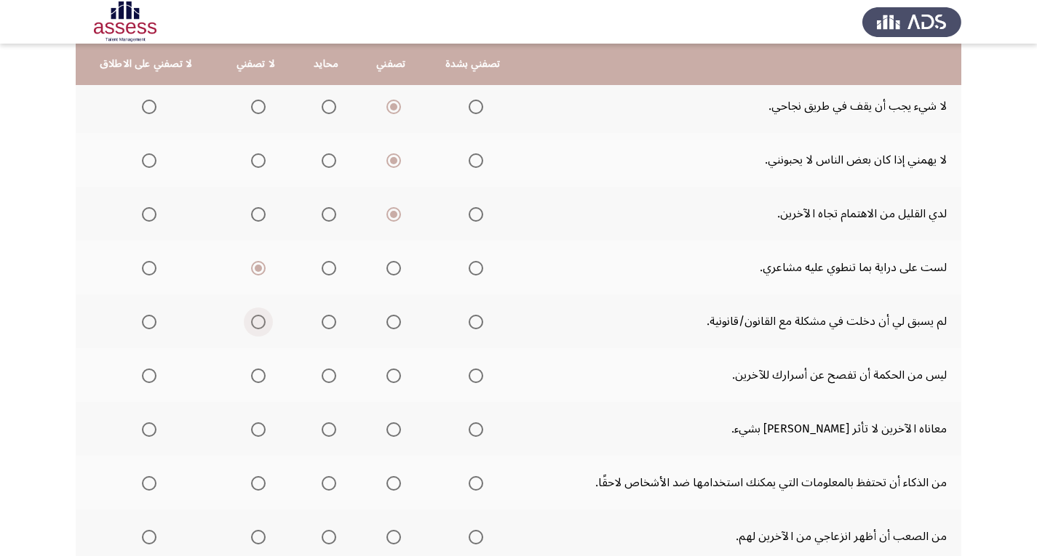
click at [258, 322] on span "Select an option" at bounding box center [258, 322] width 0 height 0
click at [255, 322] on input "Select an option" at bounding box center [258, 322] width 15 height 15
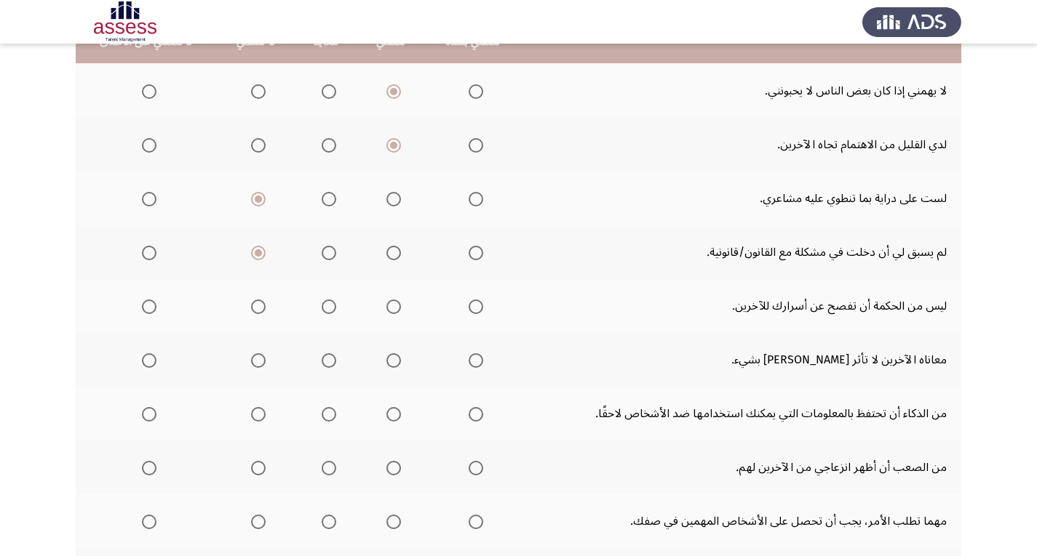
scroll to position [364, 0]
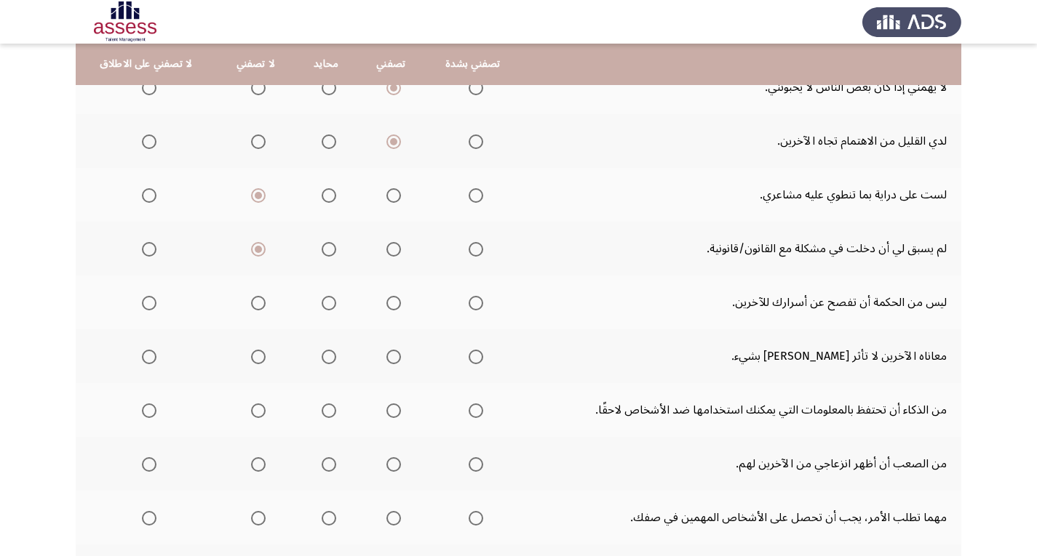
click at [472, 303] on span "Select an option" at bounding box center [475, 303] width 15 height 15
click at [472, 303] on input "Select an option" at bounding box center [475, 303] width 15 height 15
click at [252, 360] on span "Select an option" at bounding box center [258, 357] width 15 height 15
click at [252, 360] on input "Select an option" at bounding box center [258, 357] width 15 height 15
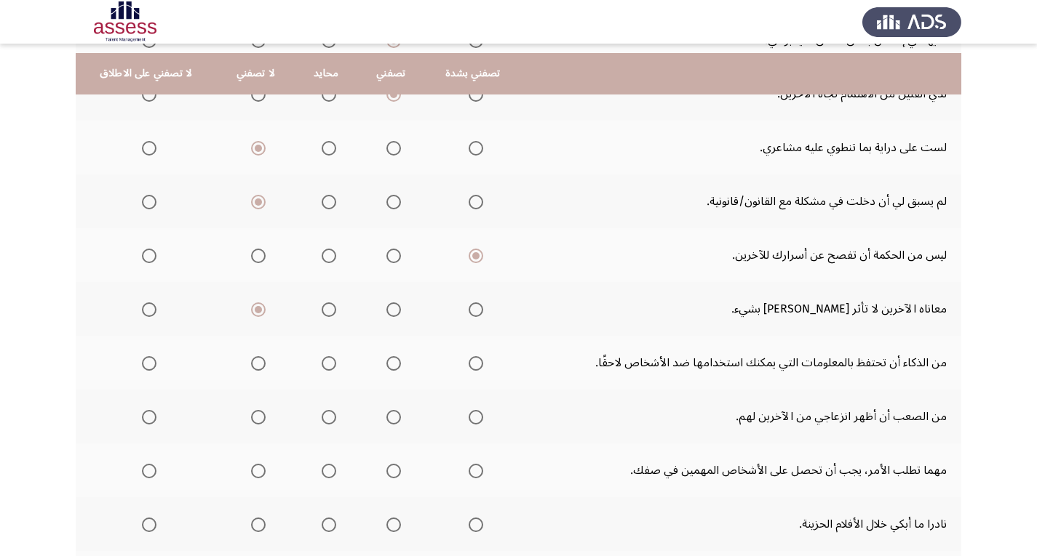
scroll to position [436, 0]
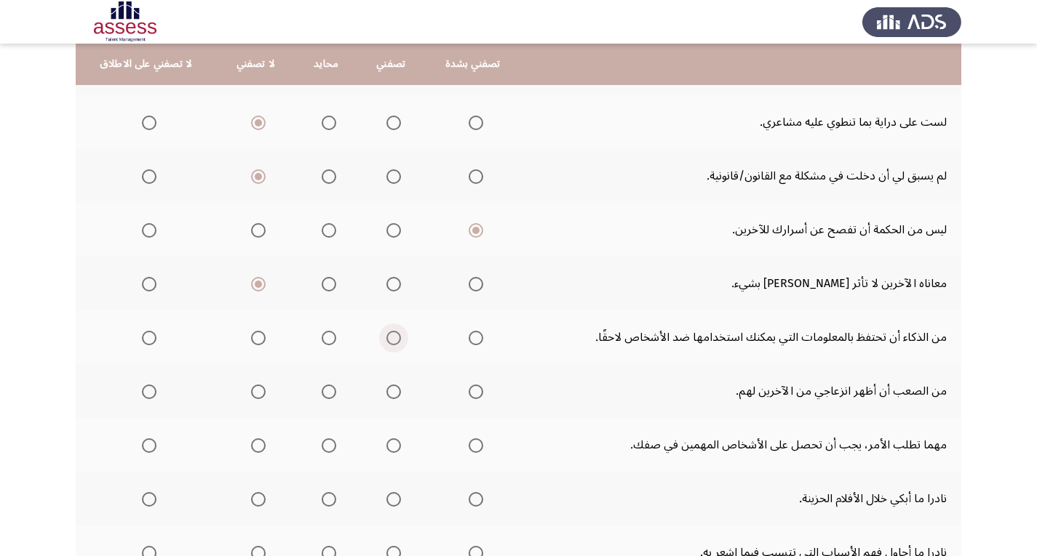
click at [392, 332] on span "Select an option" at bounding box center [393, 338] width 15 height 15
click at [392, 332] on input "Select an option" at bounding box center [393, 338] width 15 height 15
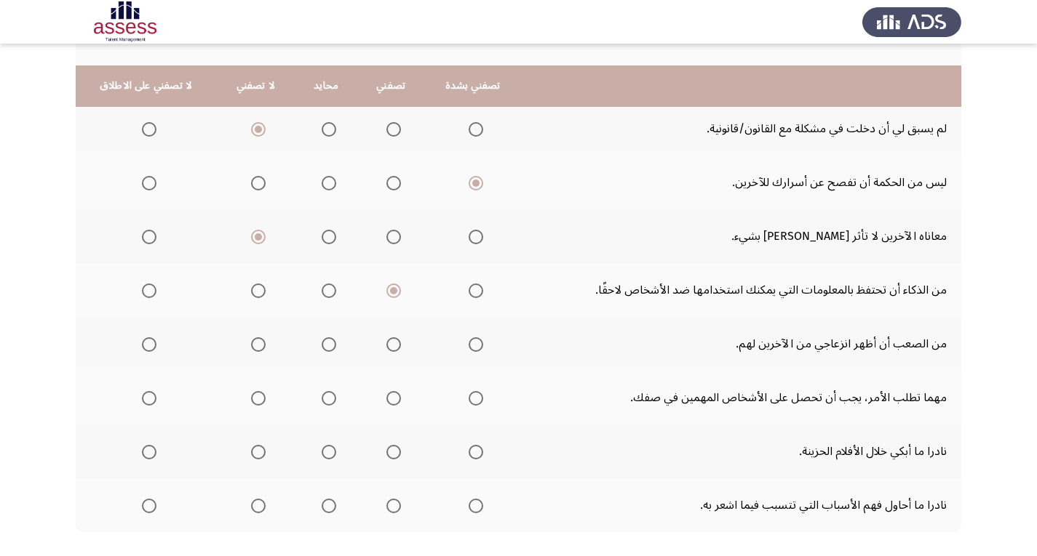
scroll to position [509, 0]
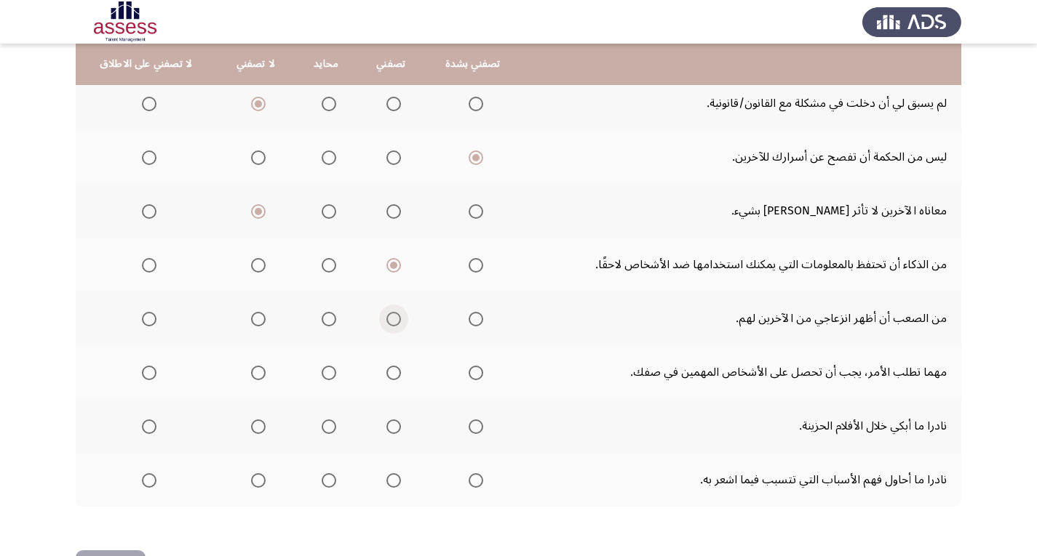
click at [392, 316] on span "Select an option" at bounding box center [393, 319] width 15 height 15
click at [392, 316] on input "Select an option" at bounding box center [393, 319] width 15 height 15
click at [474, 373] on span "Select an option" at bounding box center [475, 373] width 15 height 15
click at [474, 373] on input "Select an option" at bounding box center [475, 373] width 15 height 15
click at [474, 426] on span "Select an option" at bounding box center [475, 427] width 15 height 15
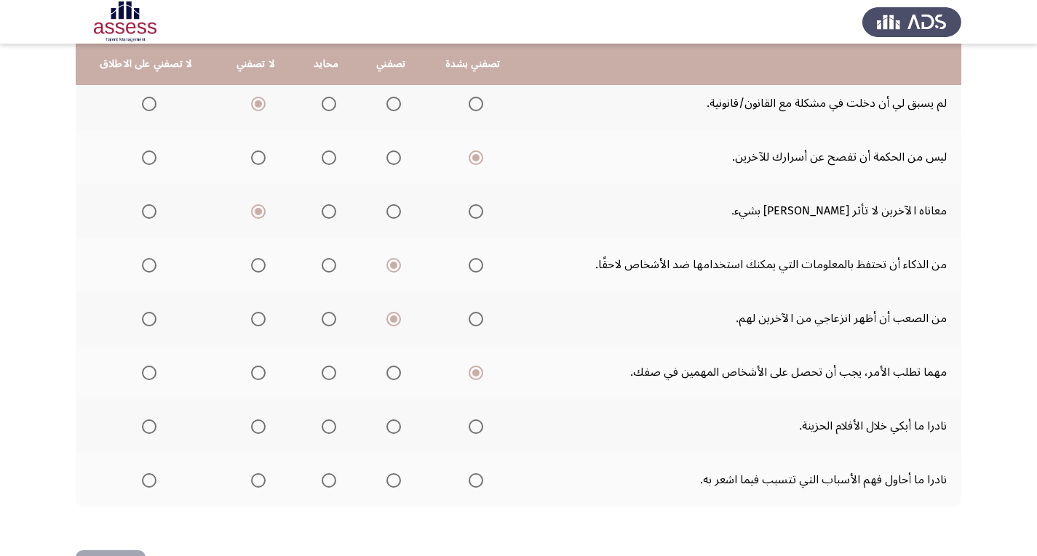
click at [474, 426] on input "Select an option" at bounding box center [475, 427] width 15 height 15
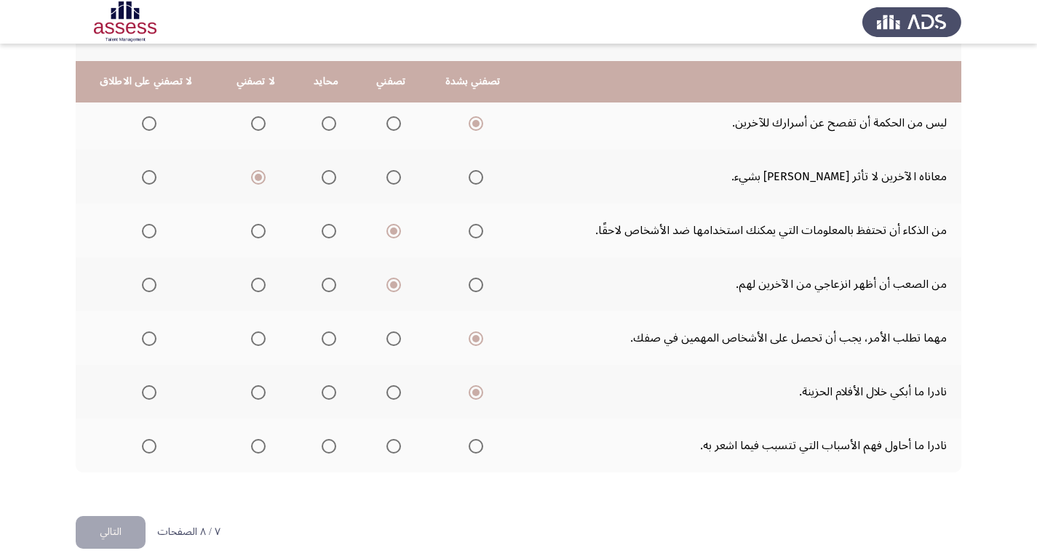
scroll to position [562, 0]
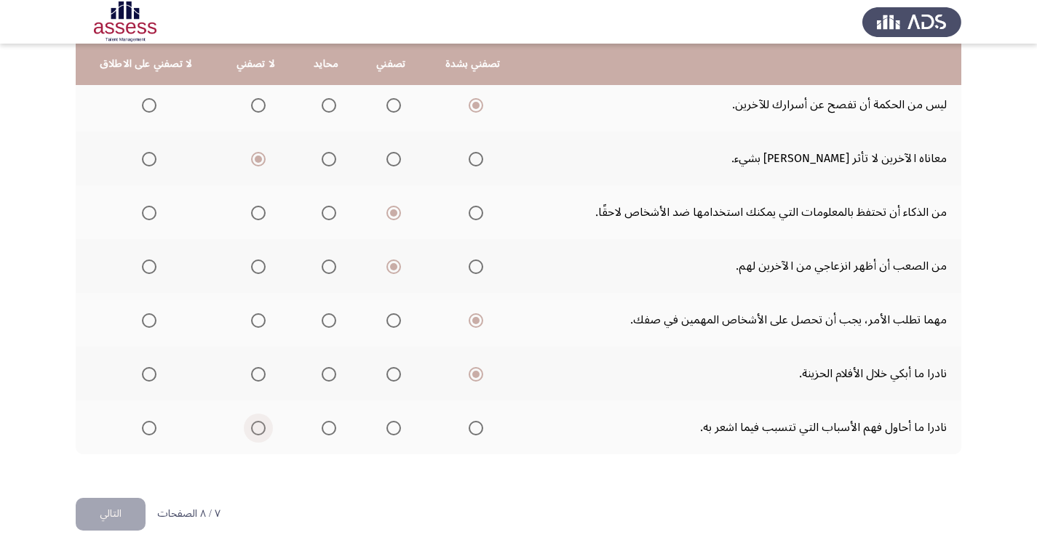
click at [256, 426] on span "Select an option" at bounding box center [258, 428] width 15 height 15
click at [256, 426] on input "Select an option" at bounding box center [258, 428] width 15 height 15
click at [90, 515] on button "التالي" at bounding box center [111, 514] width 70 height 33
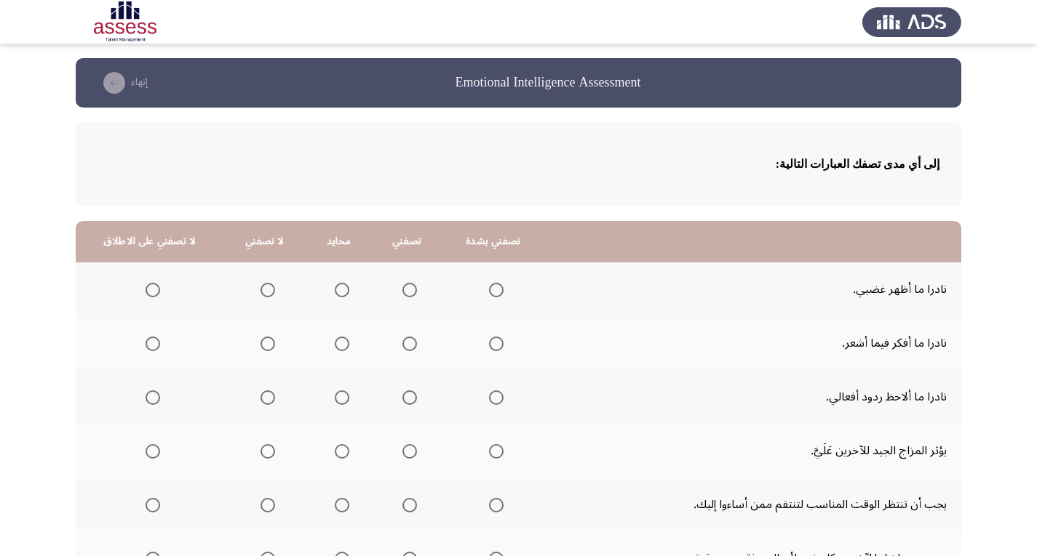
scroll to position [73, 0]
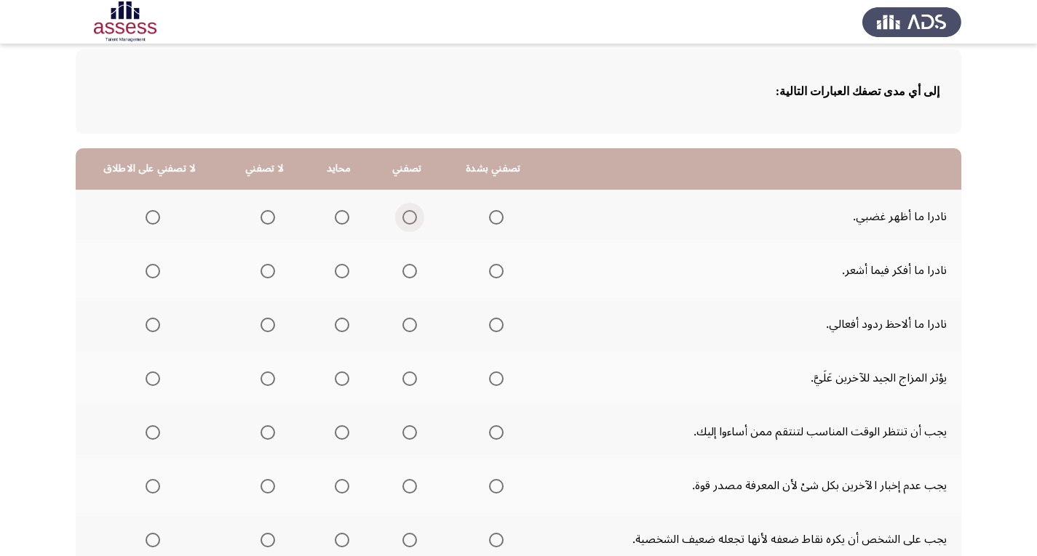
click at [402, 220] on span "Select an option" at bounding box center [409, 217] width 15 height 15
click at [402, 220] on input "Select an option" at bounding box center [409, 217] width 15 height 15
click at [266, 272] on span "Select an option" at bounding box center [267, 271] width 15 height 15
click at [266, 272] on input "Select an option" at bounding box center [267, 271] width 15 height 15
click at [264, 325] on span "Select an option" at bounding box center [267, 325] width 15 height 15
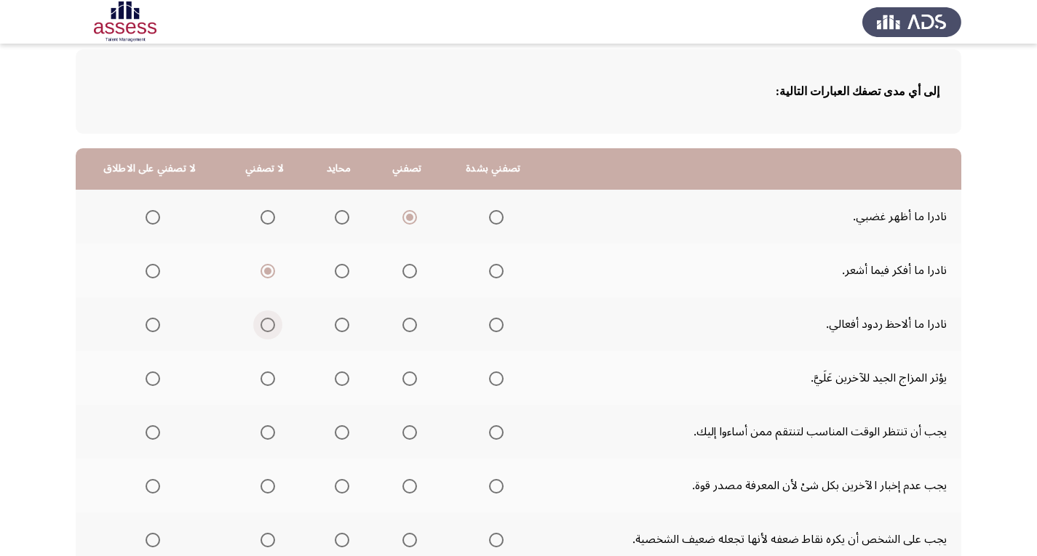
click at [264, 325] on input "Select an option" at bounding box center [267, 325] width 15 height 15
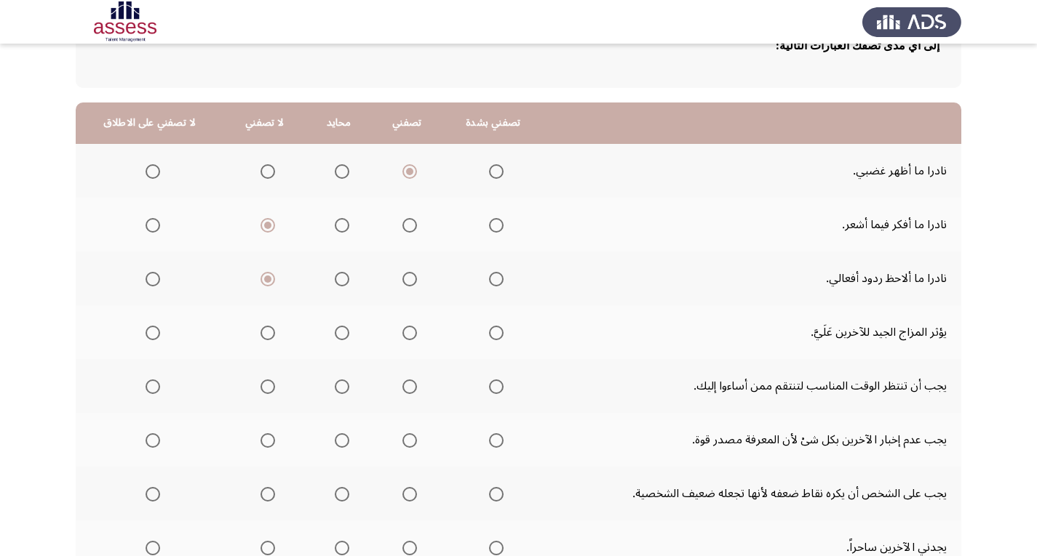
scroll to position [145, 0]
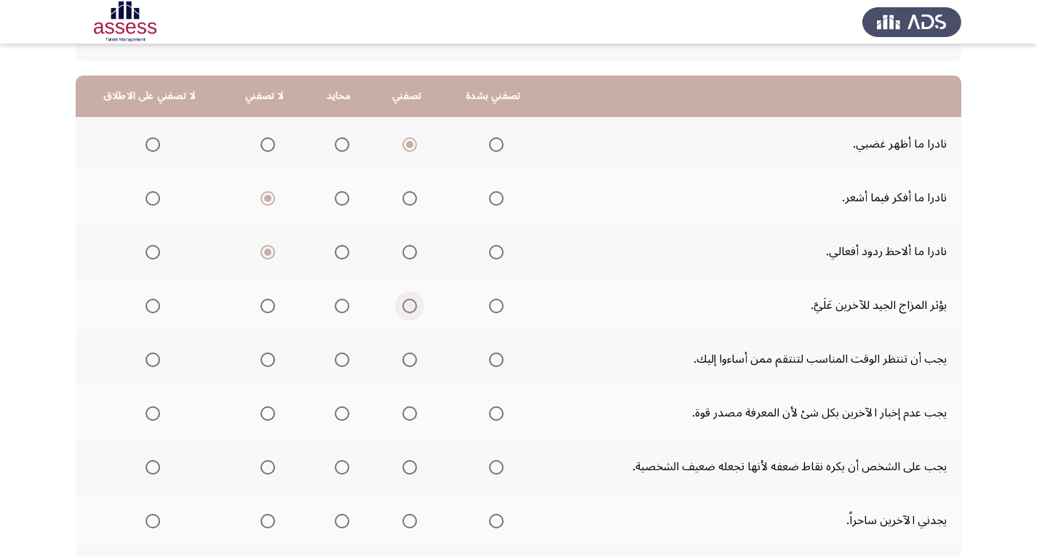
click at [402, 309] on span "Select an option" at bounding box center [409, 306] width 15 height 15
click at [402, 309] on input "Select an option" at bounding box center [409, 306] width 15 height 15
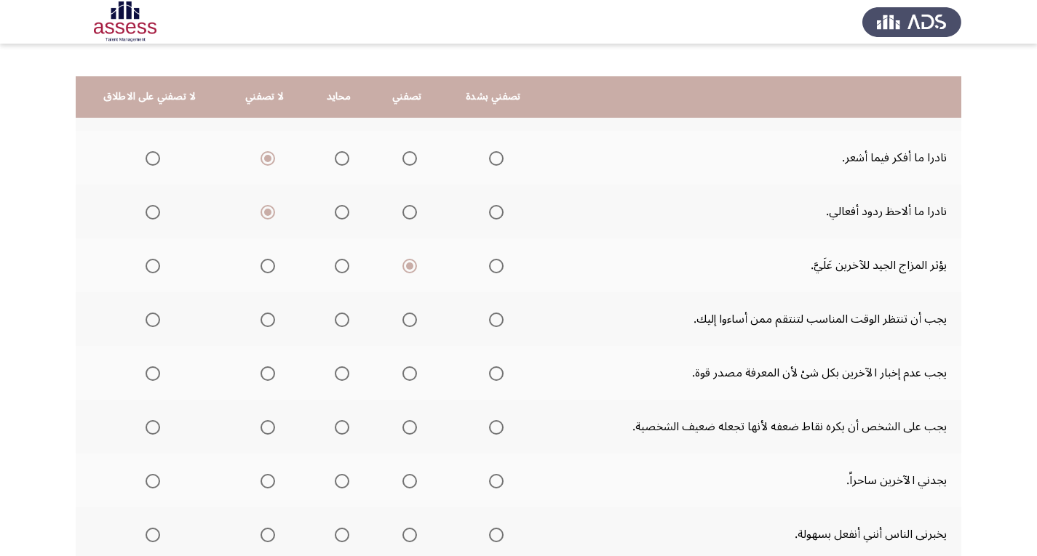
scroll to position [218, 0]
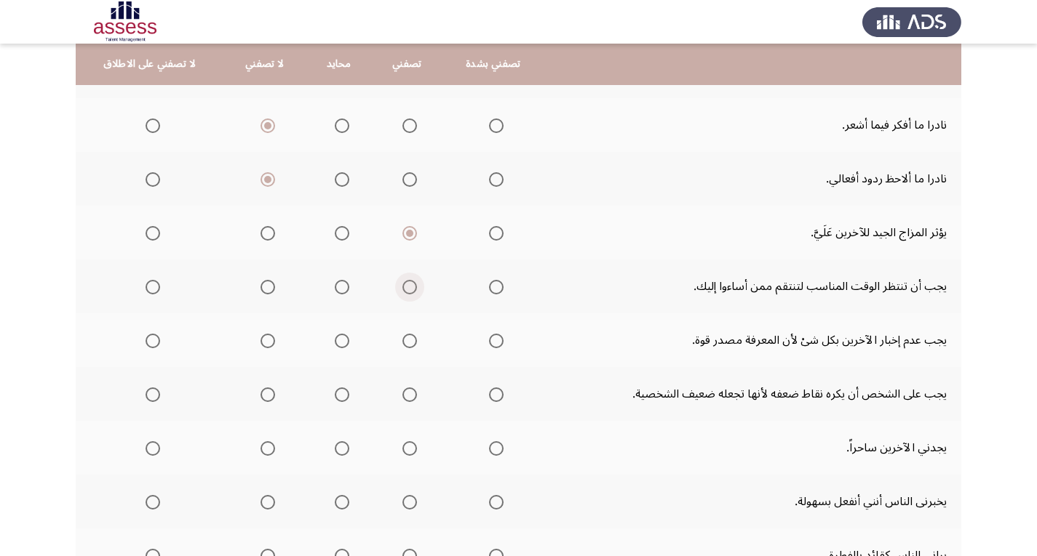
click at [402, 292] on span "Select an option" at bounding box center [409, 287] width 15 height 15
click at [402, 292] on input "Select an option" at bounding box center [409, 287] width 15 height 15
click at [491, 344] on span "Select an option" at bounding box center [496, 341] width 15 height 15
click at [491, 344] on input "Select an option" at bounding box center [496, 341] width 15 height 15
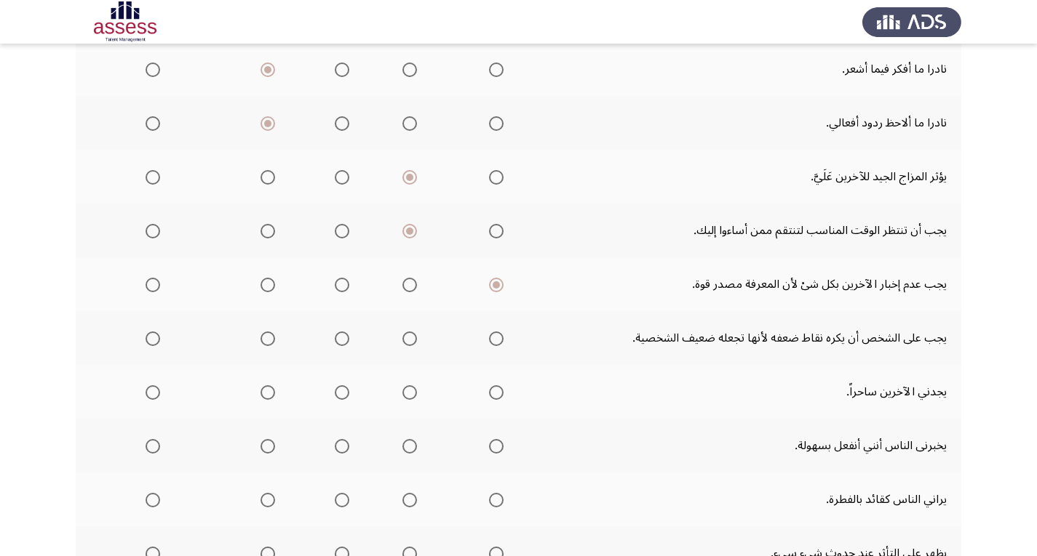
scroll to position [291, 0]
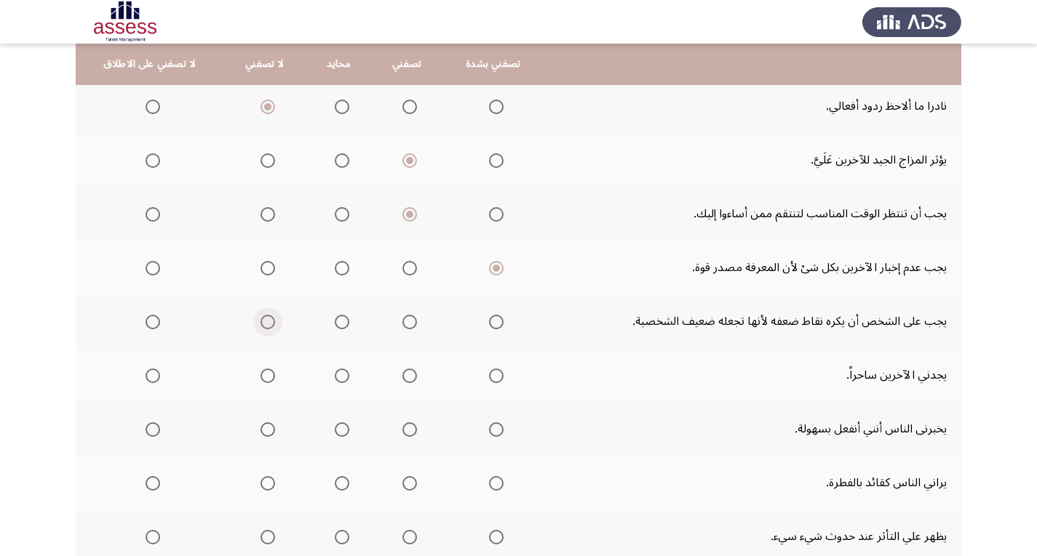
click at [262, 320] on span "Select an option" at bounding box center [267, 322] width 15 height 15
click at [262, 320] on input "Select an option" at bounding box center [267, 322] width 15 height 15
click at [402, 370] on span "Select an option" at bounding box center [409, 376] width 15 height 15
click at [402, 370] on input "Select an option" at bounding box center [409, 376] width 15 height 15
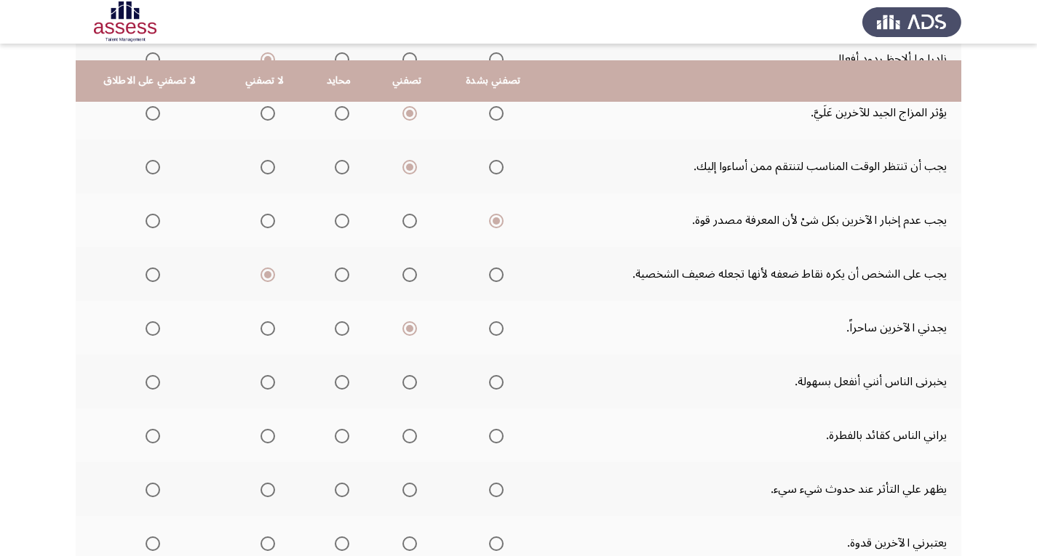
scroll to position [364, 0]
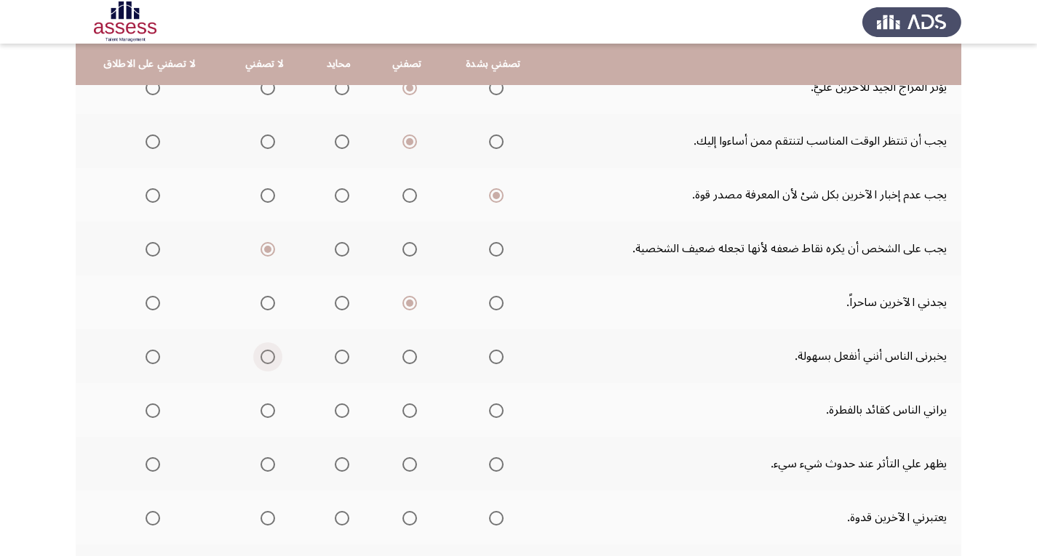
click at [260, 356] on span "Select an option" at bounding box center [267, 357] width 15 height 15
click at [260, 356] on input "Select an option" at bounding box center [267, 357] width 15 height 15
click at [492, 413] on span "Select an option" at bounding box center [496, 411] width 15 height 15
click at [492, 413] on input "Select an option" at bounding box center [496, 411] width 15 height 15
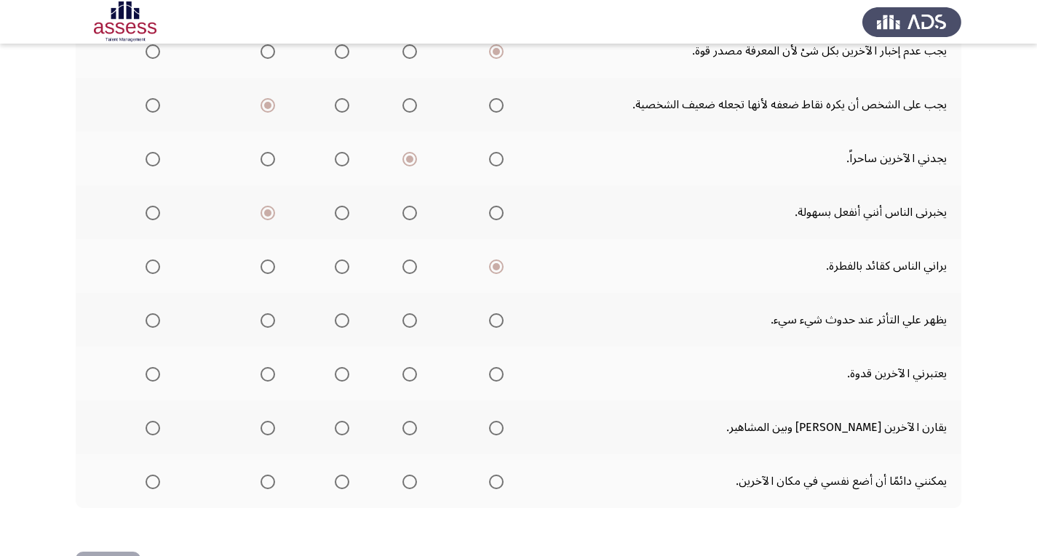
scroll to position [509, 0]
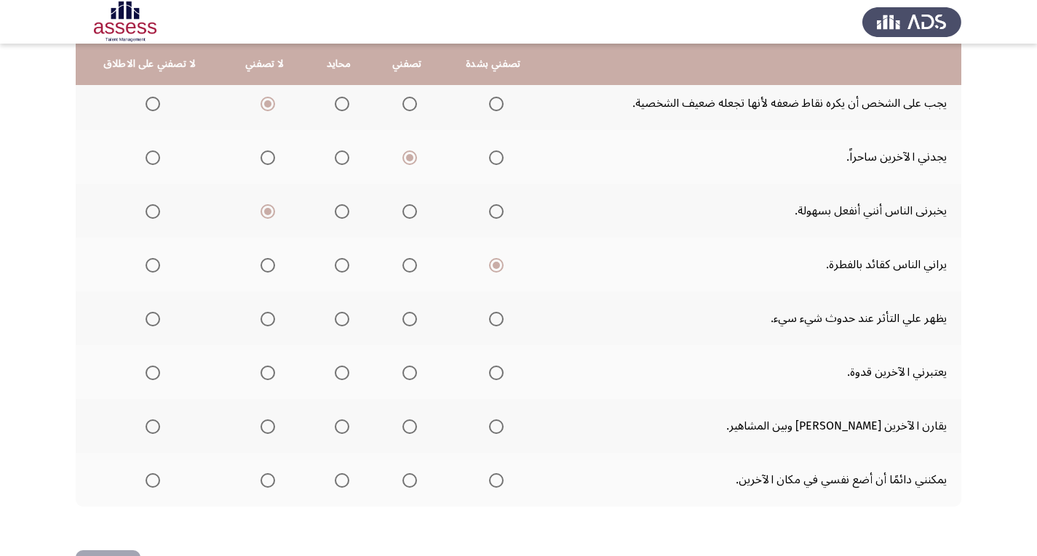
click at [404, 319] on span "Select an option" at bounding box center [409, 319] width 15 height 15
click at [404, 319] on input "Select an option" at bounding box center [409, 319] width 15 height 15
click at [406, 373] on span "Select an option" at bounding box center [409, 373] width 15 height 15
click at [406, 373] on input "Select an option" at bounding box center [409, 373] width 15 height 15
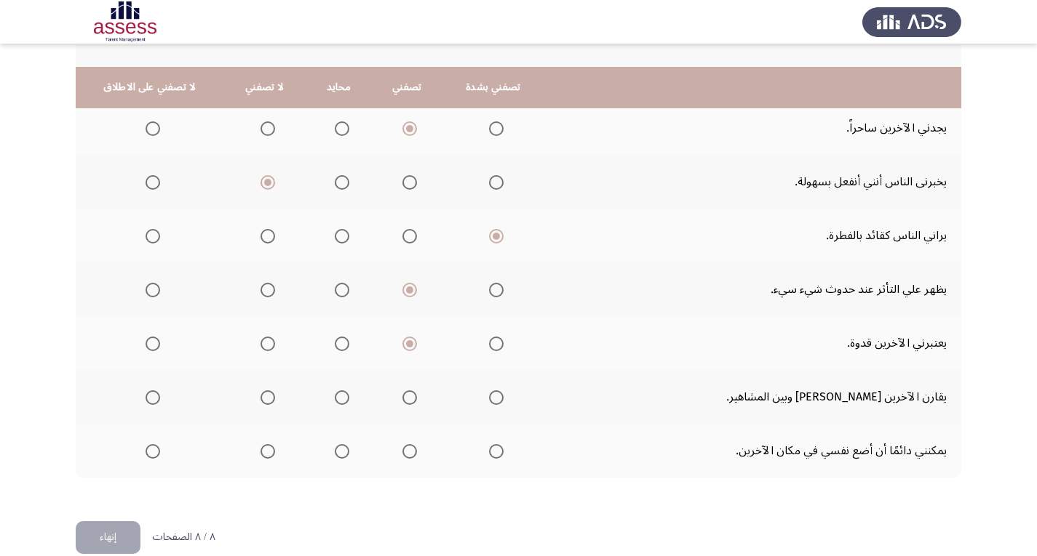
scroll to position [562, 0]
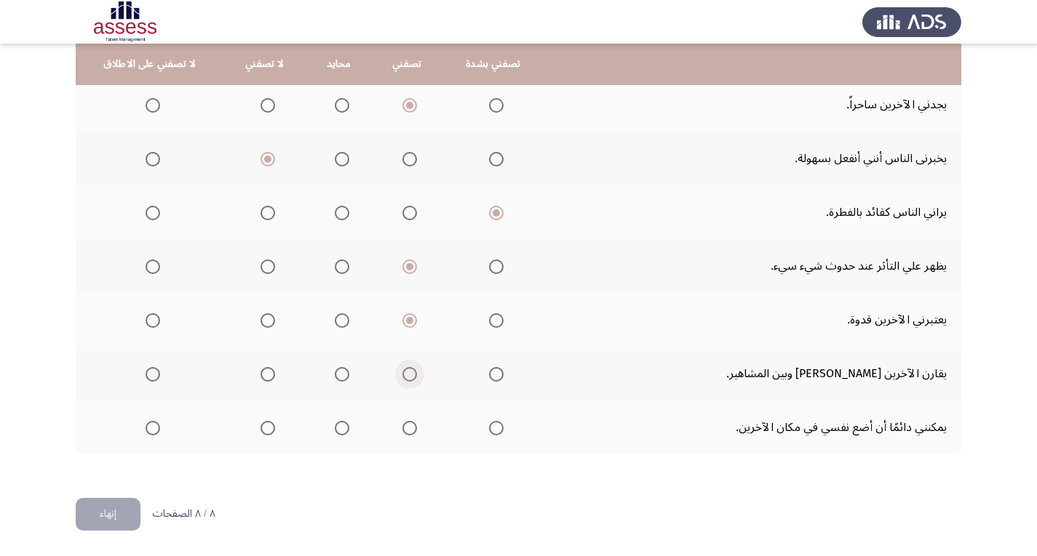
click at [402, 374] on span "Select an option" at bounding box center [409, 374] width 15 height 15
click at [402, 374] on input "Select an option" at bounding box center [409, 374] width 15 height 15
click at [489, 429] on span "Select an option" at bounding box center [496, 428] width 15 height 15
click at [489, 429] on input "Select an option" at bounding box center [496, 428] width 15 height 15
click at [86, 514] on button "إنهاء" at bounding box center [108, 514] width 65 height 33
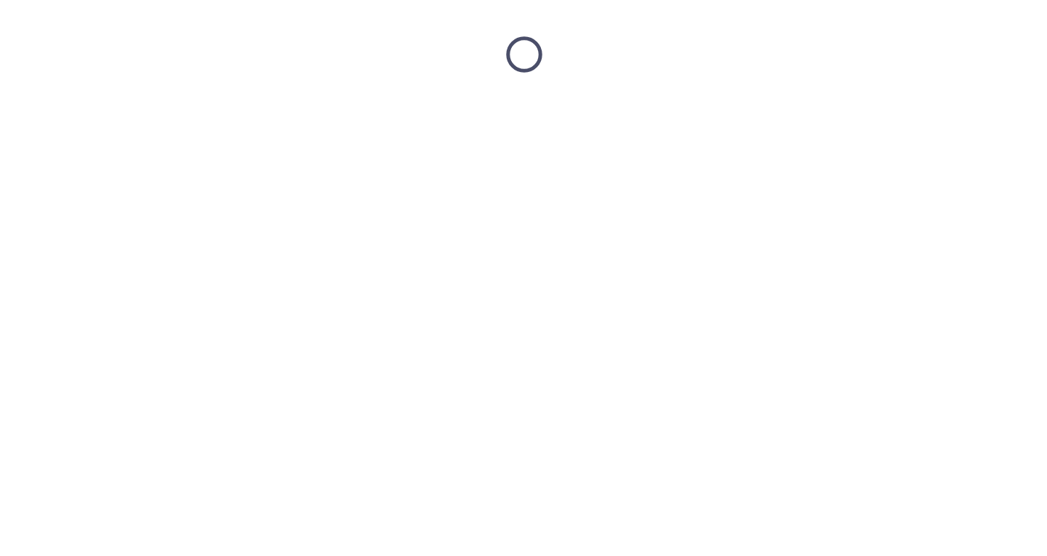
scroll to position [0, 0]
